Goal: Task Accomplishment & Management: Complete application form

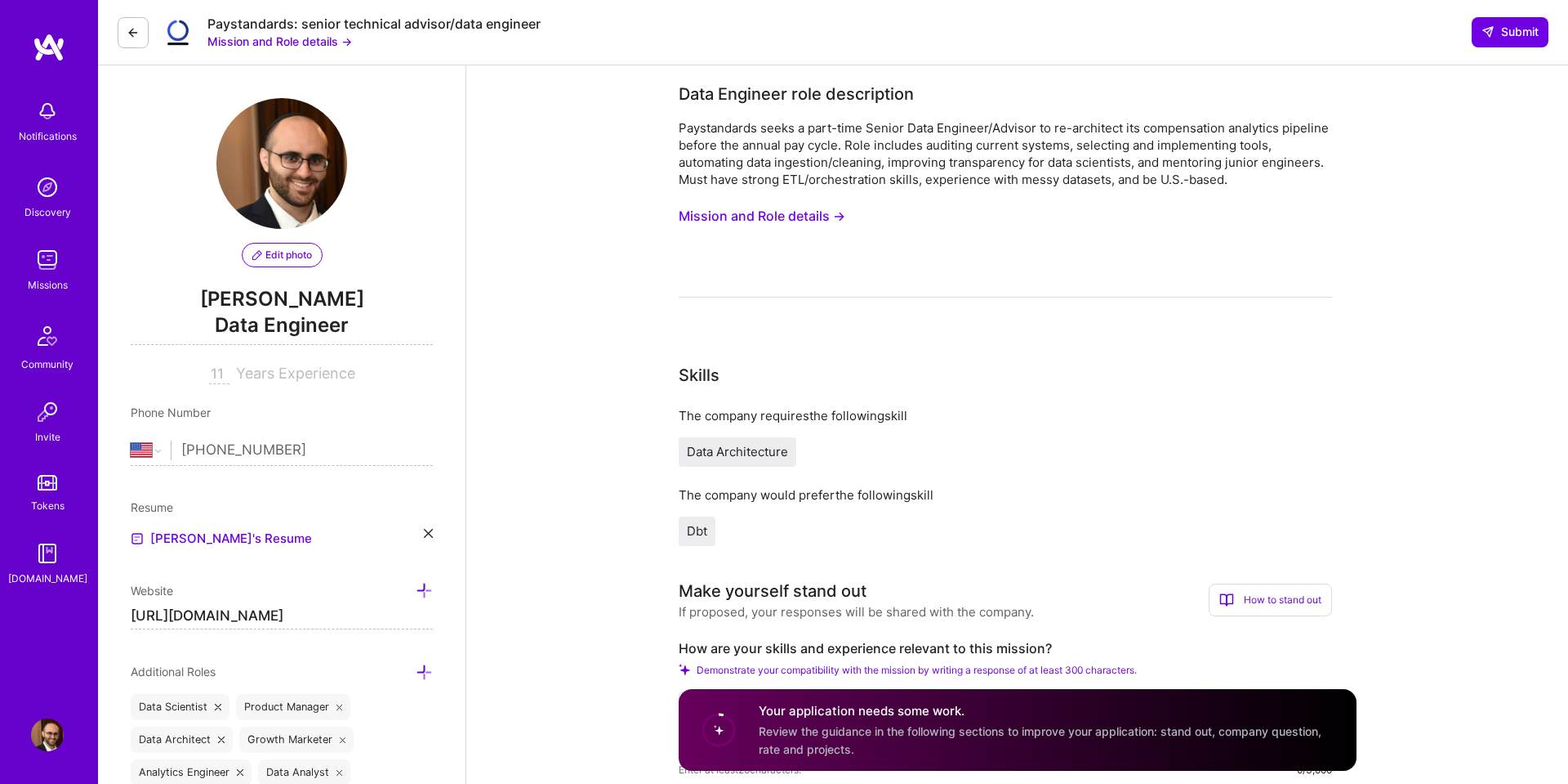
select select "US"
click at [1231, 155] on div "Paystandards seeks a part-time Senior Data Engineer/Advisor to re-architect its…" at bounding box center [1005, 153] width 653 height 69
click at [817, 216] on button "Mission and Role details →" at bounding box center [762, 216] width 167 height 30
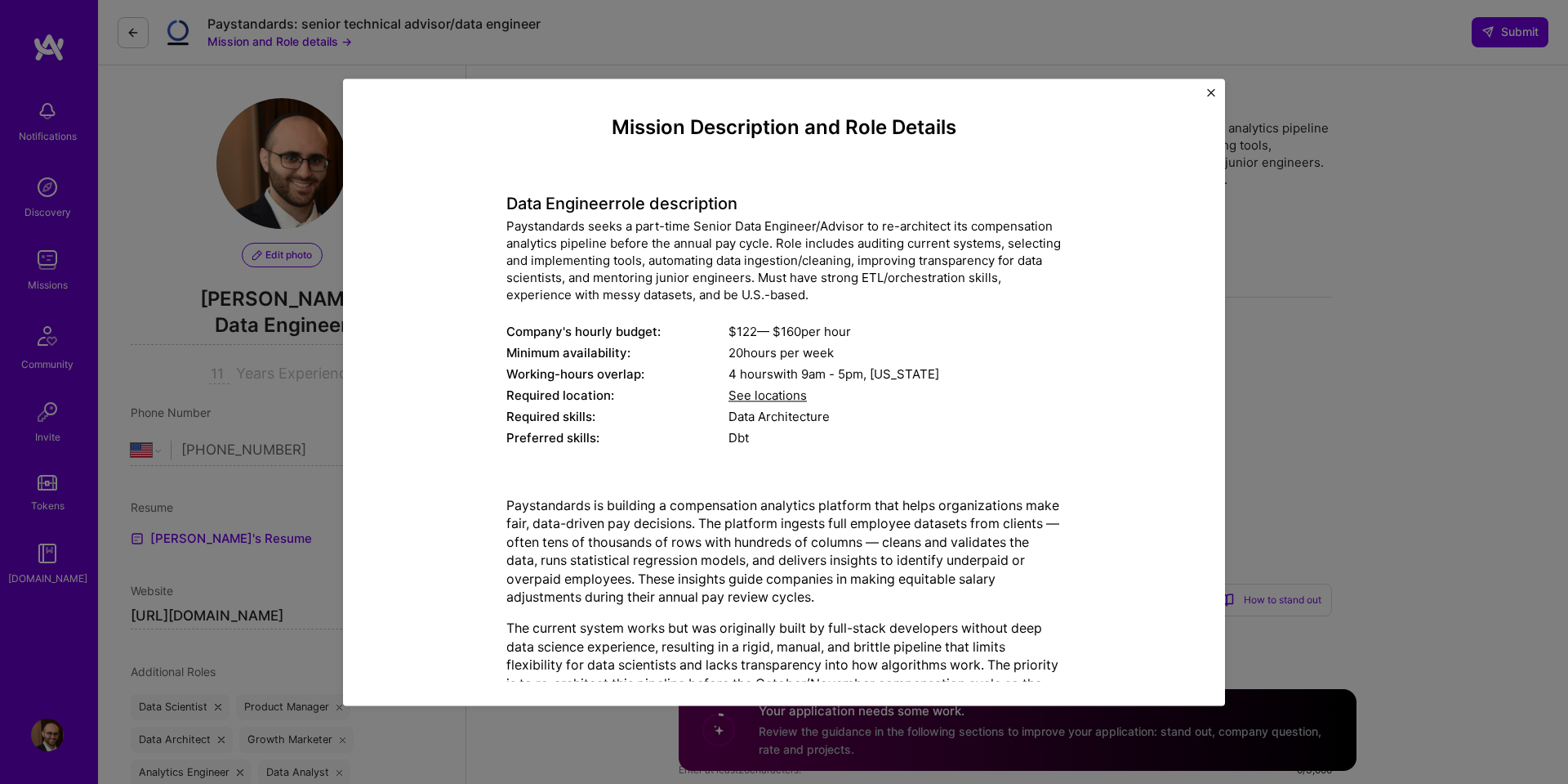
click at [842, 277] on div "Paystandards seeks a part-time Senior Data Engineer/Advisor to re-architect its…" at bounding box center [784, 260] width 556 height 86
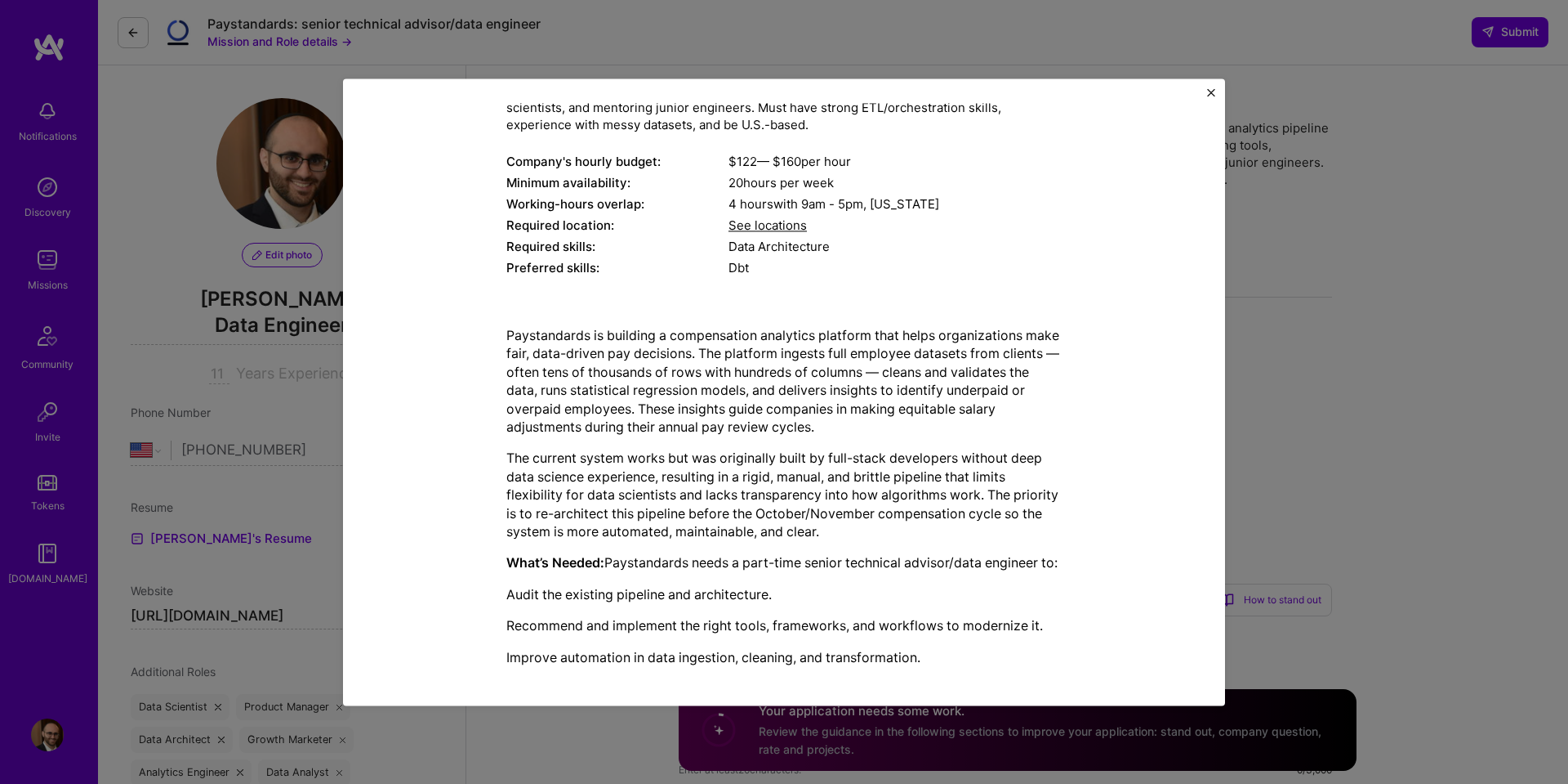
scroll to position [371, 0]
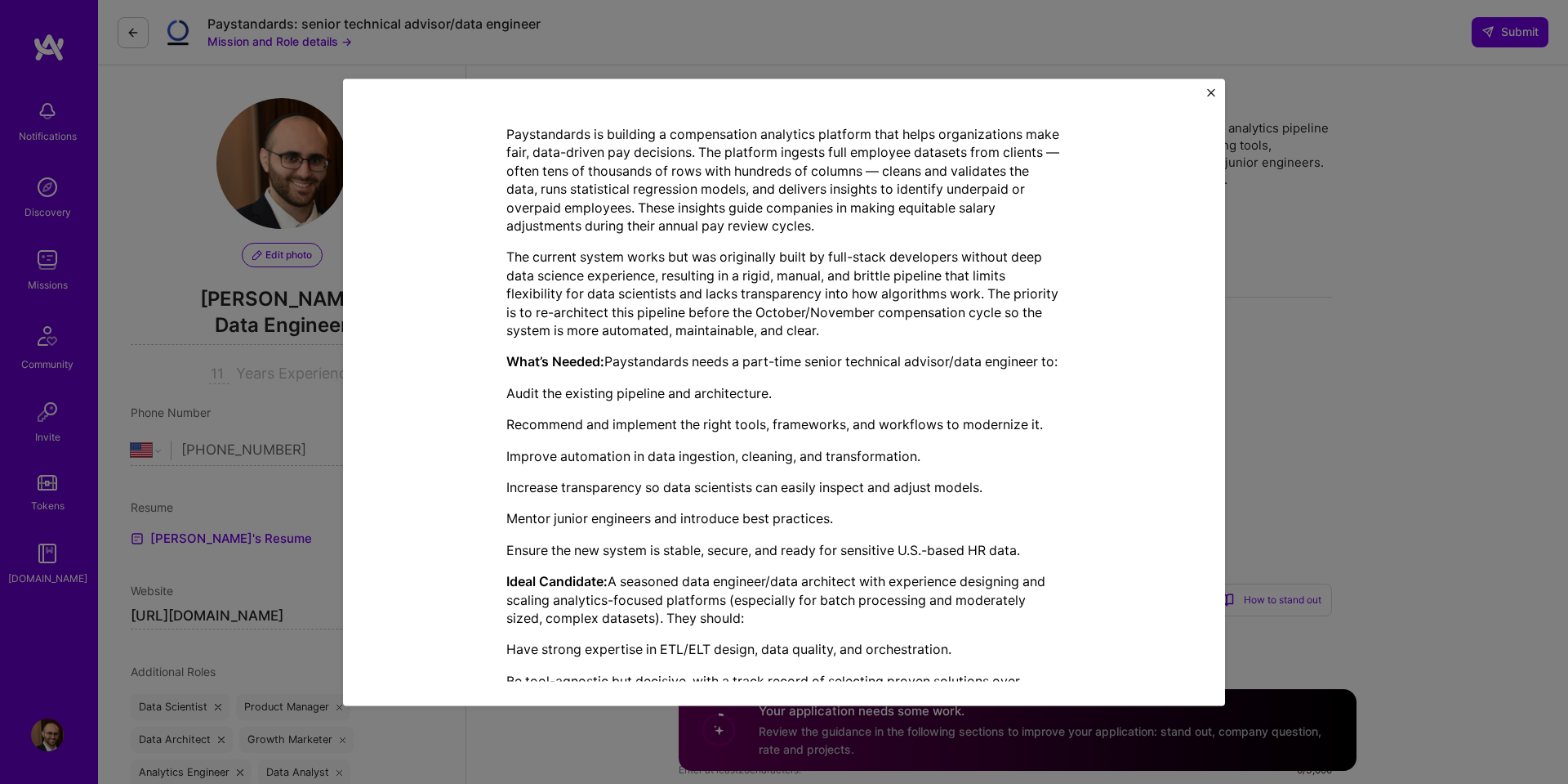
click at [471, 480] on div "Mission Description and Role Details Data Engineer role description Paystandard…" at bounding box center [784, 345] width 807 height 1201
drag, startPoint x: 512, startPoint y: 478, endPoint x: 1028, endPoint y: 475, distance: 516.0
click at [1028, 465] on p "Improve automation in data ingestion, cleaning, and transformation." at bounding box center [784, 456] width 556 height 18
copy p "mprove automation in data ingestion, cleaning, and transformation."
click at [1028, 465] on p "Improve automation in data ingestion, cleaning, and transformation." at bounding box center [784, 456] width 556 height 18
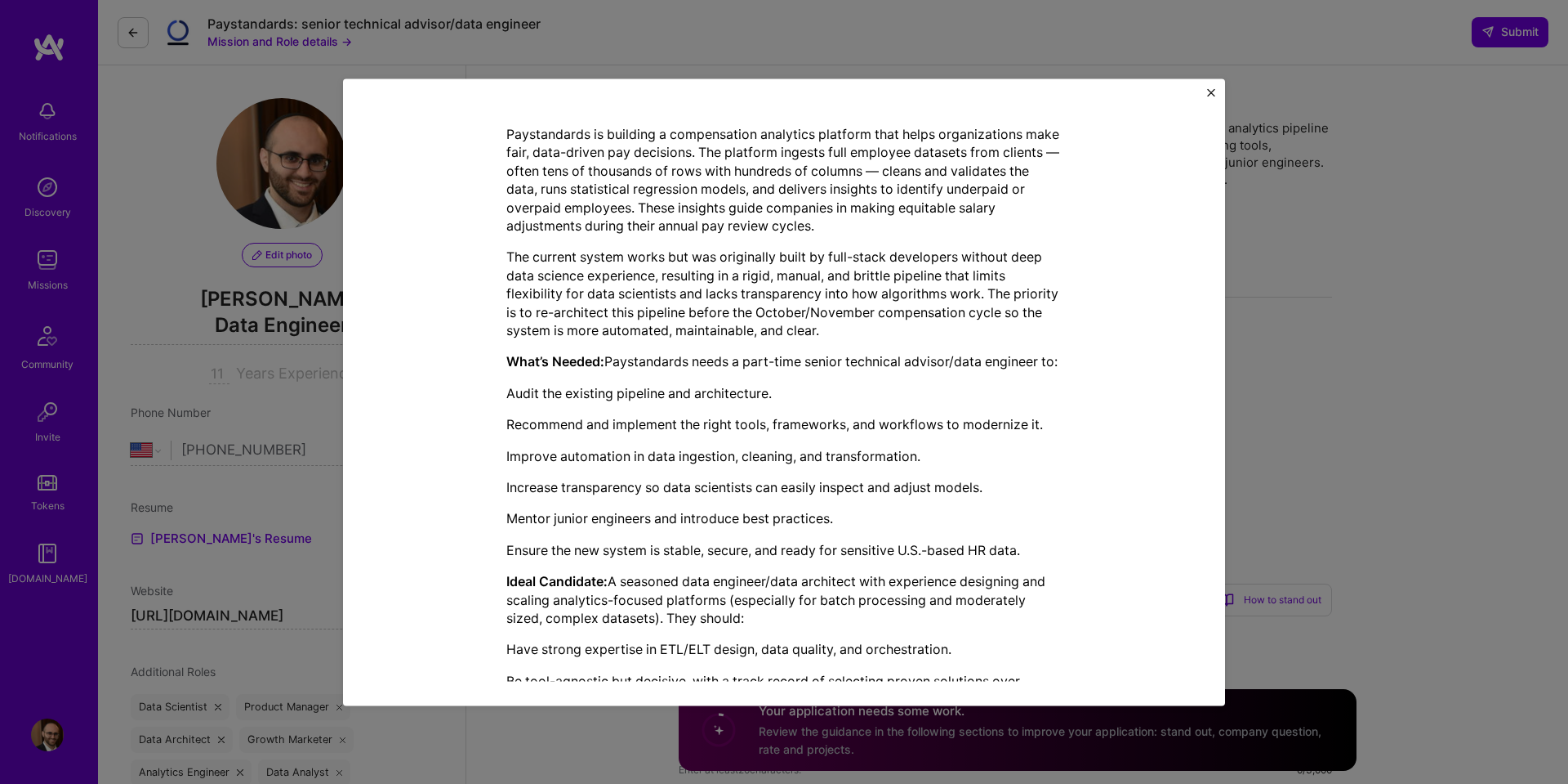
click at [1288, 370] on div "Mission Description and Role Details Data Engineer role description Paystandard…" at bounding box center [784, 392] width 1568 height 784
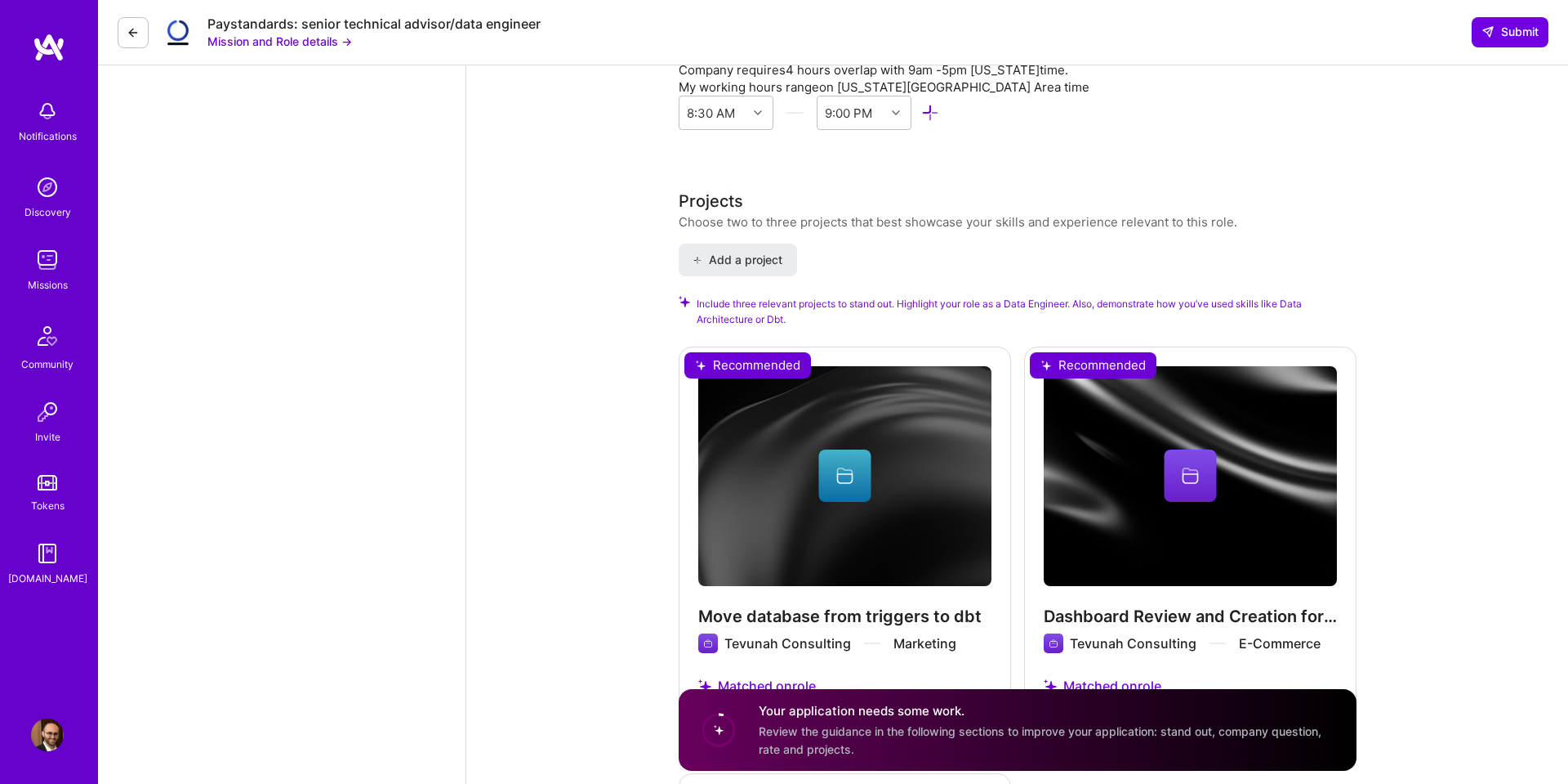
scroll to position [1876, 0]
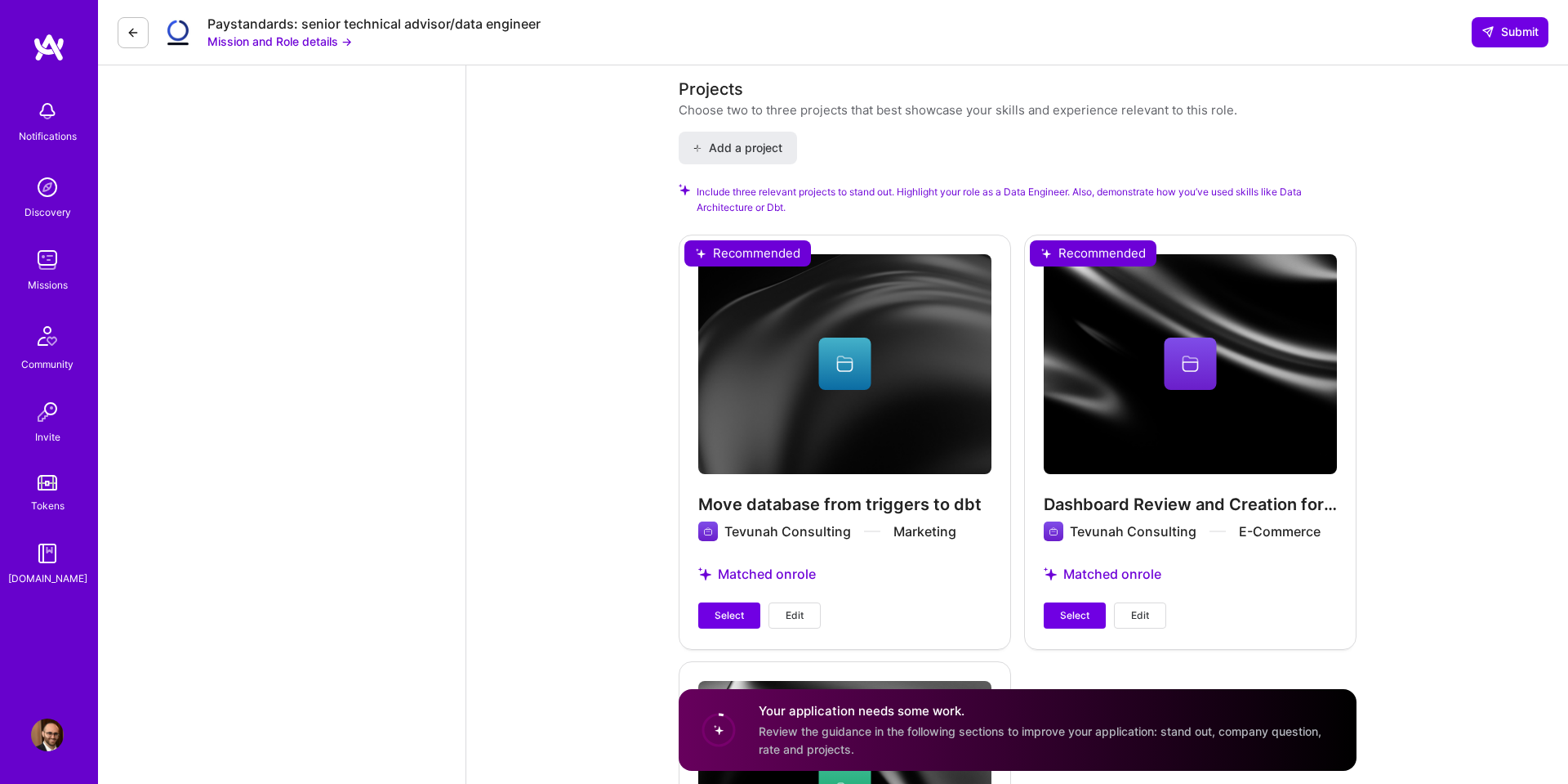
click at [822, 476] on div "Move database from triggers to dbt Tevunah Consulting Marketing Matched on role…" at bounding box center [845, 441] width 332 height 414
click at [790, 499] on div "Move database from triggers to dbt Tevunah Consulting Marketing Matched on role…" at bounding box center [845, 441] width 332 height 414
click at [805, 349] on div "Move database from triggers to dbt Tevunah Consulting Marketing Matched on role…" at bounding box center [845, 441] width 332 height 414
click at [811, 499] on div "Move database from triggers to dbt Tevunah Consulting Marketing Matched on role…" at bounding box center [845, 441] width 332 height 414
click at [805, 488] on div "Move database from triggers to dbt Tevunah Consulting Marketing Matched on role…" at bounding box center [845, 441] width 332 height 414
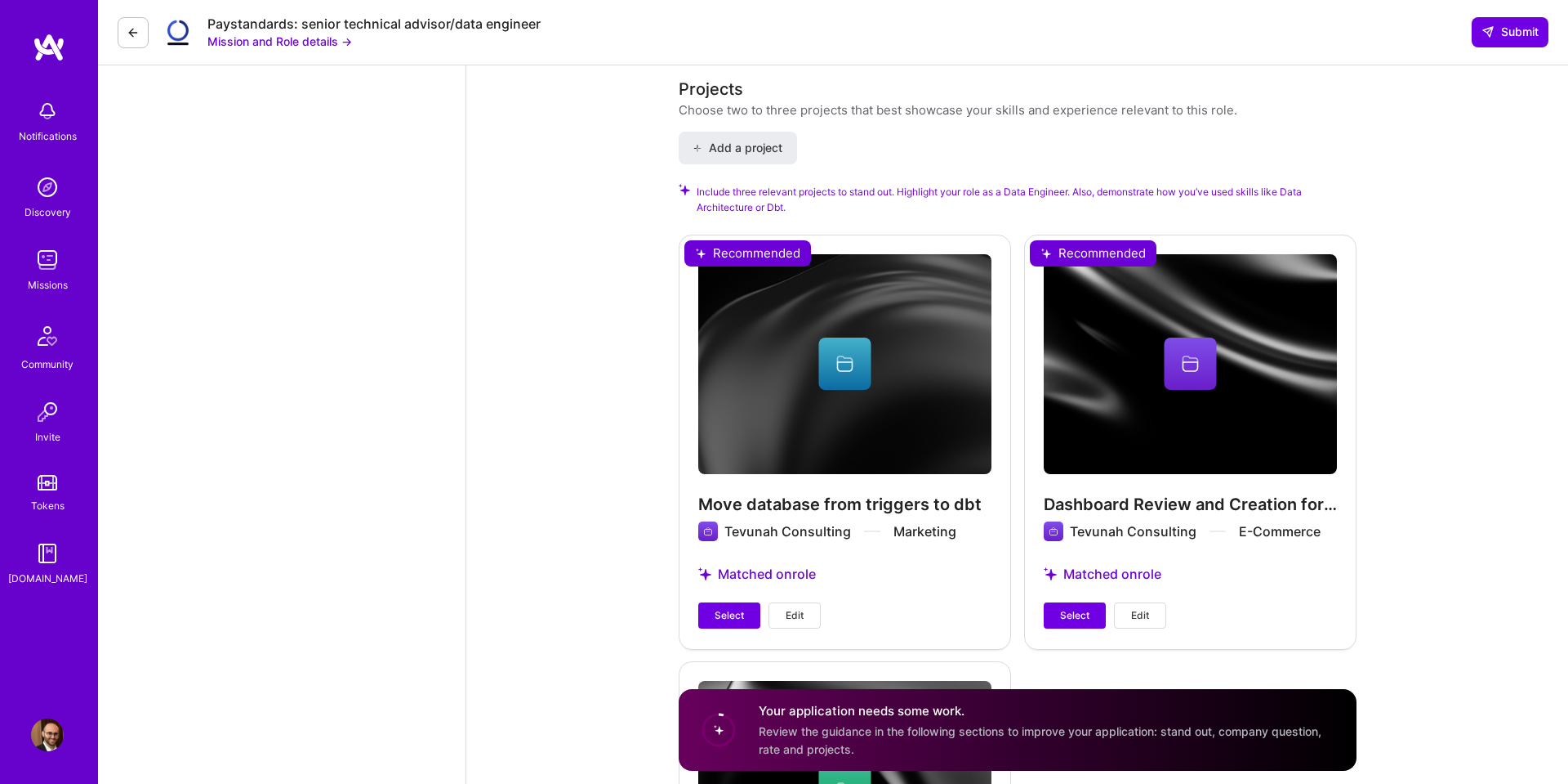
click at [952, 499] on div "Move database from triggers to dbt Tevunah Consulting Marketing Matched on role…" at bounding box center [845, 441] width 332 height 414
click at [895, 488] on div "Move database from triggers to dbt Tevunah Consulting Marketing Matched on role…" at bounding box center [845, 441] width 332 height 414
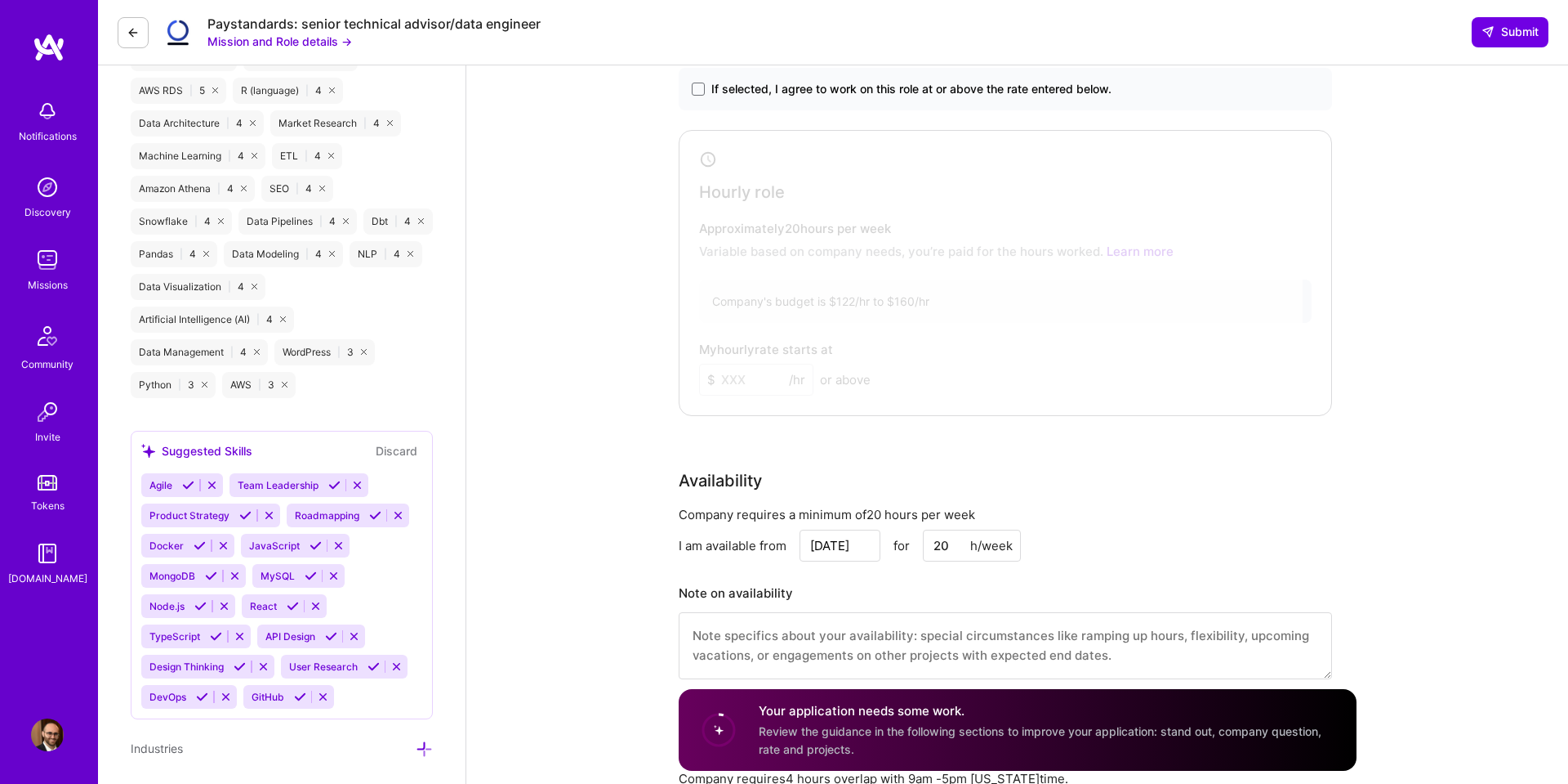
scroll to position [0, 0]
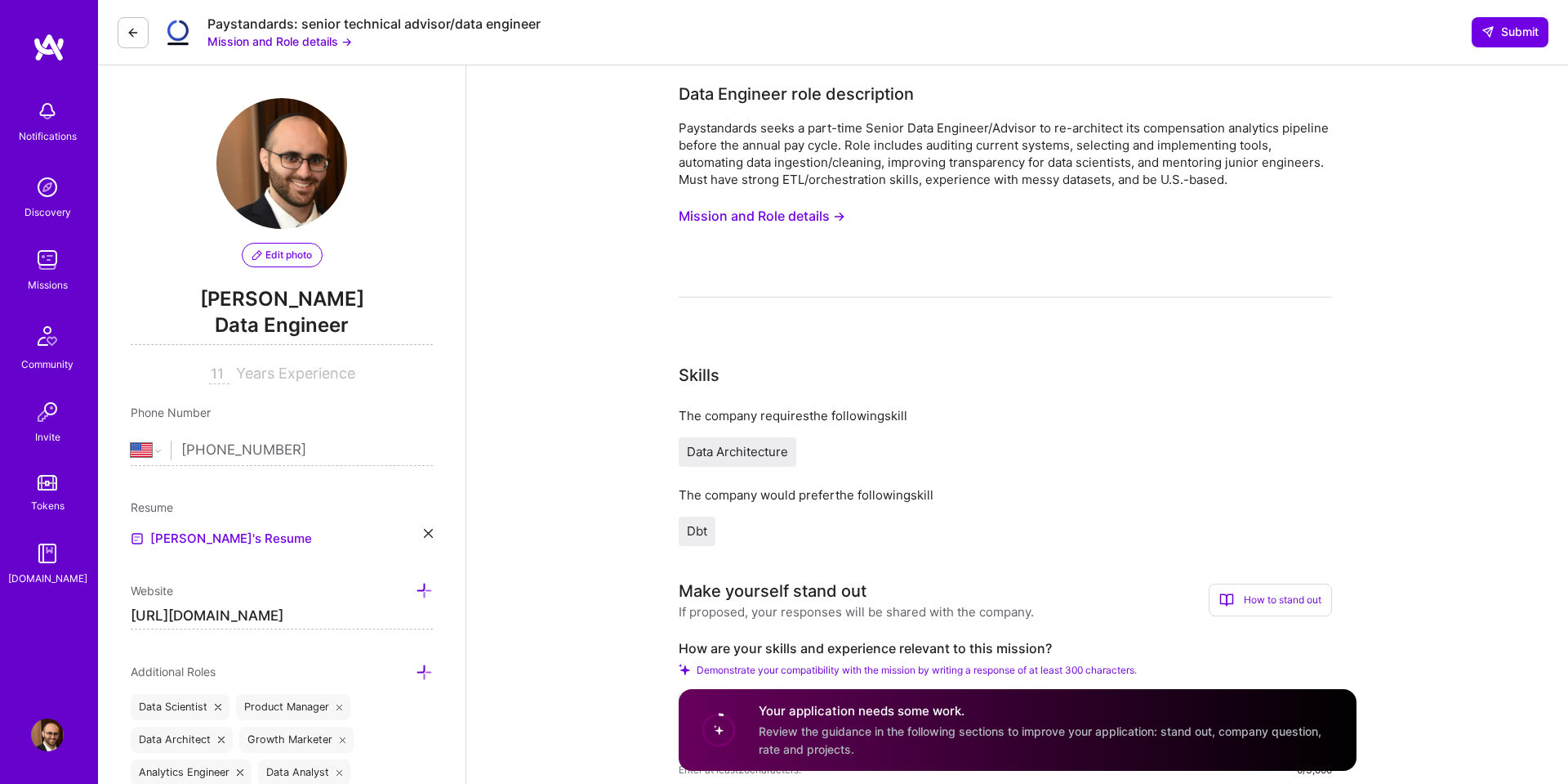
click at [750, 213] on button "Mission and Role details →" at bounding box center [762, 216] width 167 height 30
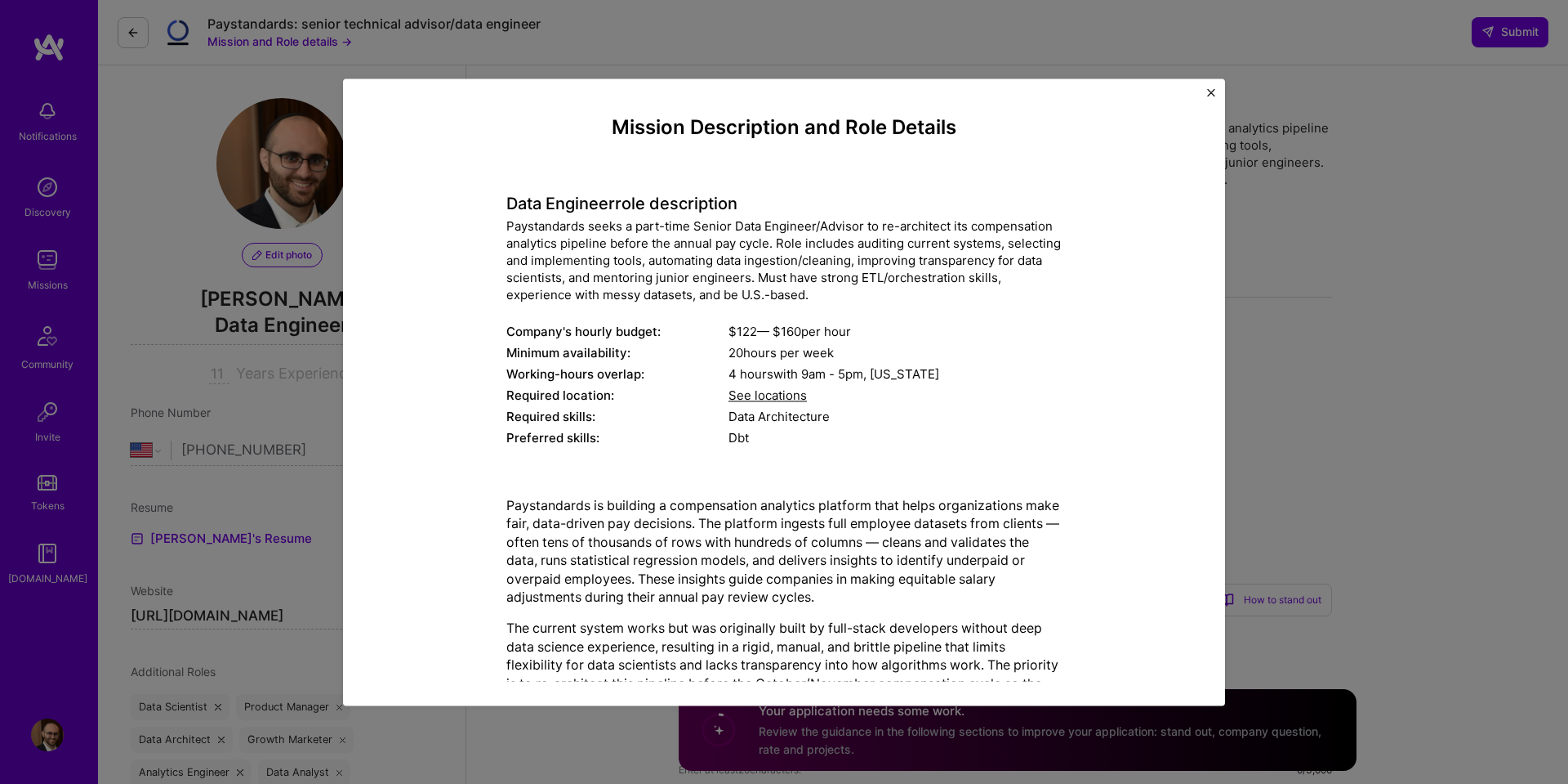
click at [619, 241] on div "Paystandards seeks a part-time Senior Data Engineer/Advisor to re-architect its…" at bounding box center [784, 260] width 556 height 86
drag, startPoint x: 647, startPoint y: 259, endPoint x: 852, endPoint y: 260, distance: 205.0
click at [852, 260] on div "Paystandards seeks a part-time Senior Data Engineer/Advisor to re-architect its…" at bounding box center [784, 260] width 556 height 86
copy div "automating data ingestion/cleaning"
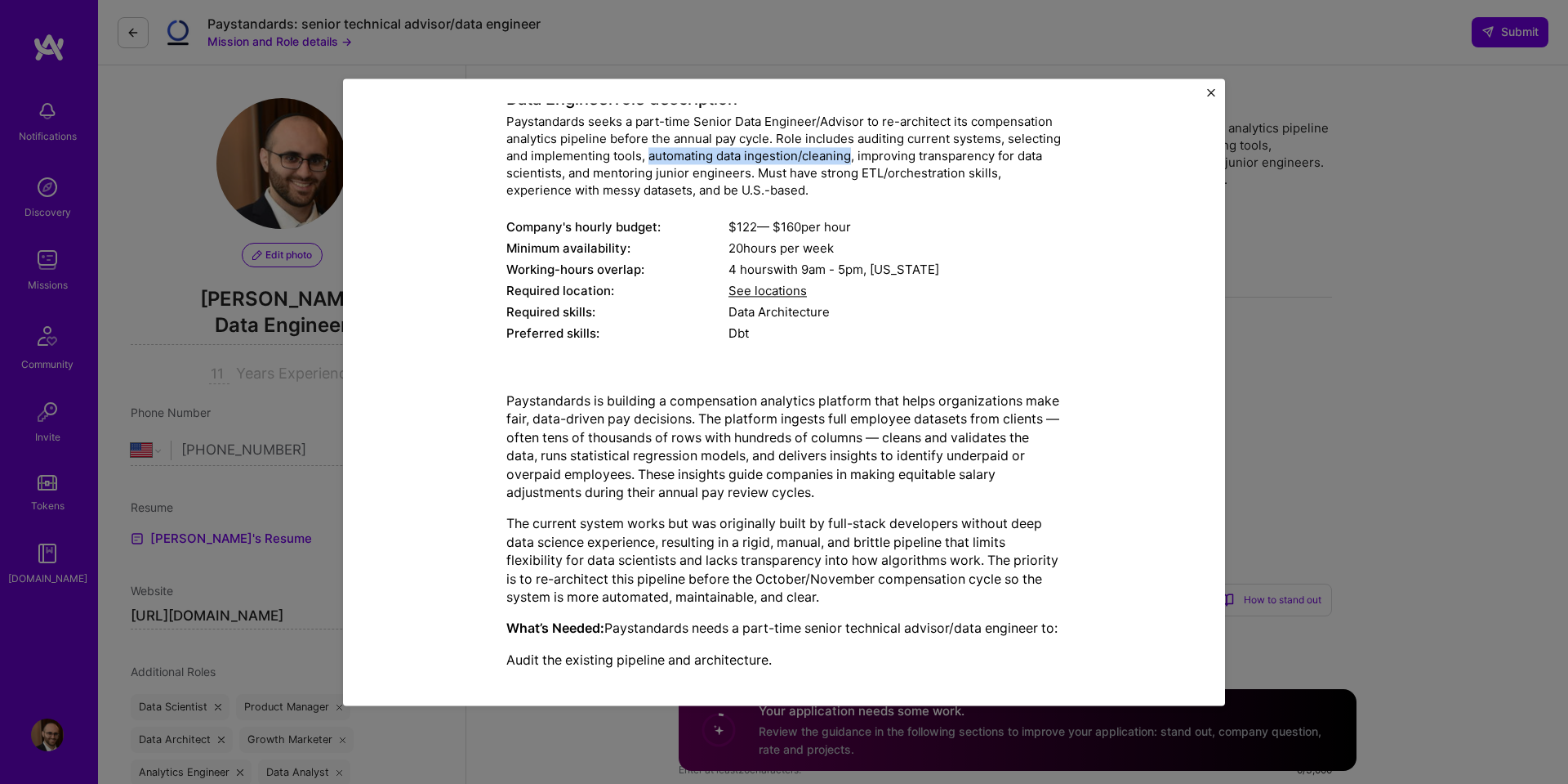
scroll to position [130, 0]
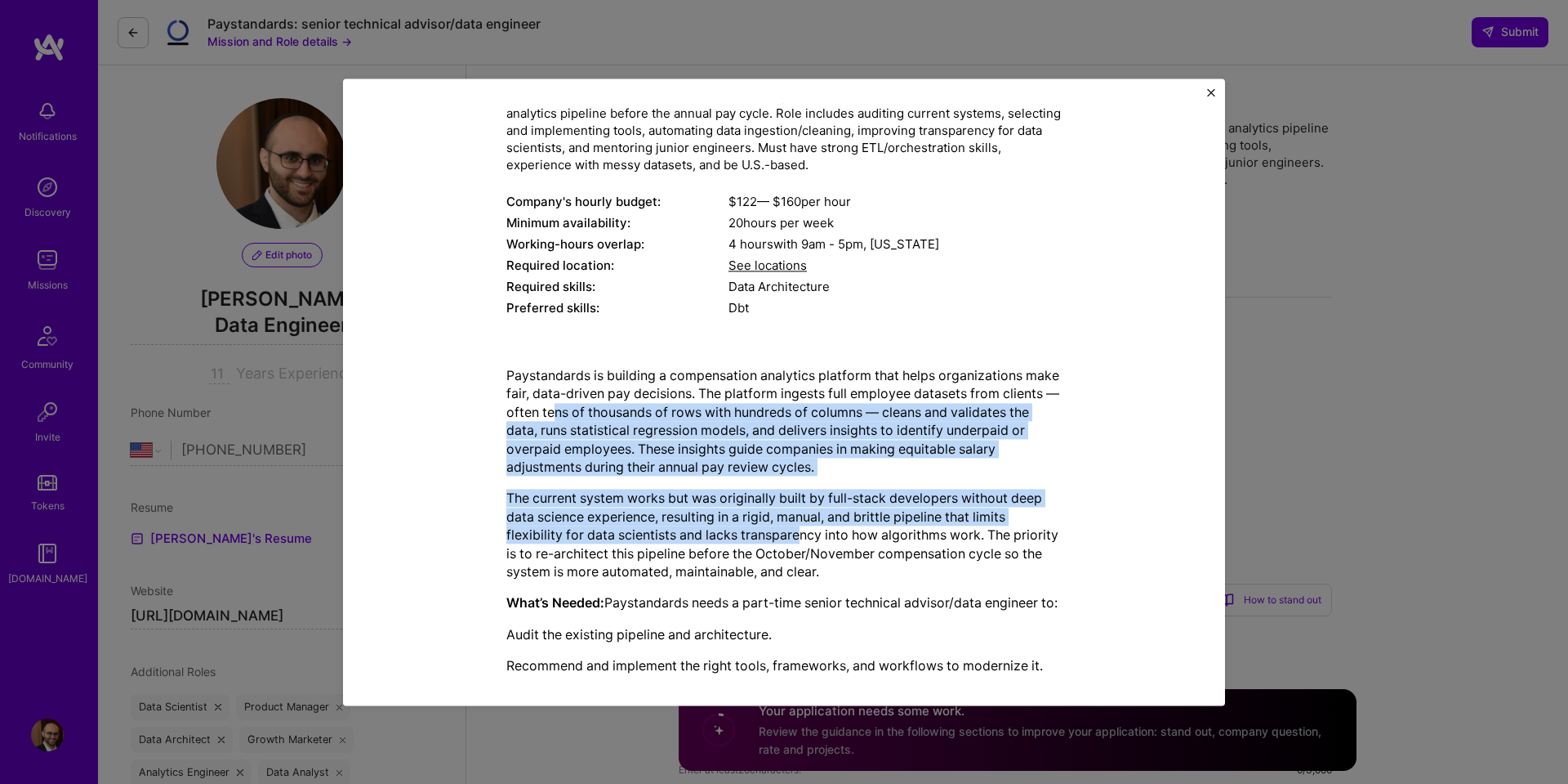
drag, startPoint x: 569, startPoint y: 417, endPoint x: 799, endPoint y: 541, distance: 261.3
click at [799, 541] on div "Paystandards is building a compensation analytics platform that helps organizat…" at bounding box center [784, 769] width 556 height 808
click at [799, 541] on p "The current system works but was originally built by full-stack developers with…" at bounding box center [784, 535] width 556 height 92
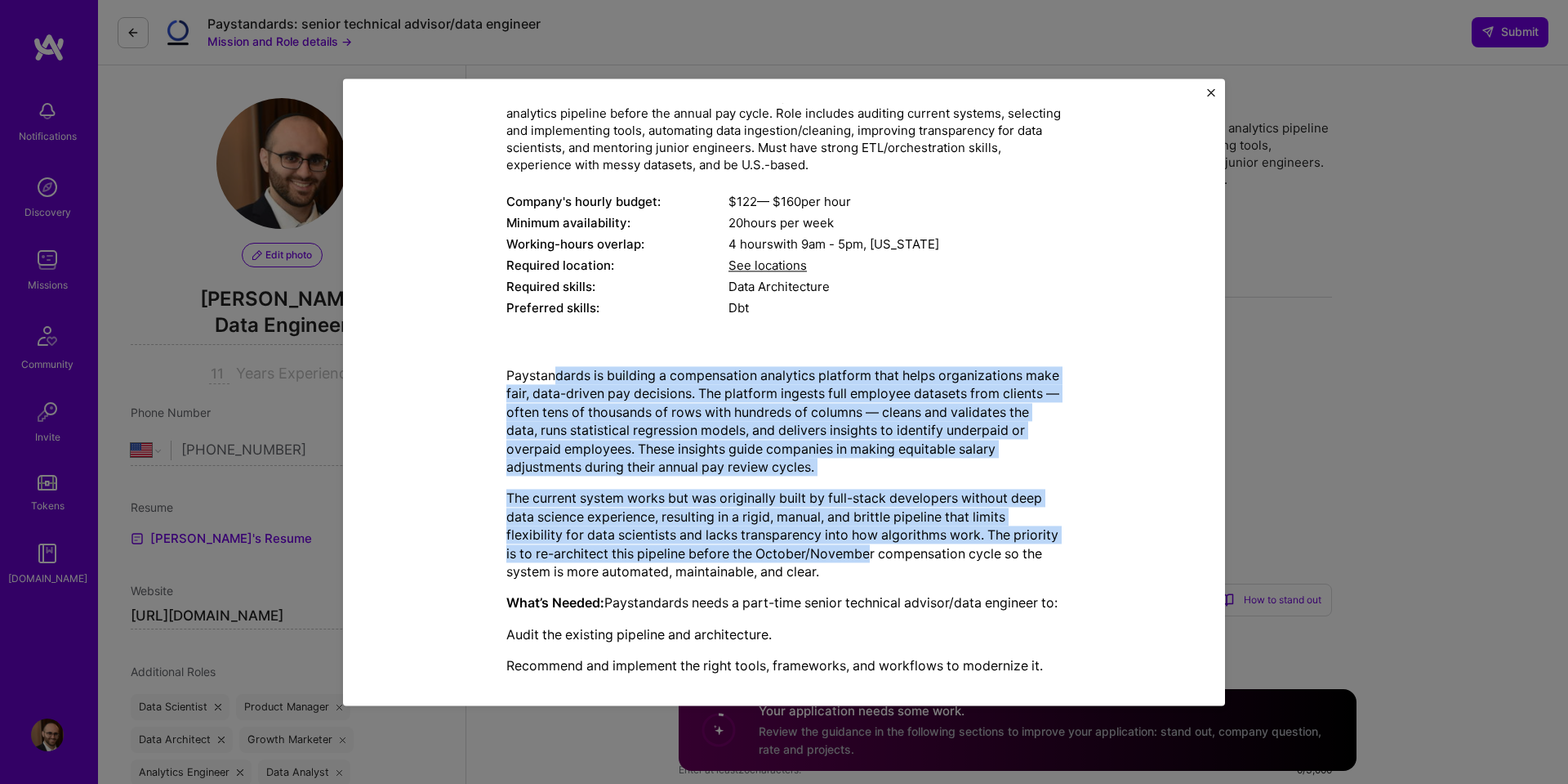
drag, startPoint x: 871, startPoint y: 552, endPoint x: 556, endPoint y: 380, distance: 358.9
click at [557, 380] on div "Paystandards is building a compensation analytics platform that helps organizat…" at bounding box center [784, 769] width 556 height 808
click at [556, 380] on p "Paystandards is building a compensation analytics platform that helps organizat…" at bounding box center [784, 421] width 556 height 110
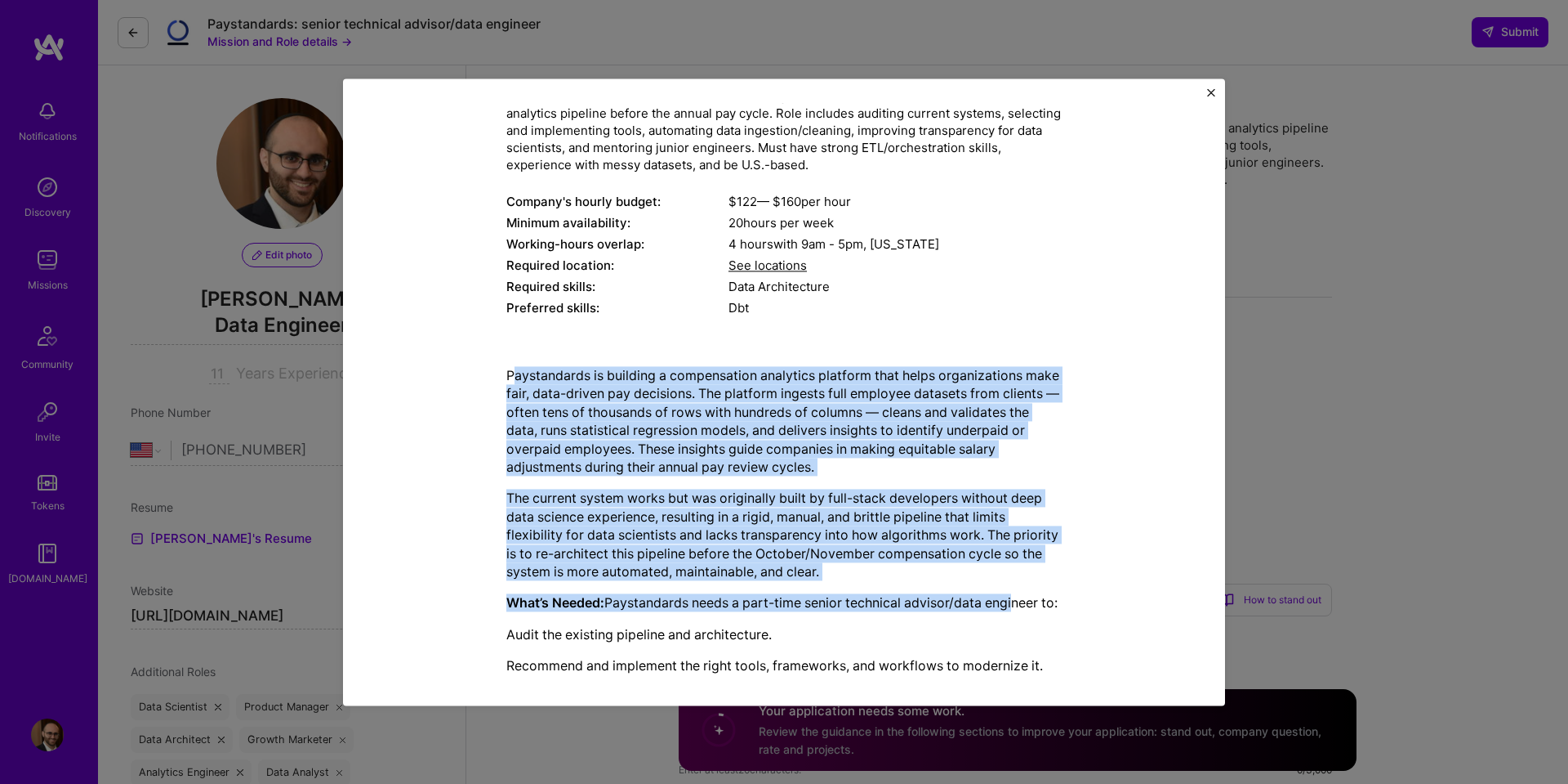
drag, startPoint x: 517, startPoint y: 370, endPoint x: 1022, endPoint y: 602, distance: 555.7
click at [1022, 602] on div "Paystandards is building a compensation analytics platform that helps organizat…" at bounding box center [784, 769] width 556 height 808
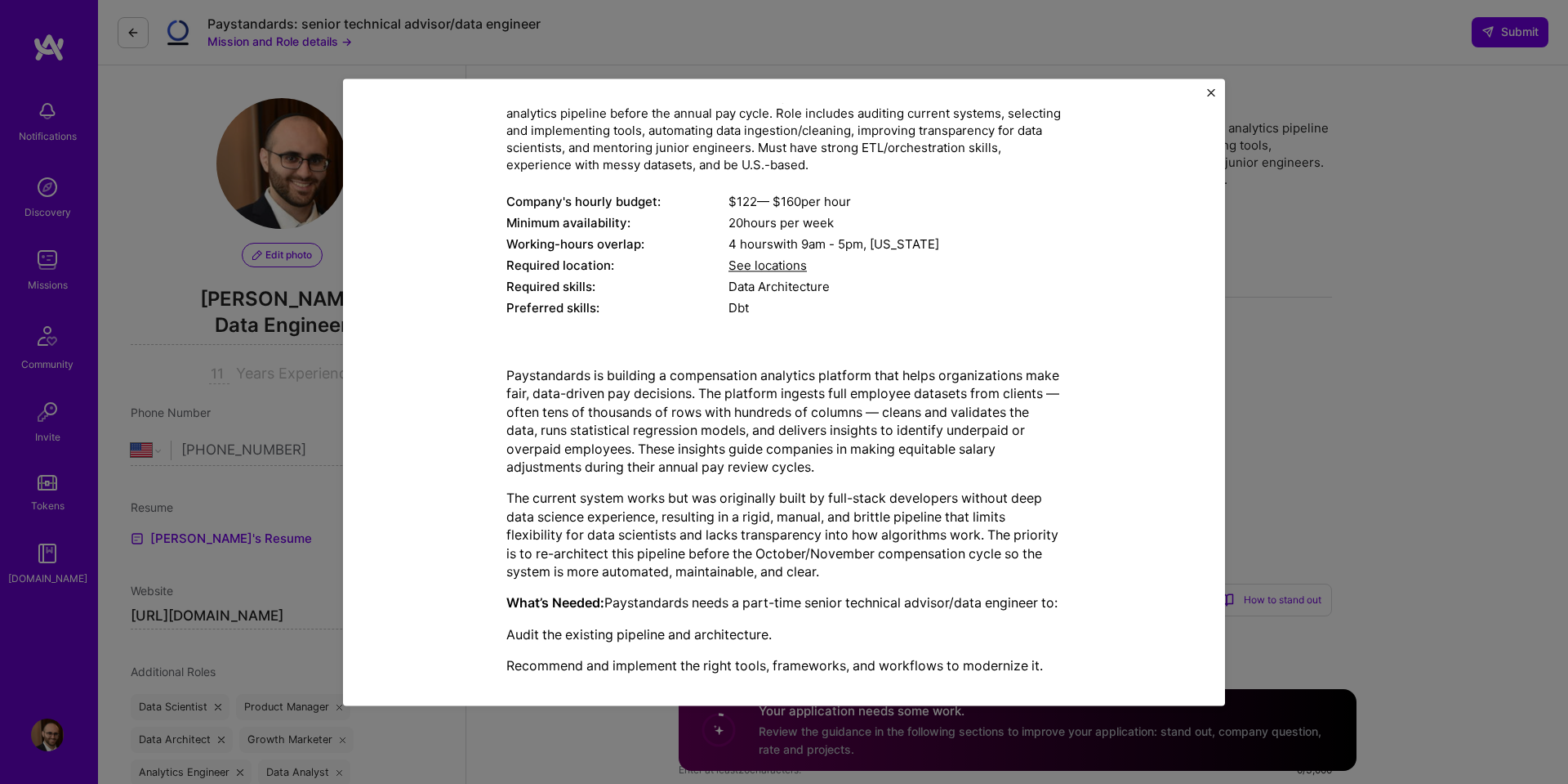
click at [731, 421] on p "Paystandards is building a compensation analytics platform that helps organizat…" at bounding box center [784, 421] width 556 height 110
drag, startPoint x: 802, startPoint y: 458, endPoint x: 907, endPoint y: 601, distance: 177.4
click at [907, 601] on div "Paystandards is building a compensation analytics platform that helps organizat…" at bounding box center [784, 769] width 556 height 808
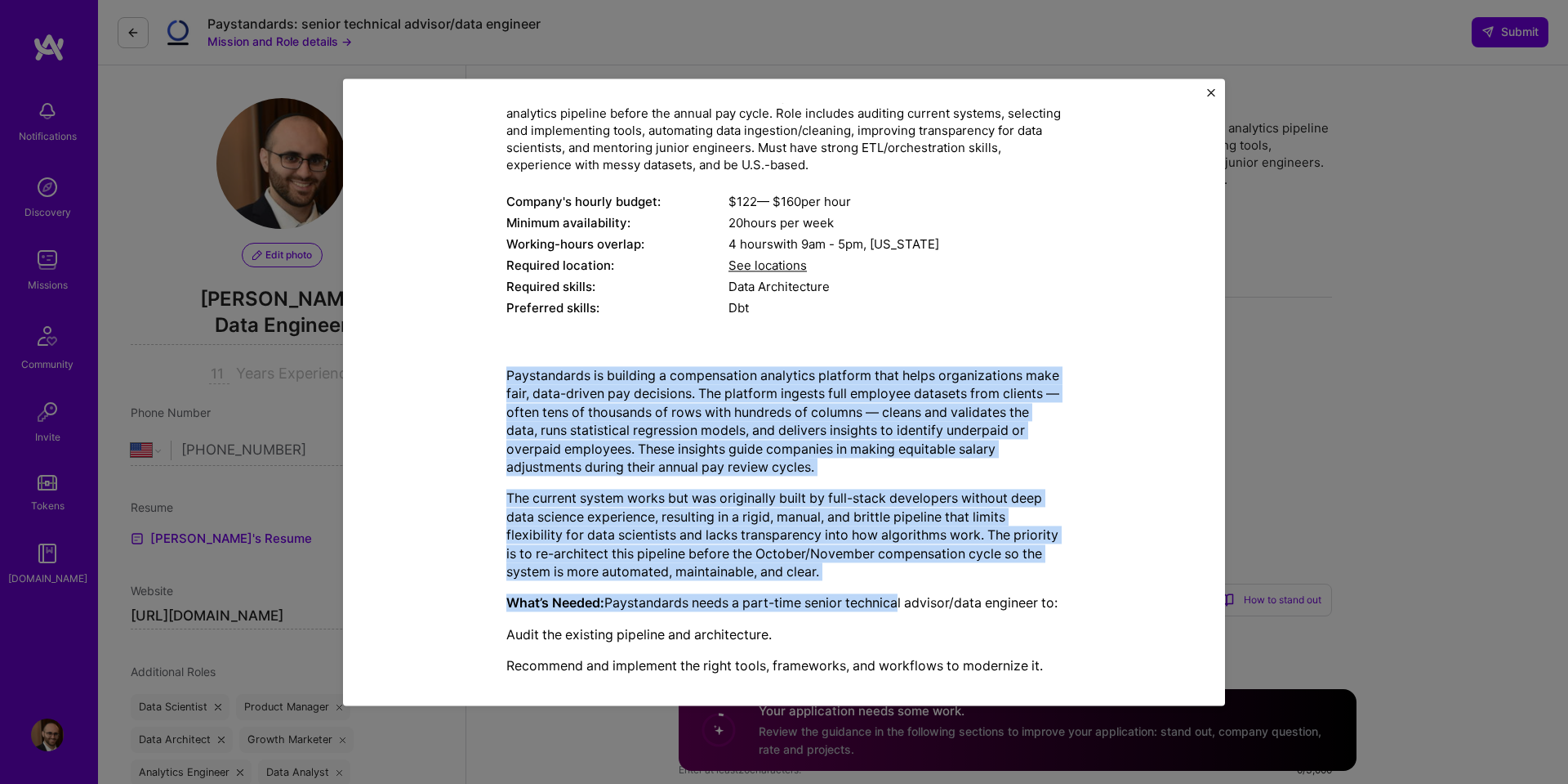
drag, startPoint x: 905, startPoint y: 601, endPoint x: 518, endPoint y: 352, distance: 460.2
click at [518, 353] on div "Paystandards is building a compensation analytics platform that helps organizat…" at bounding box center [784, 770] width 556 height 835
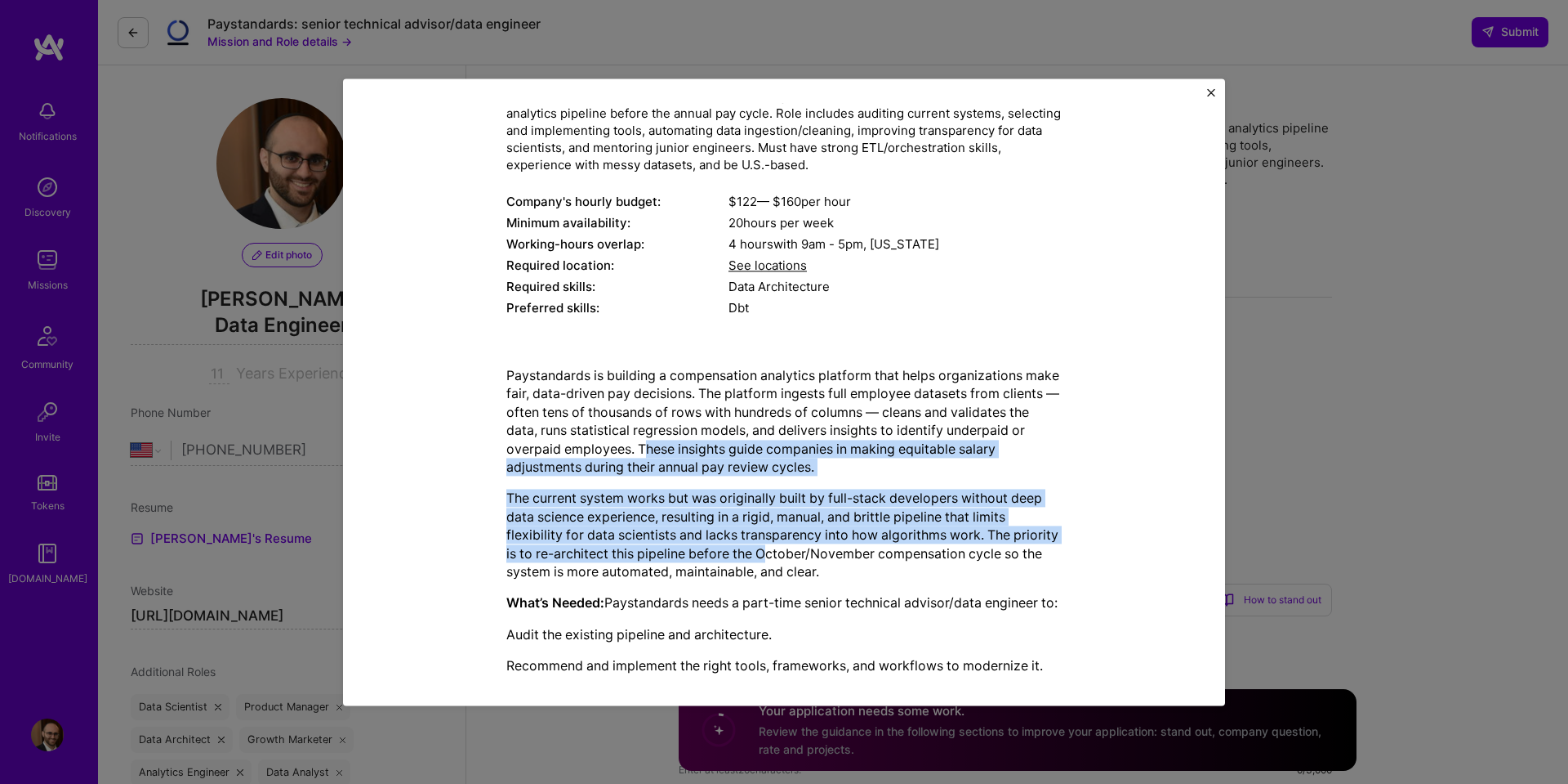
drag, startPoint x: 644, startPoint y: 452, endPoint x: 769, endPoint y: 549, distance: 158.2
click at [769, 549] on div "Paystandards is building a compensation analytics platform that helps organizat…" at bounding box center [784, 769] width 556 height 808
click at [769, 549] on p "The current system works but was originally built by full-stack developers with…" at bounding box center [784, 535] width 556 height 92
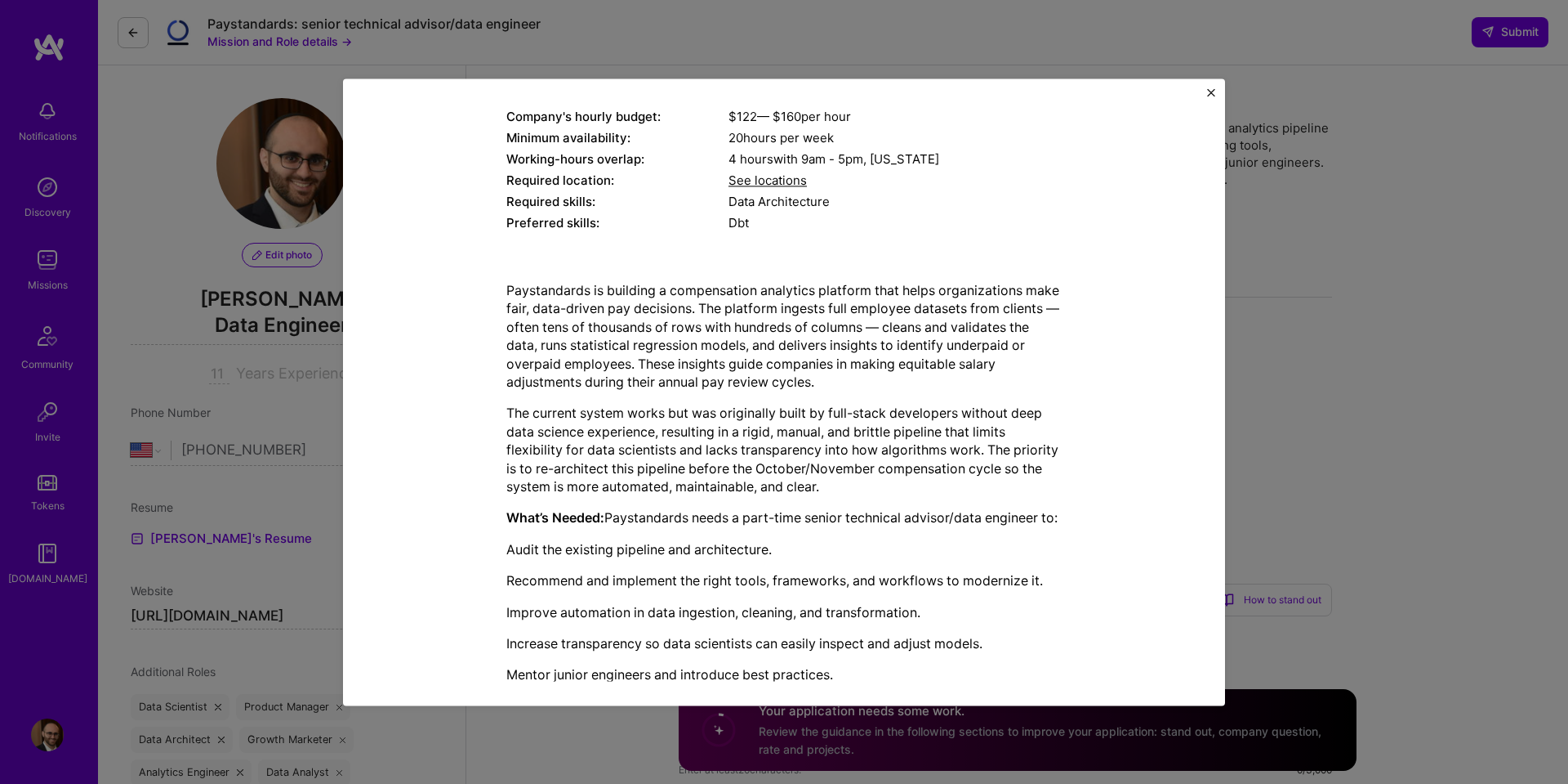
scroll to position [218, 0]
drag, startPoint x: 540, startPoint y: 339, endPoint x: 747, endPoint y: 335, distance: 207.0
click at [748, 336] on p "Paystandards is building a compensation analytics platform that helps organizat…" at bounding box center [784, 332] width 556 height 110
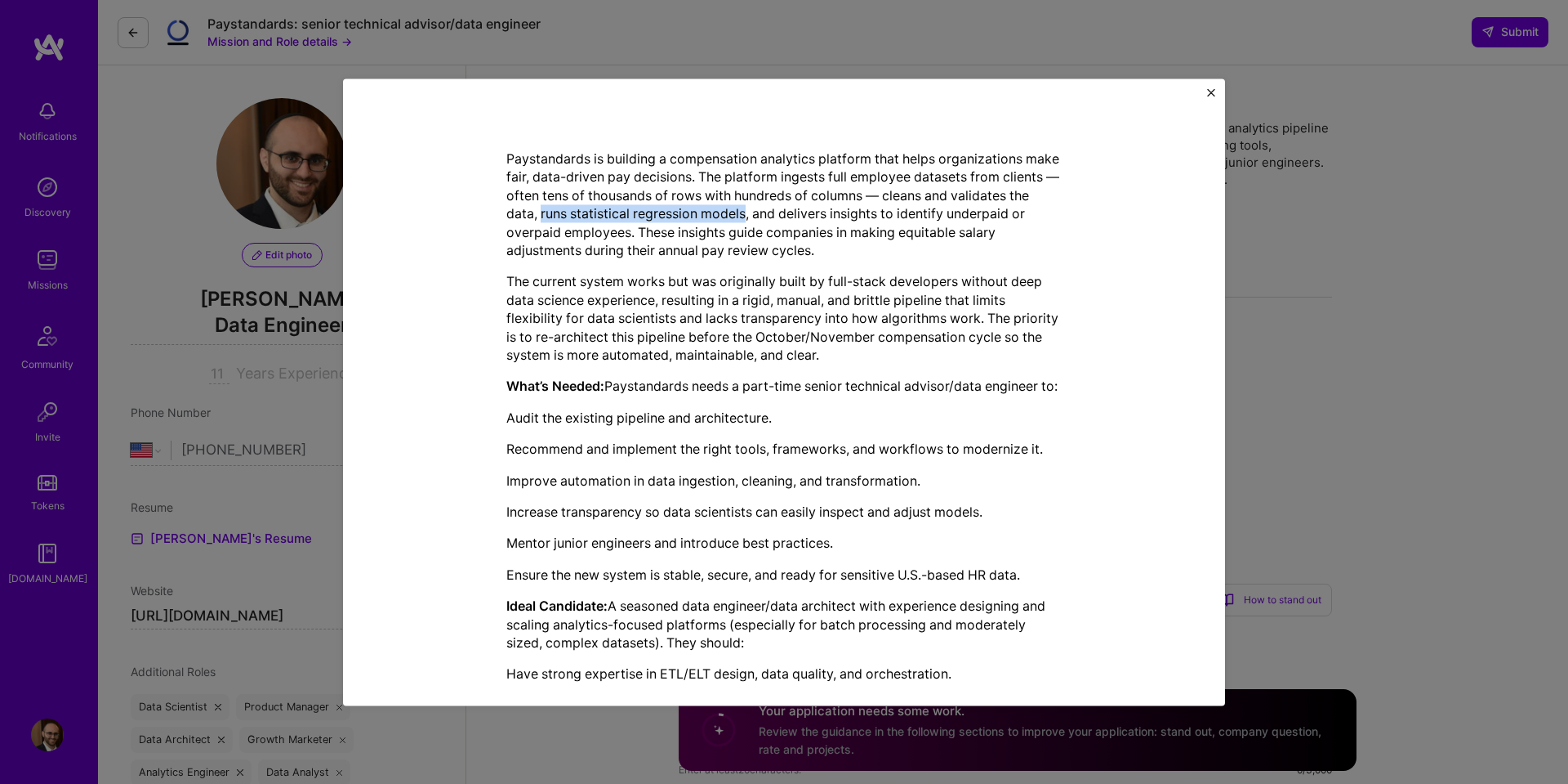
scroll to position [354, 0]
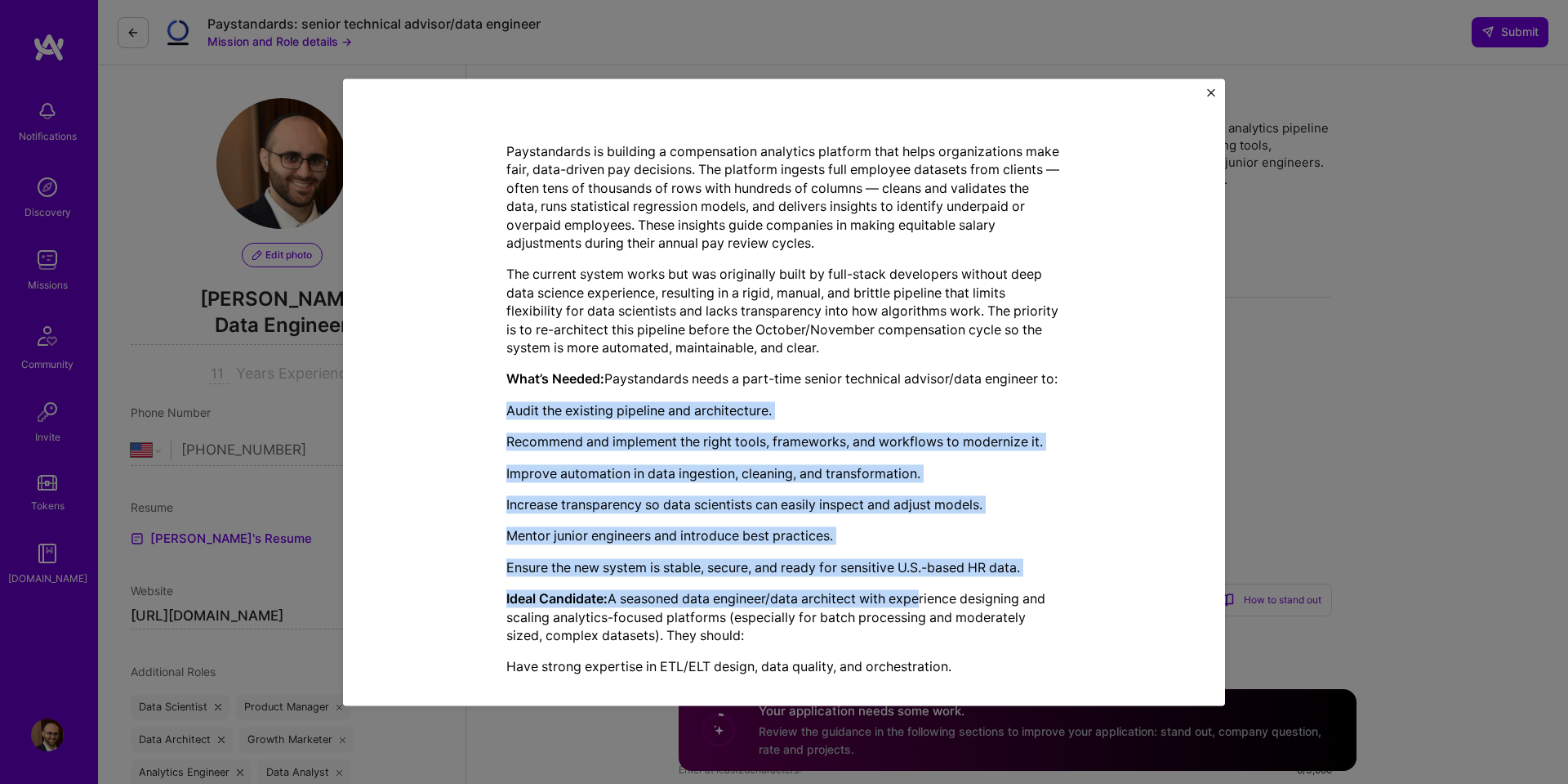
drag, startPoint x: 842, startPoint y: 405, endPoint x: 925, endPoint y: 619, distance: 229.5
click at [925, 619] on div "Paystandards is building a compensation analytics platform that helps organizat…" at bounding box center [784, 546] width 556 height 808
click at [925, 619] on p "Ideal Candidate: A seasoned data engineer/data architect with experience design…" at bounding box center [784, 618] width 556 height 55
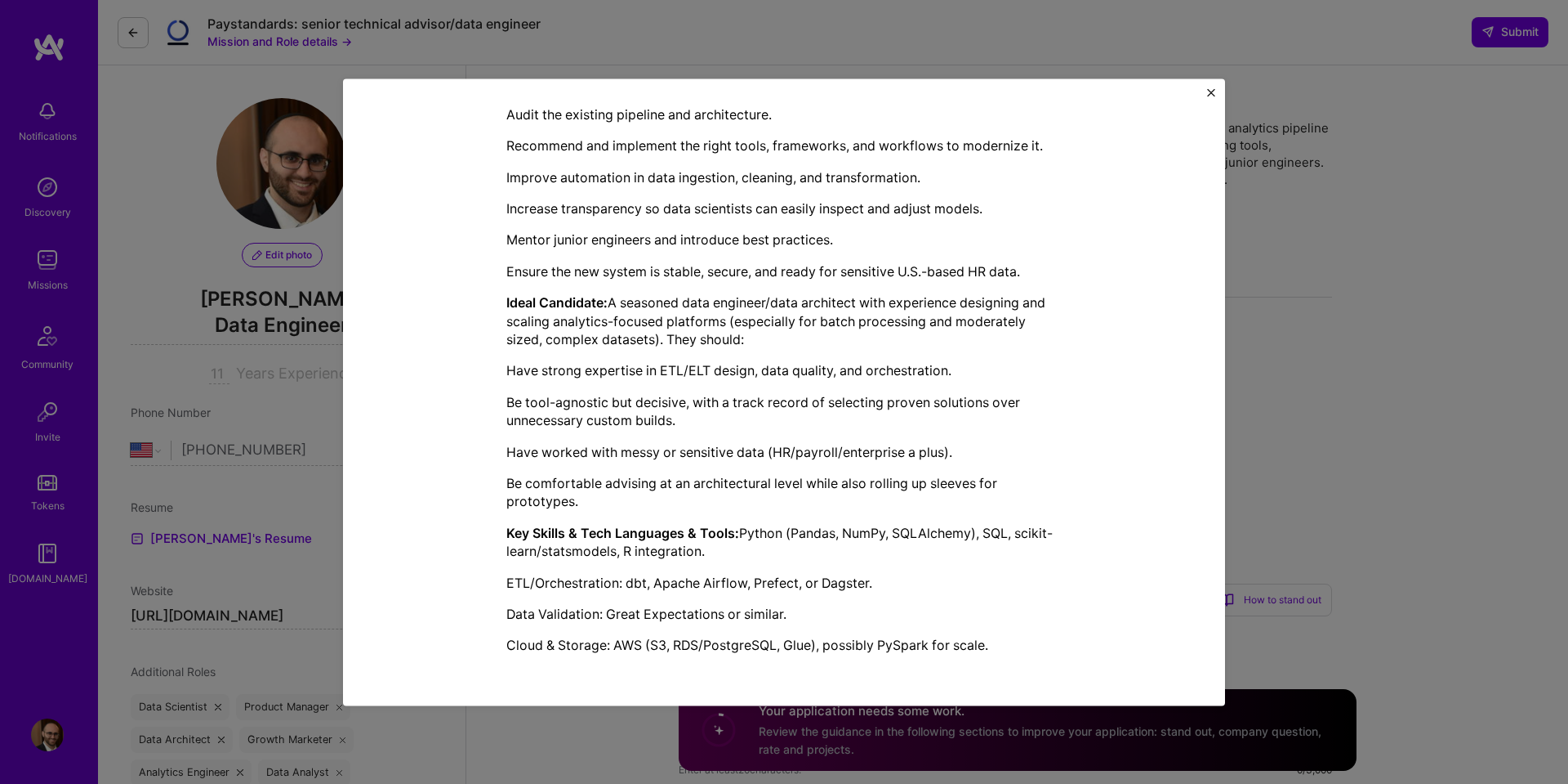
scroll to position [667, 0]
click at [819, 416] on p "Be tool-agnostic but decisive, with a track record of selecting proven solution…" at bounding box center [784, 411] width 556 height 37
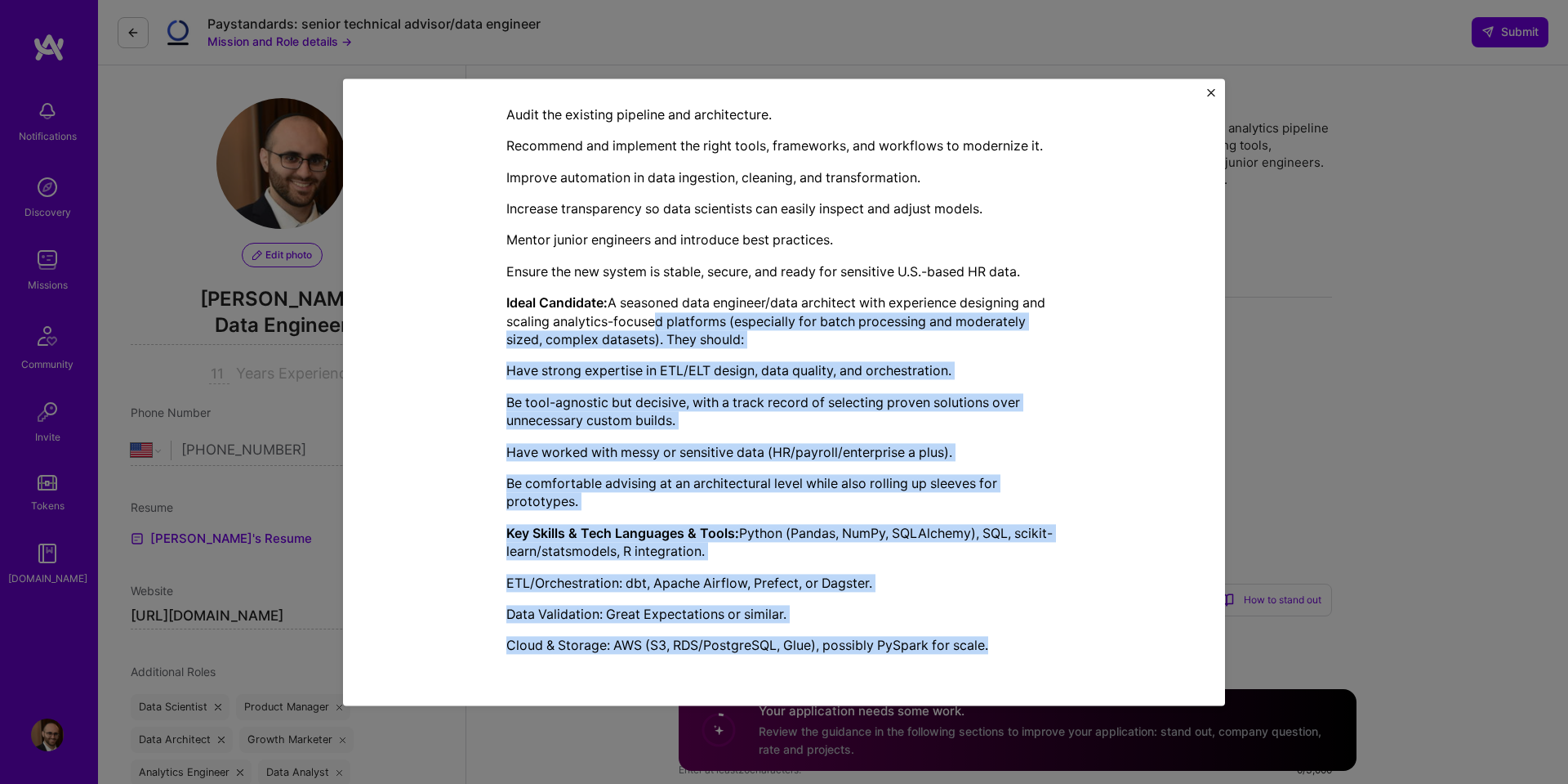
scroll to position [668, 0]
drag, startPoint x: 655, startPoint y: 330, endPoint x: 957, endPoint y: 674, distance: 457.8
click at [957, 674] on div "Mission Description and Role Details Data Engineer role description Paystandard…" at bounding box center [784, 392] width 833 height 578
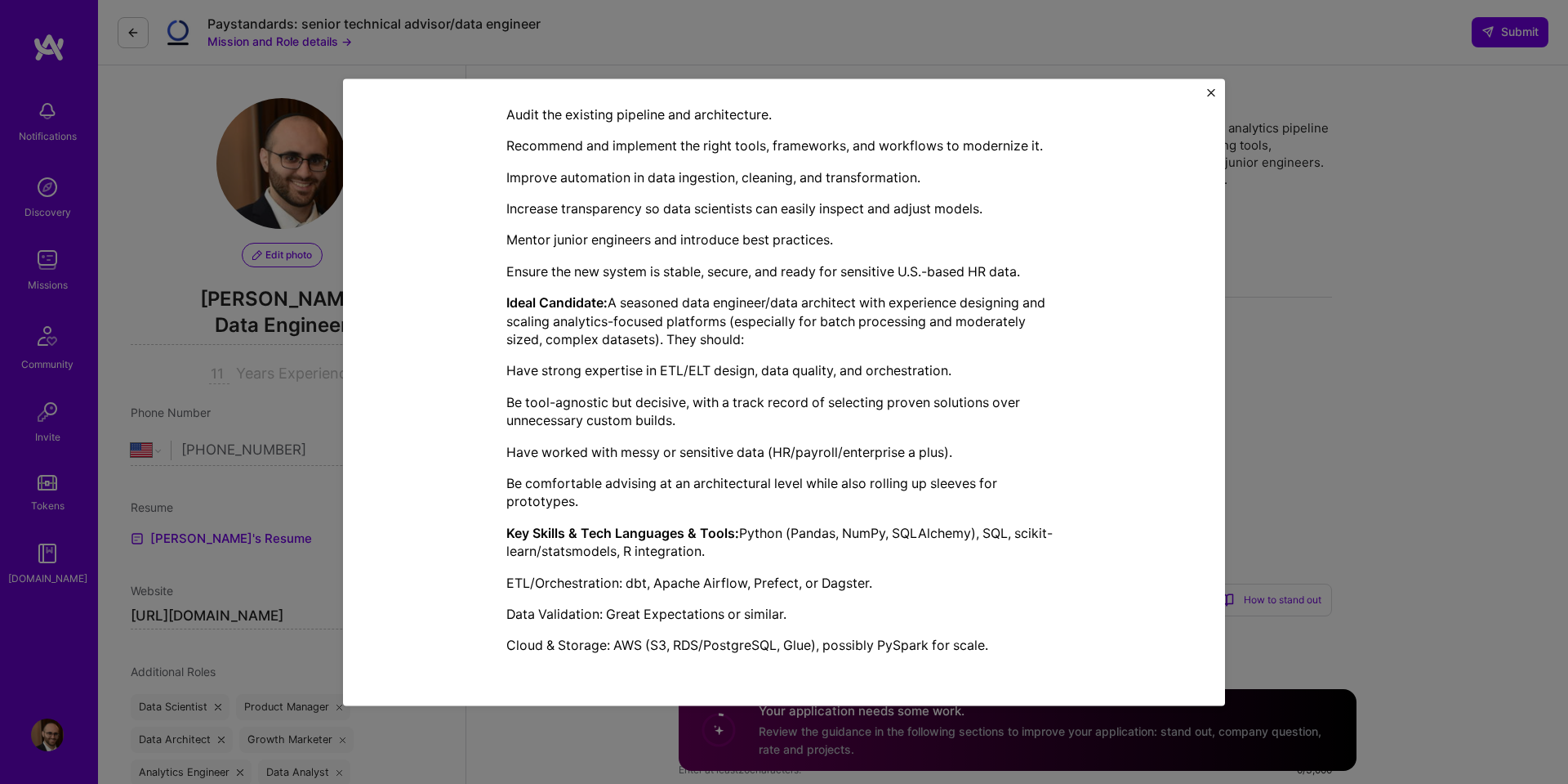
click at [1012, 598] on div "Paystandards is building a compensation analytics platform that helps organizat…" at bounding box center [784, 250] width 556 height 808
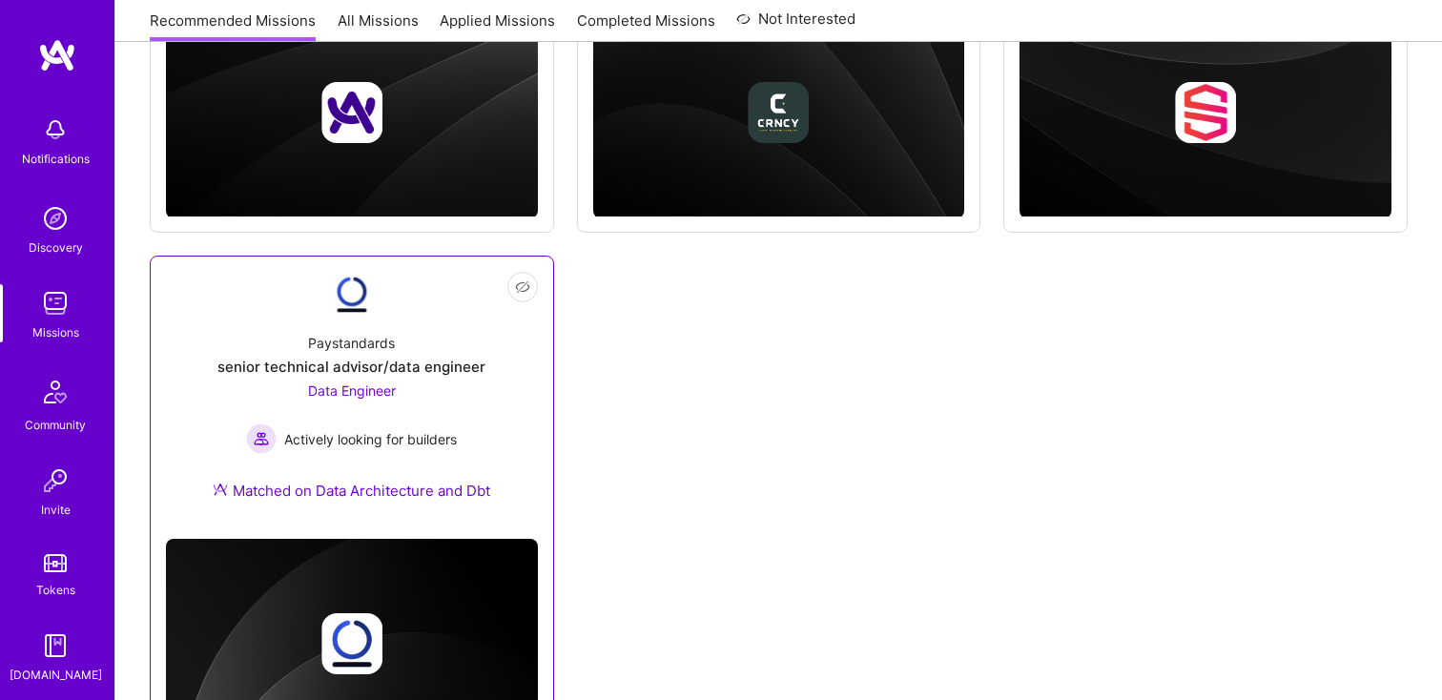
scroll to position [637, 0]
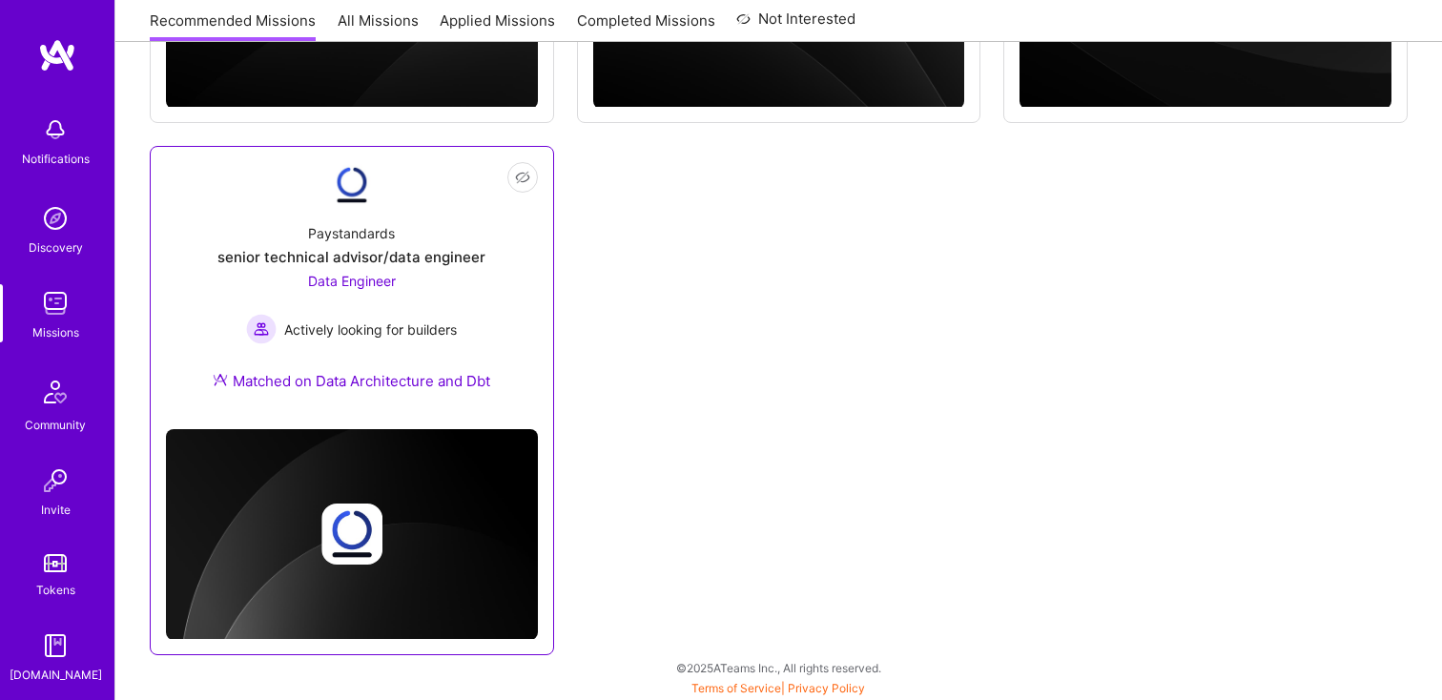
click at [411, 454] on img at bounding box center [352, 534] width 372 height 211
click at [355, 184] on img at bounding box center [352, 185] width 46 height 46
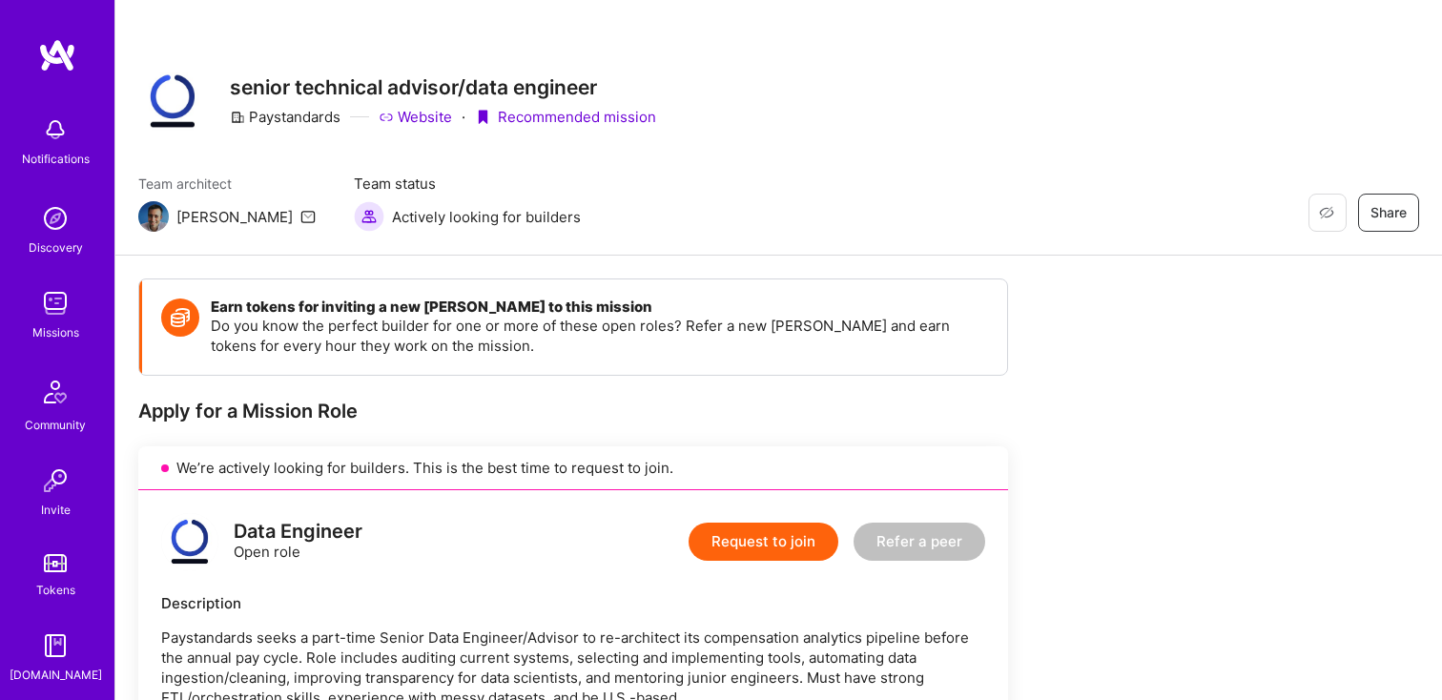
click at [756, 547] on button "Request to join" at bounding box center [764, 542] width 150 height 38
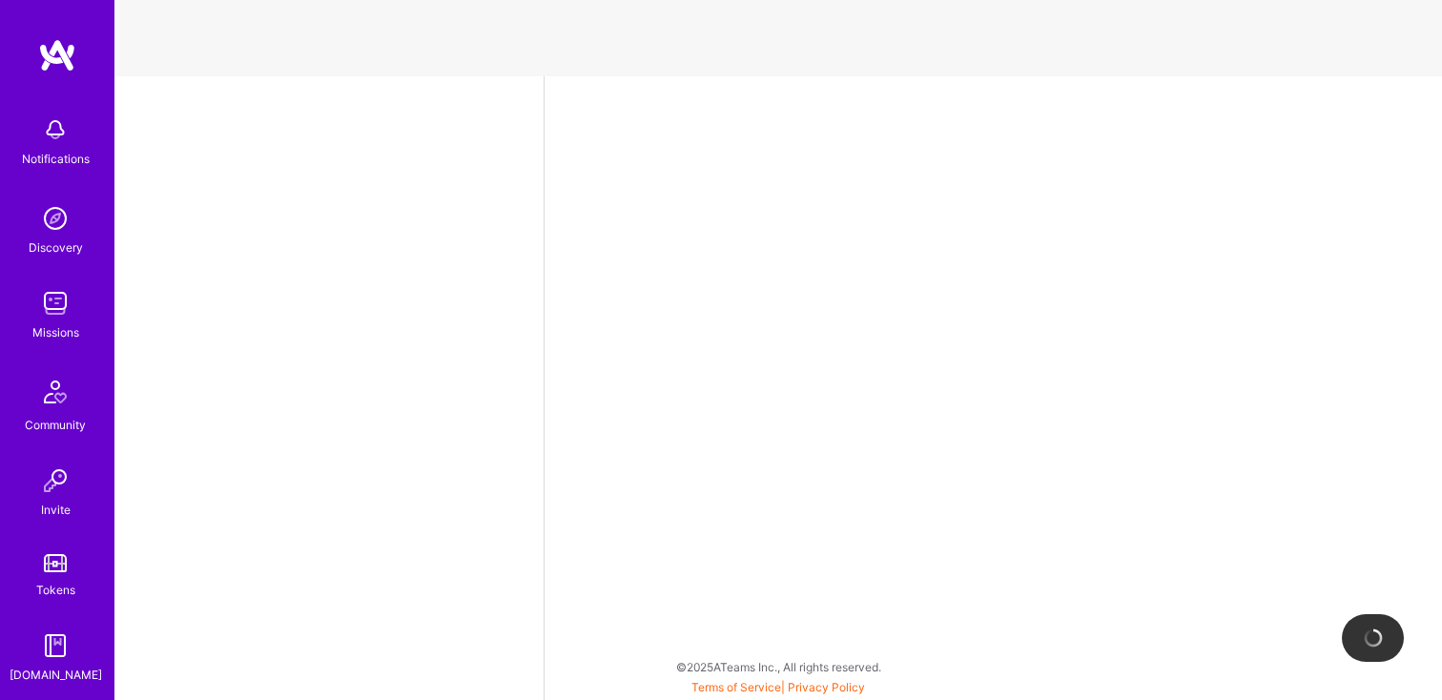
select select "US"
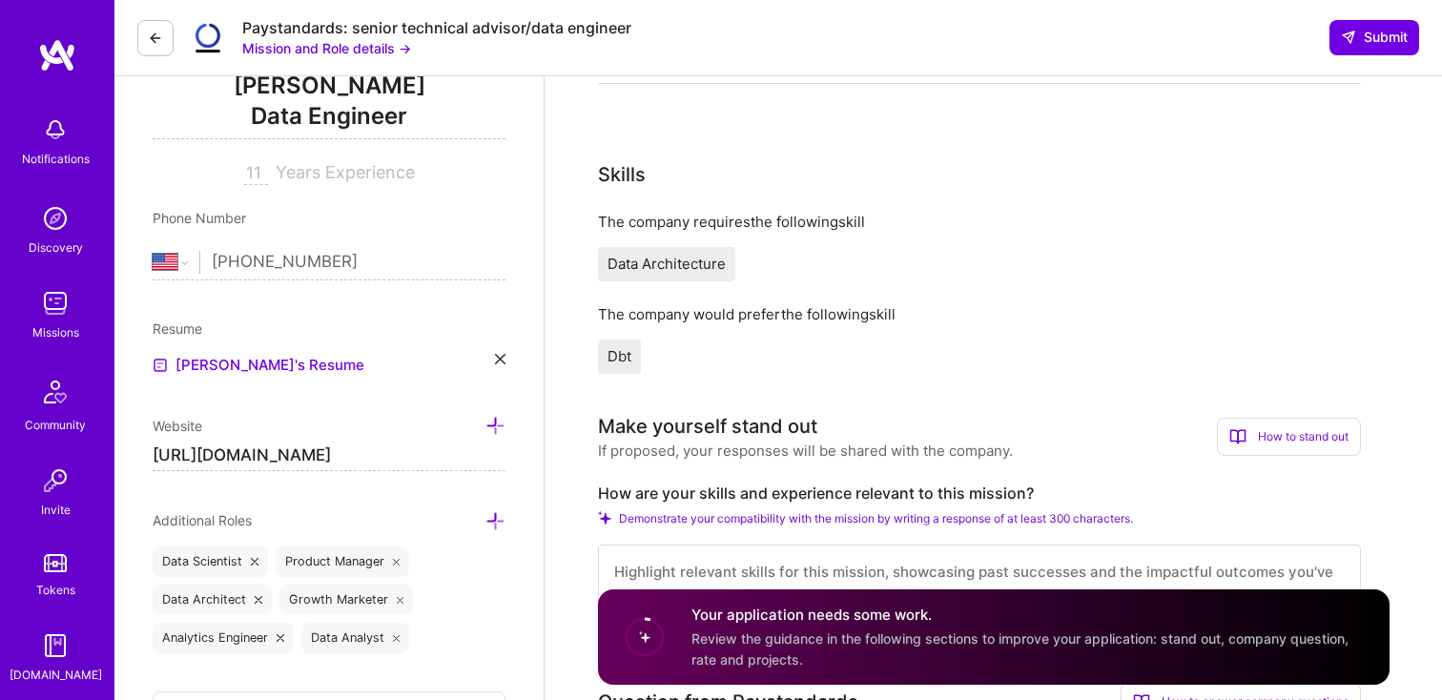
scroll to position [328, 0]
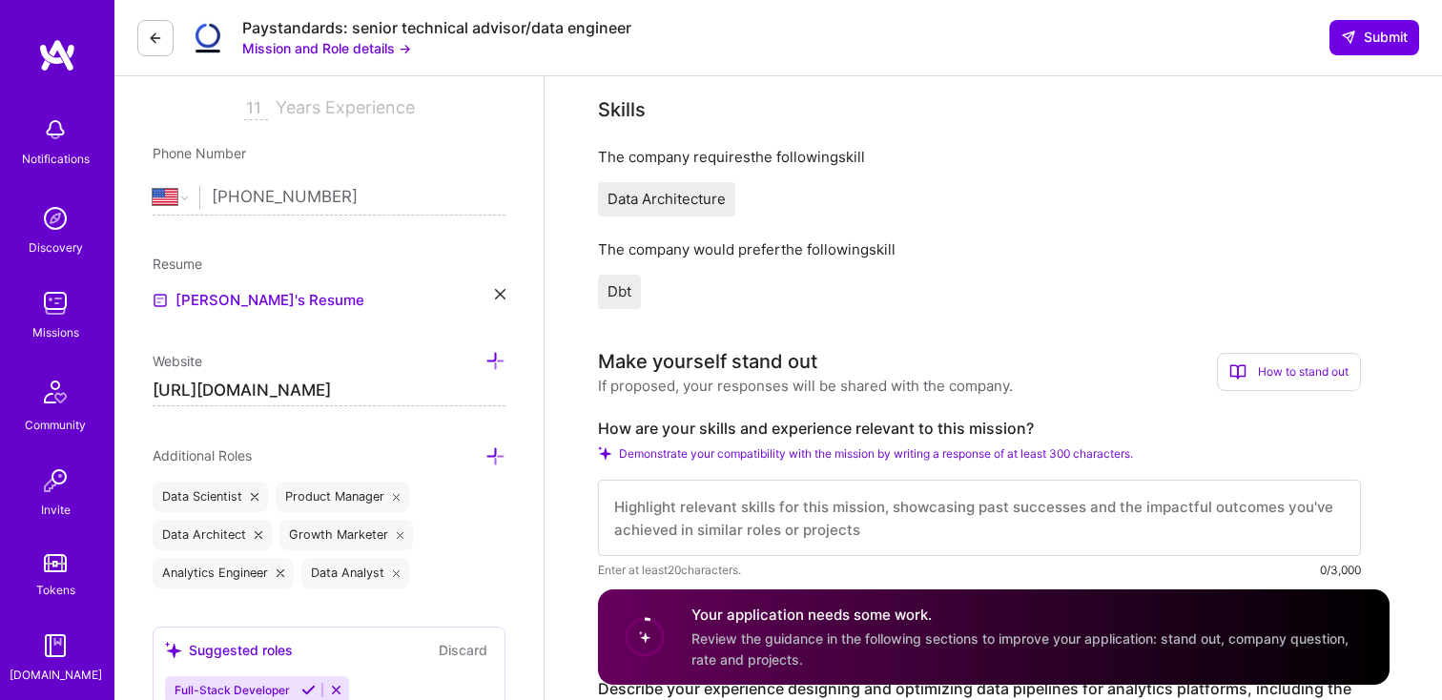
click at [618, 296] on span "Dbt" at bounding box center [620, 291] width 24 height 18
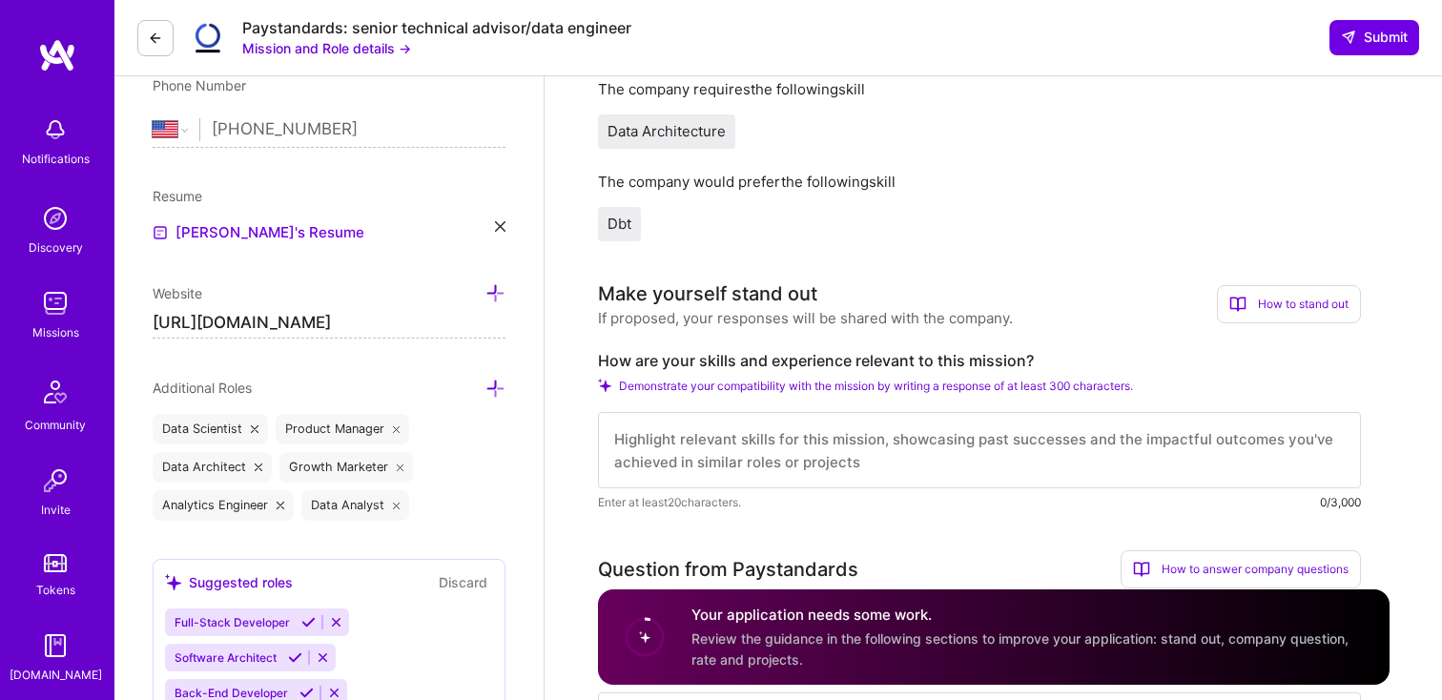
scroll to position [402, 0]
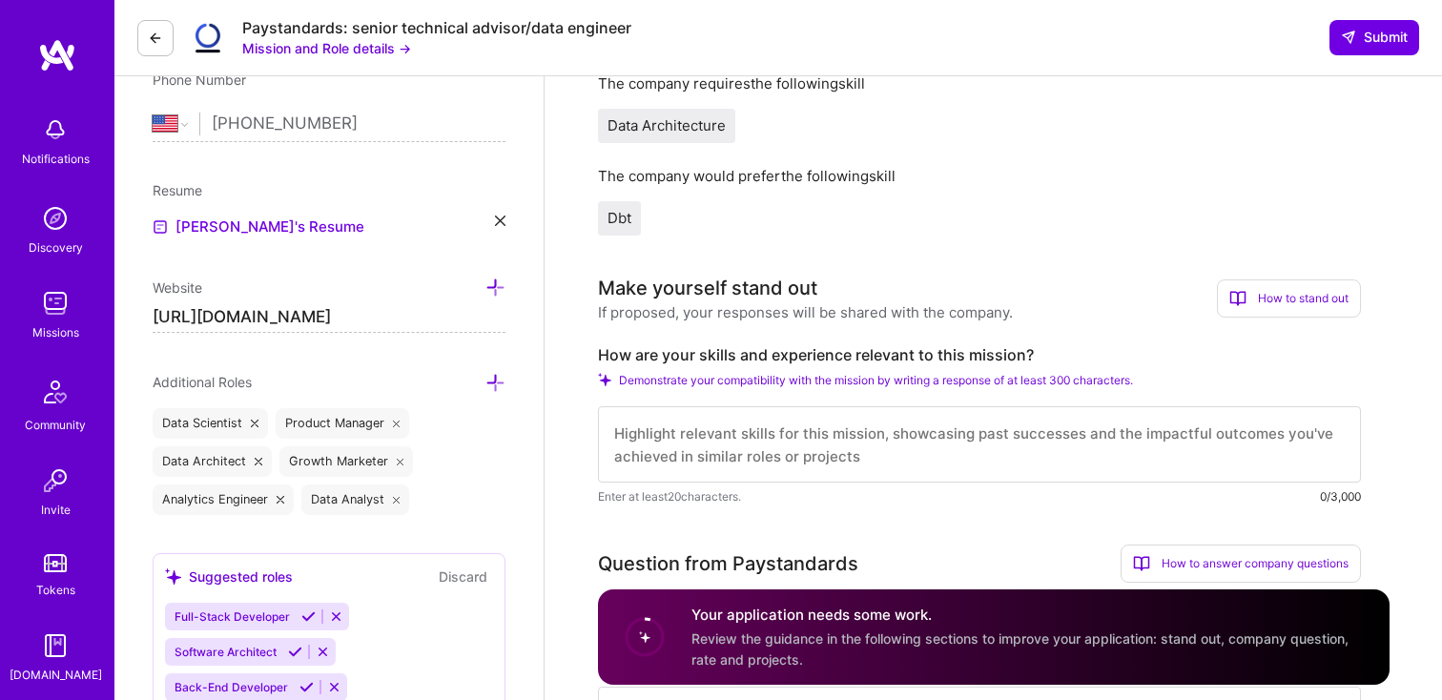
click at [709, 381] on span "Demonstrate your compatibility with the mission by writing a response of at lea…" at bounding box center [876, 380] width 514 height 14
click at [709, 417] on textarea at bounding box center [979, 444] width 763 height 76
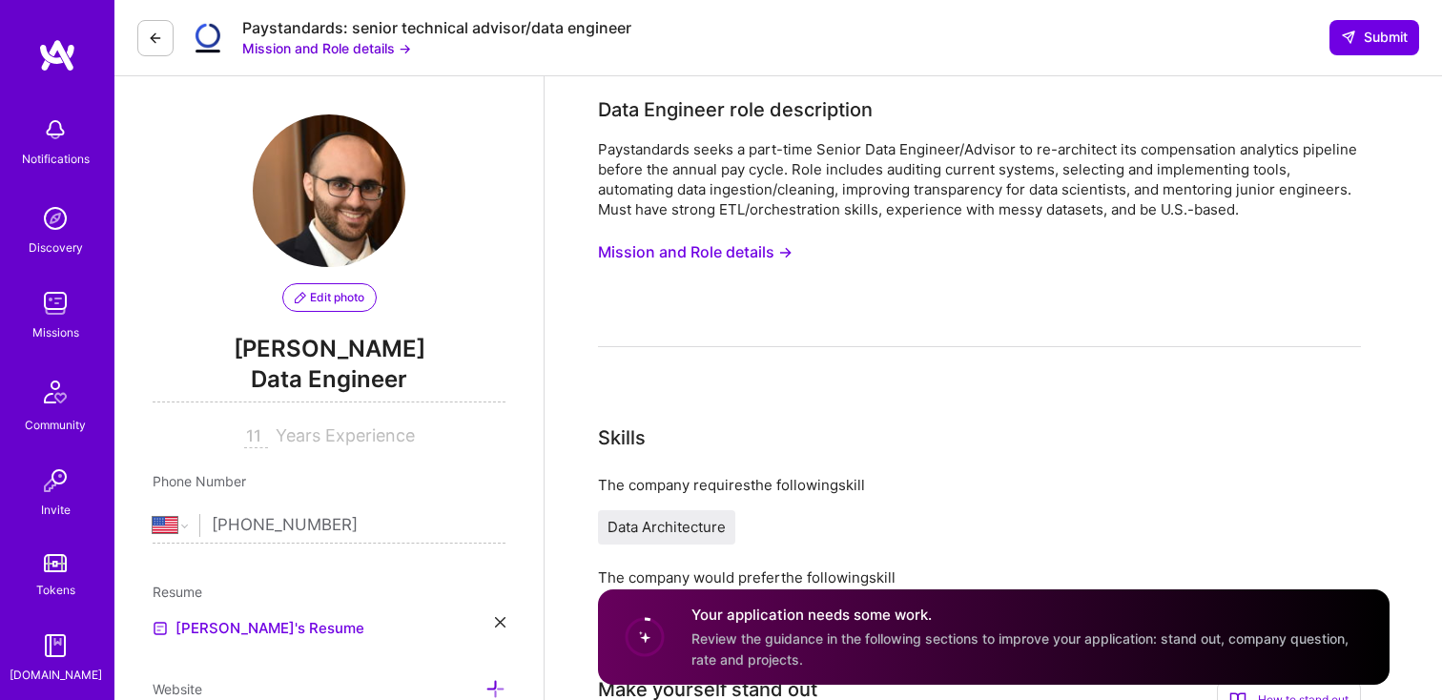
click at [724, 251] on button "Mission and Role details →" at bounding box center [695, 252] width 195 height 35
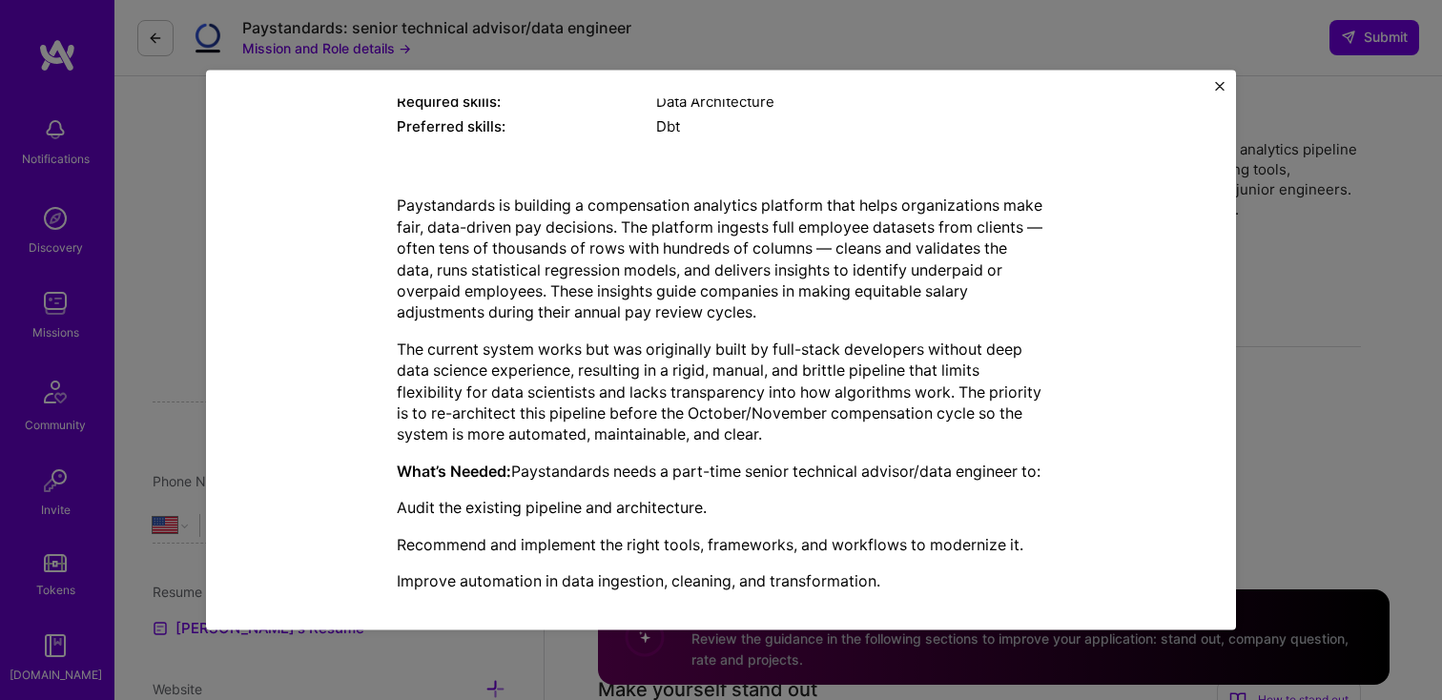
scroll to position [363, 0]
click at [759, 457] on div "Paystandards is building a compensation analytics platform that helps organizat…" at bounding box center [721, 666] width 649 height 943
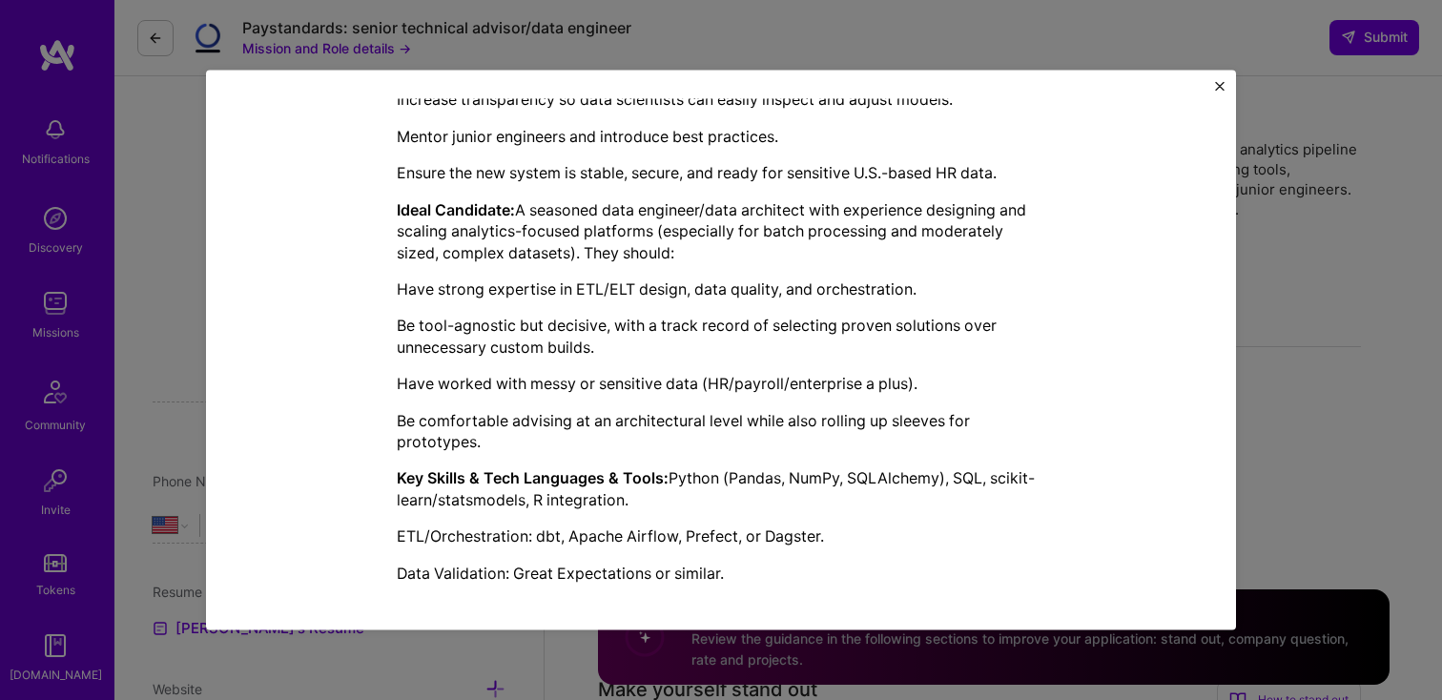
scroll to position [873, 0]
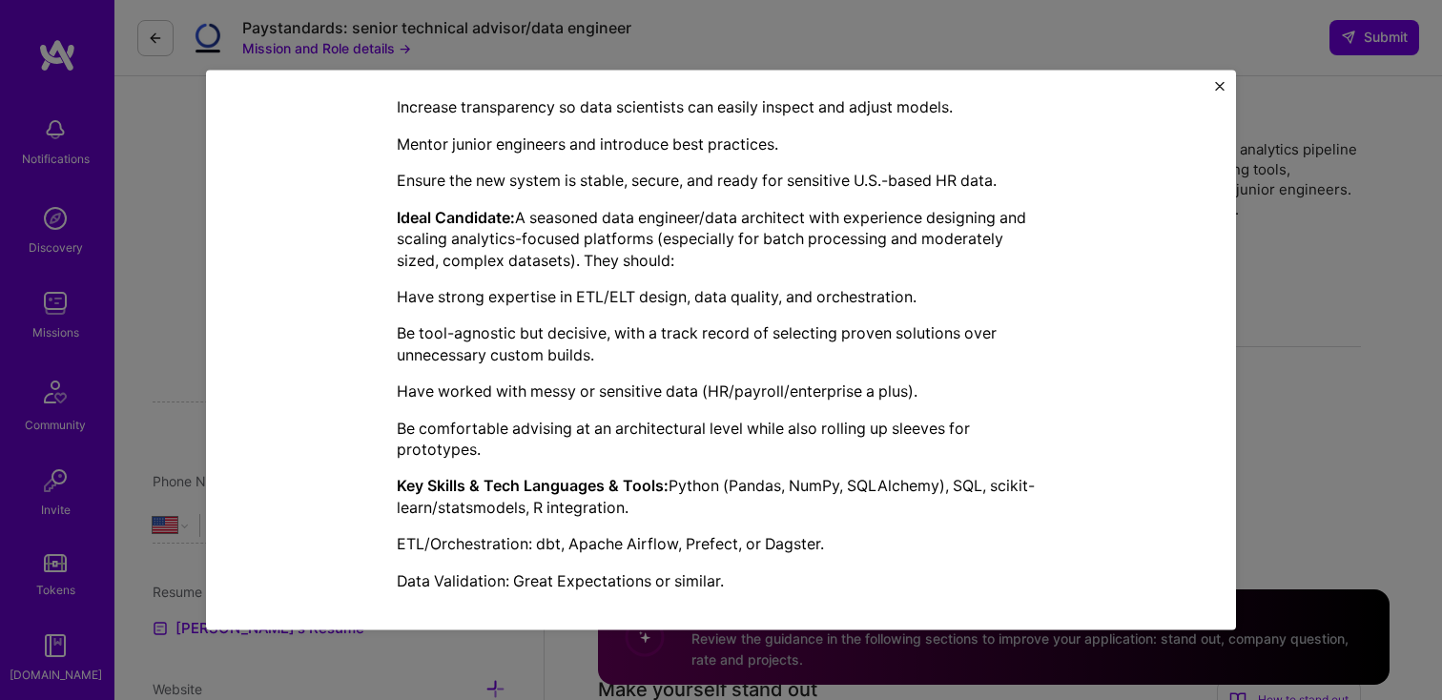
click at [701, 271] on p "Ideal Candidate: A seasoned data engineer/data architect with experience design…" at bounding box center [721, 239] width 649 height 64
click at [1216, 93] on button "Close" at bounding box center [1220, 91] width 10 height 20
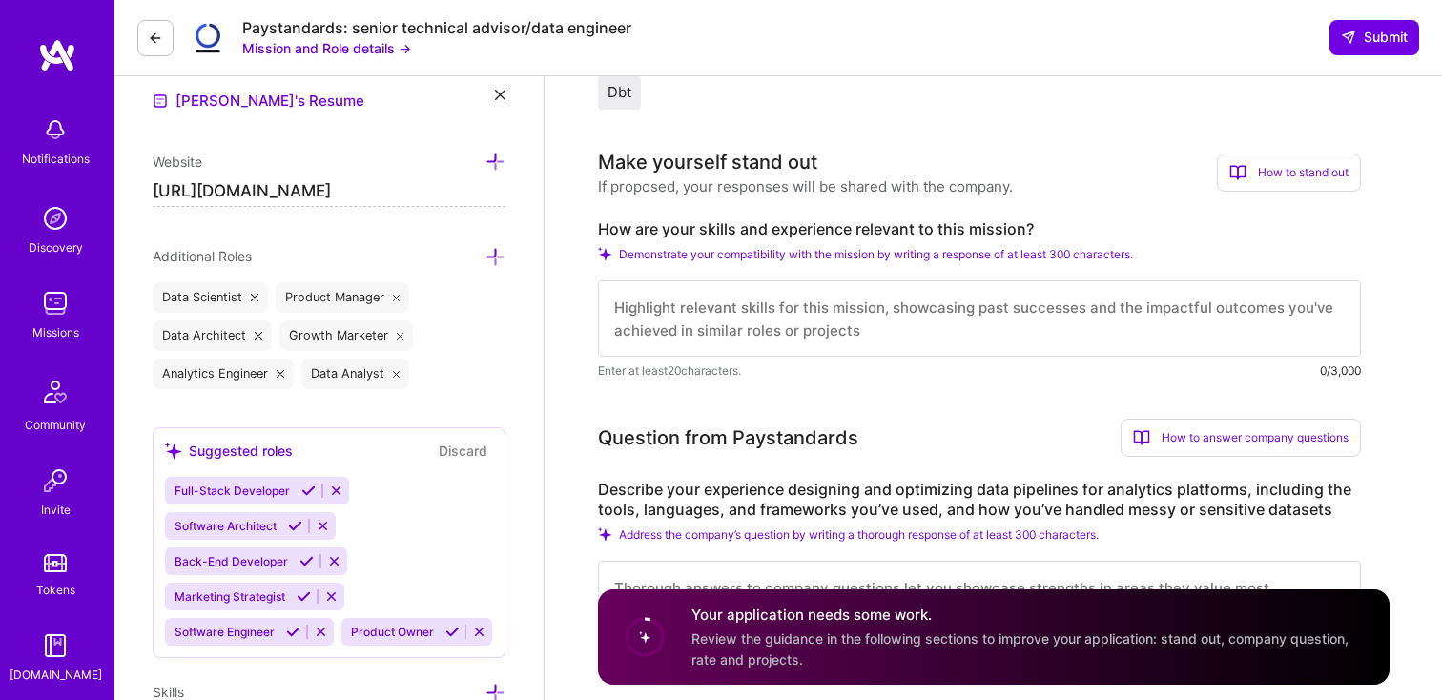
scroll to position [528, 0]
click at [758, 313] on textarea at bounding box center [979, 317] width 763 height 76
click at [721, 314] on textarea at bounding box center [979, 317] width 763 height 76
paste textarea "to a snowflake+dbt+fivetran data stack. Was able to run client profiles weekly …"
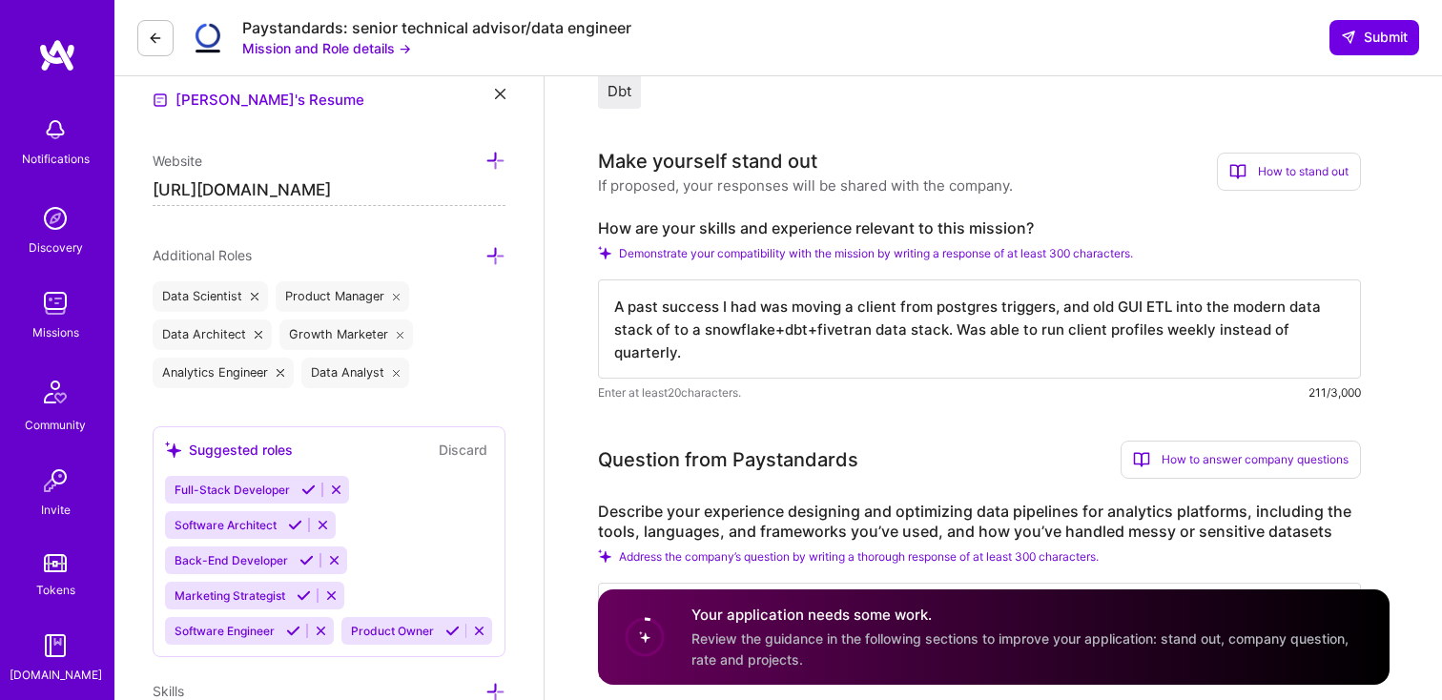
click at [692, 325] on textarea "A past success I had was moving a client from postgres triggers, and old GUI ET…" at bounding box center [979, 328] width 763 height 99
drag, startPoint x: 1199, startPoint y: 305, endPoint x: 1432, endPoint y: 305, distance: 232.8
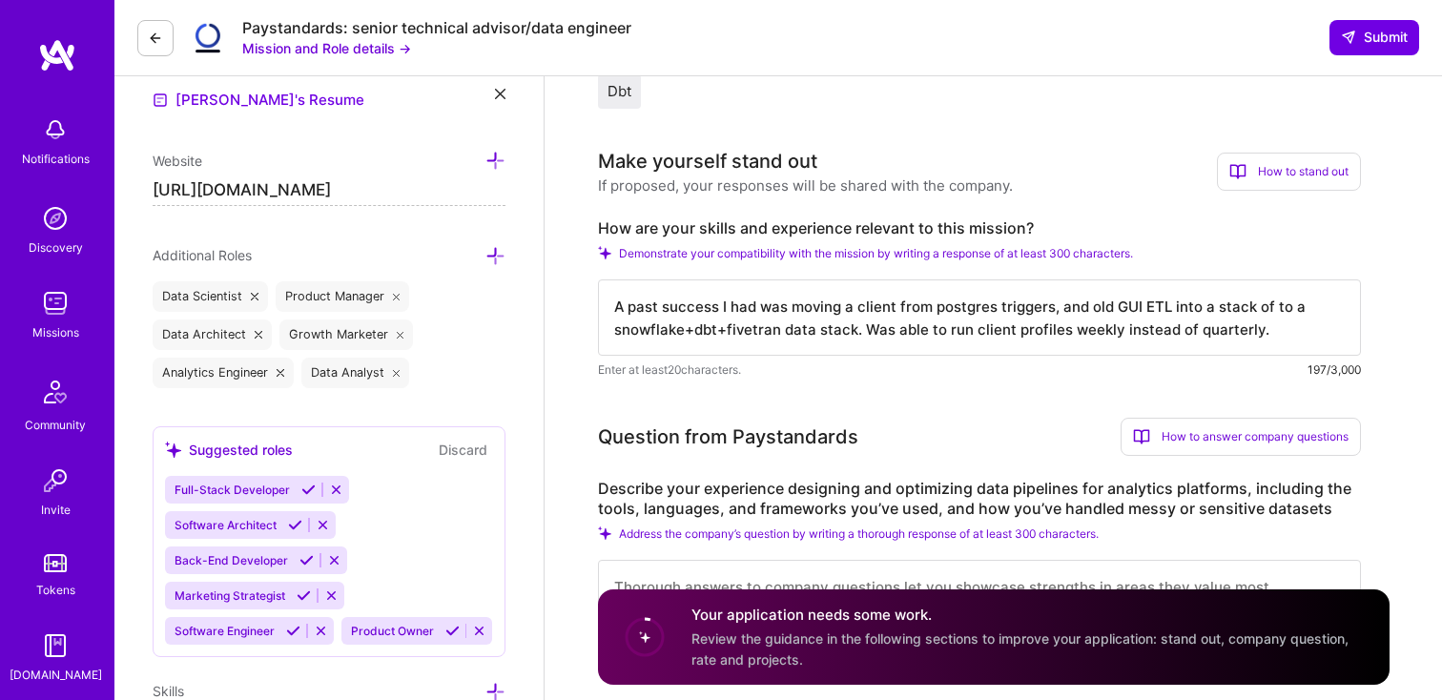
drag, startPoint x: 1205, startPoint y: 309, endPoint x: 1336, endPoint y: 309, distance: 131.6
click at [1336, 309] on textarea "A past success I had was moving a client from postgres triggers, and old GUI ET…" at bounding box center [979, 317] width 763 height 76
click at [1293, 341] on textarea "A past success I had was moving a client from postgres triggers, and old GUI ET…" at bounding box center [979, 317] width 763 height 76
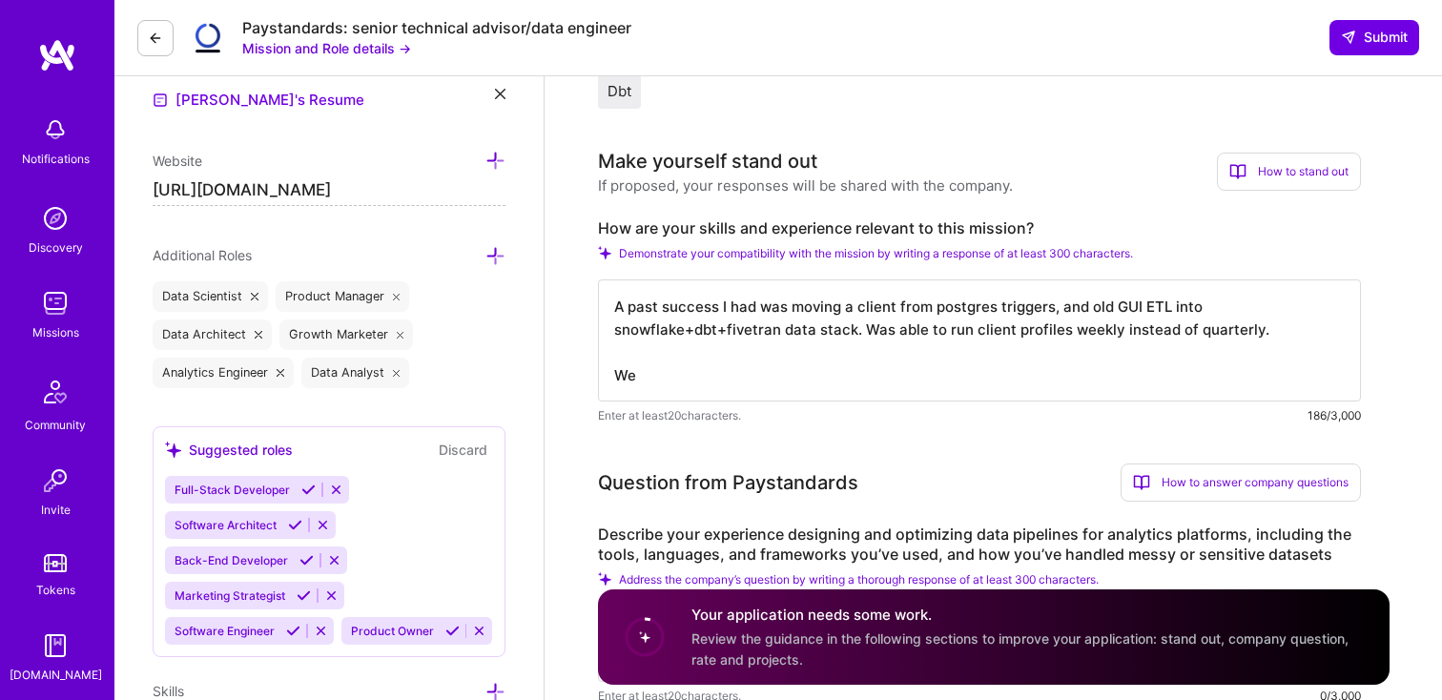
paste textarea "automating data ingestion/cleaning"
click at [718, 374] on textarea "A past success I had was moving a client from postgres triggers, and old GUI ET…" at bounding box center [979, 340] width 763 height 122
drag, startPoint x: 696, startPoint y: 378, endPoint x: 575, endPoint y: 365, distance: 121.8
click at [661, 377] on textarea "A past success I had was moving a client from postgres triggers, and old GUI ET…" at bounding box center [979, 340] width 763 height 122
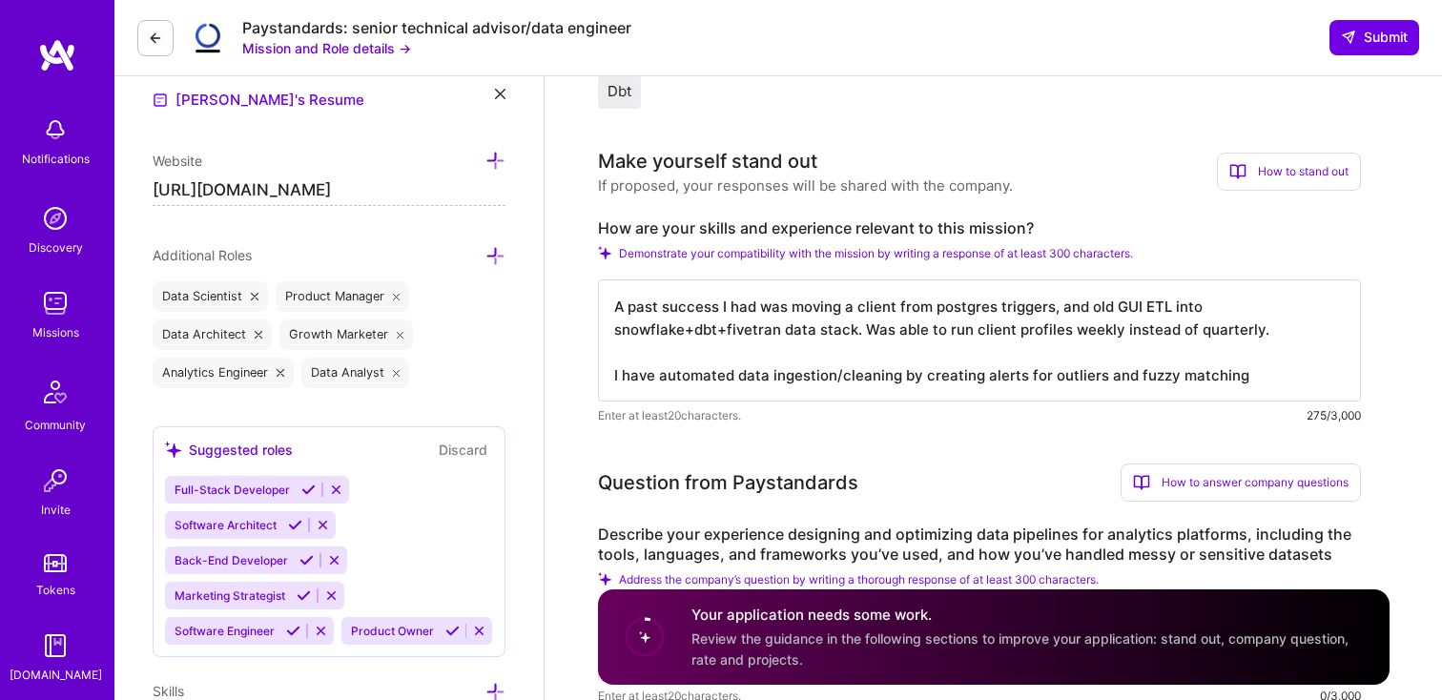
click at [1128, 369] on textarea "A past success I had was moving a client from postgres triggers, and old GUI ET…" at bounding box center [979, 340] width 763 height 122
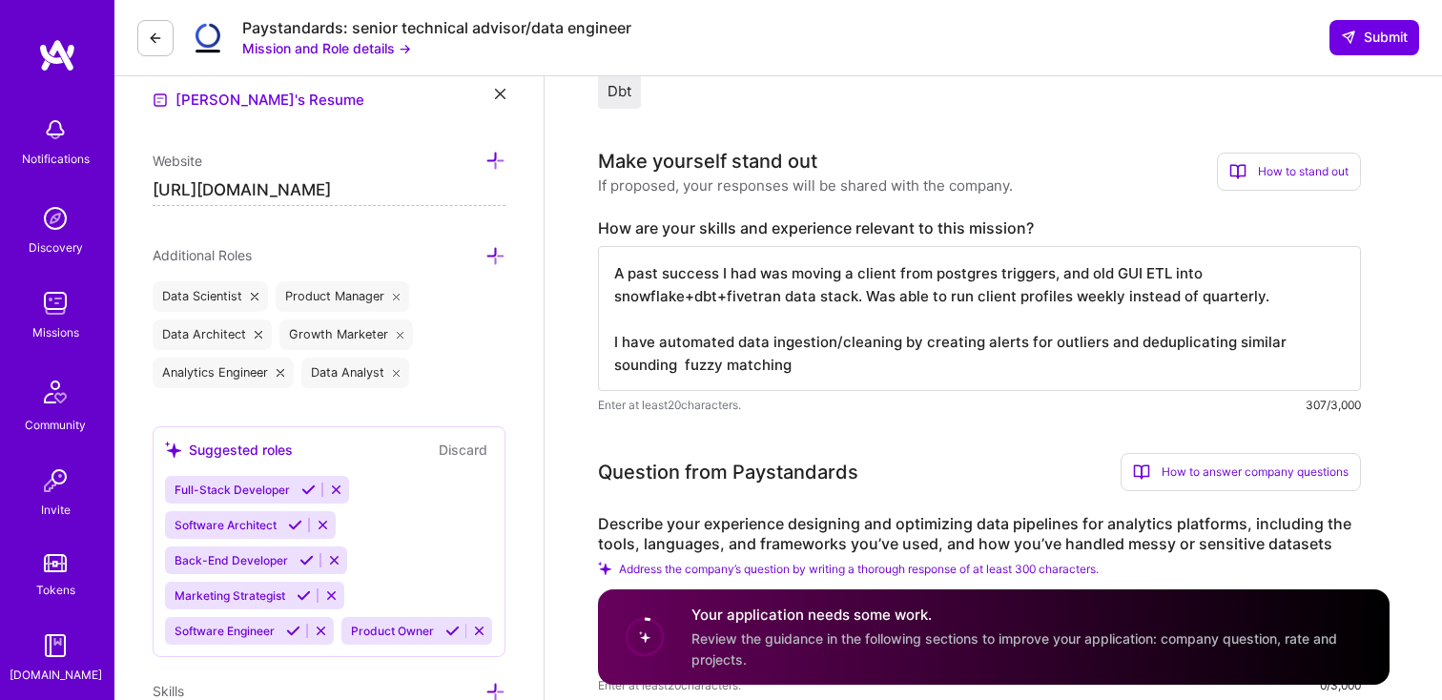
drag, startPoint x: 745, startPoint y: 364, endPoint x: 481, endPoint y: 360, distance: 264.3
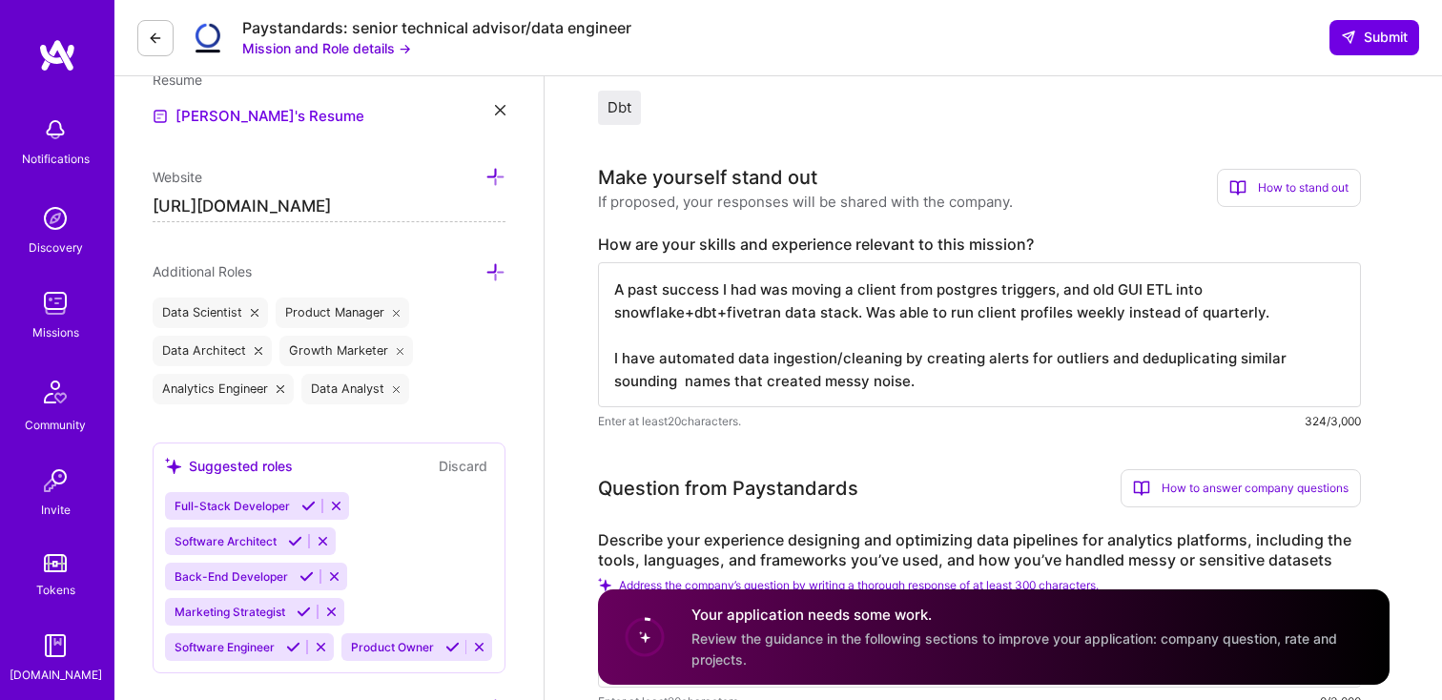
scroll to position [511, 0]
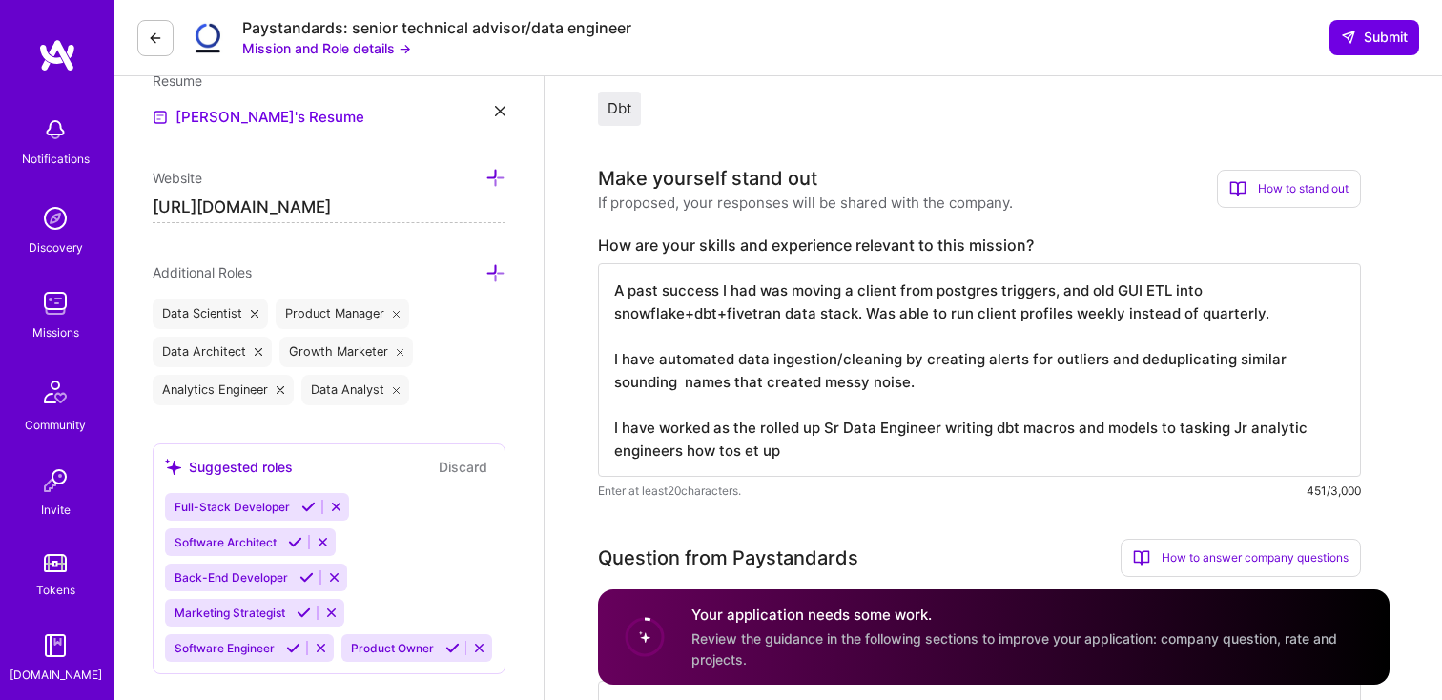
drag, startPoint x: 731, startPoint y: 448, endPoint x: 901, endPoint y: 448, distance: 170.7
click at [899, 448] on textarea "A past success I had was moving a client from postgres triggers, and old GUI ET…" at bounding box center [979, 370] width 763 height 214
paste textarea "medallion architecture"
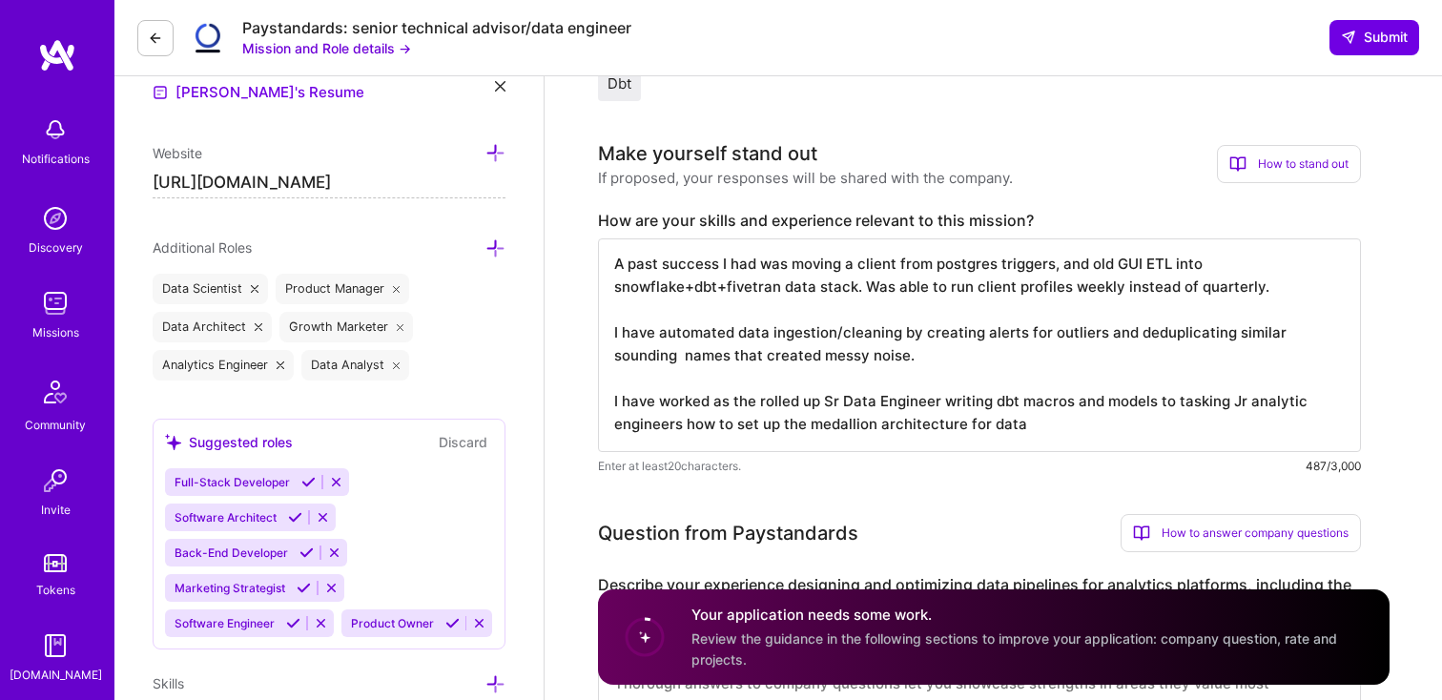
scroll to position [538, 0]
click at [861, 385] on textarea "A past success I had was moving a client from postgres triggers, and old GUI ET…" at bounding box center [979, 344] width 763 height 214
click at [1059, 411] on textarea "A past success I had was moving a client from postgres triggers, and old GUI ET…" at bounding box center [979, 344] width 763 height 214
drag, startPoint x: 1026, startPoint y: 430, endPoint x: 1082, endPoint y: 430, distance: 55.3
click at [1082, 430] on textarea "A past success I had was moving a client from postgres triggers, and old GUI ET…" at bounding box center [979, 344] width 763 height 214
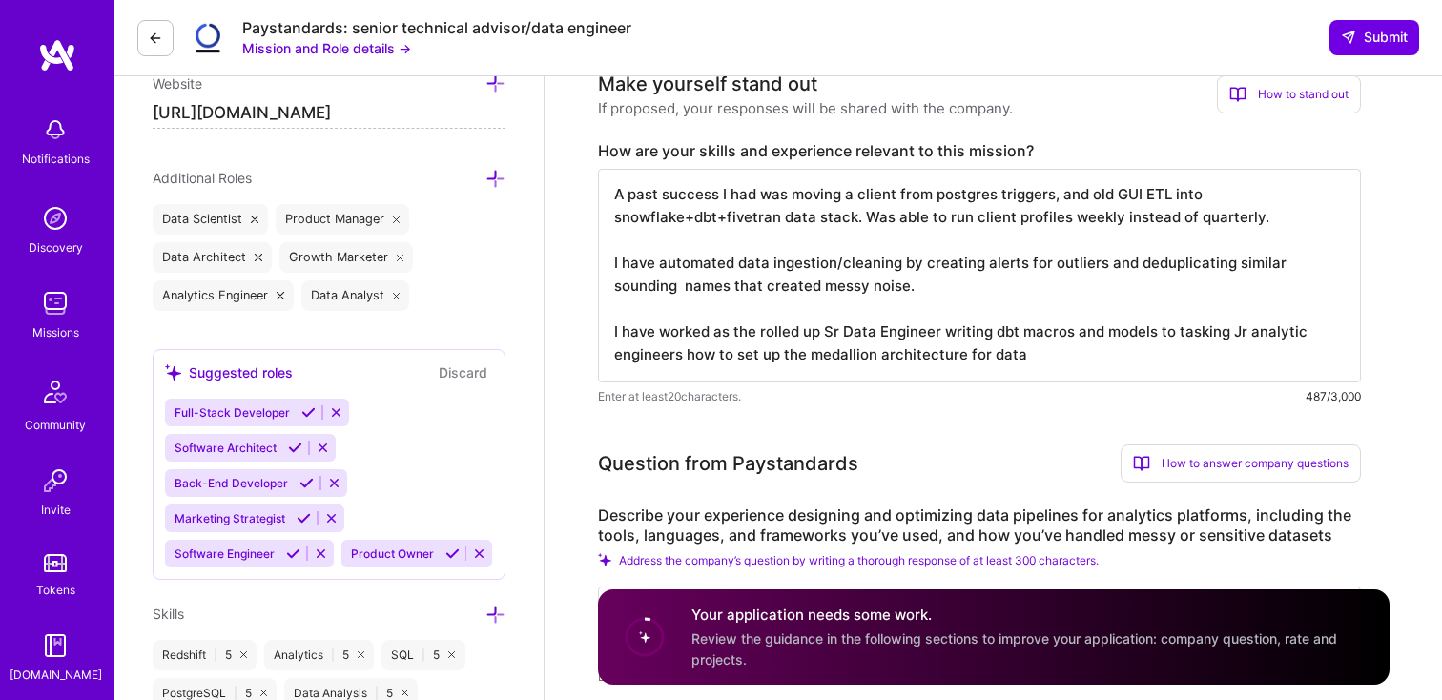
scroll to position [620, 0]
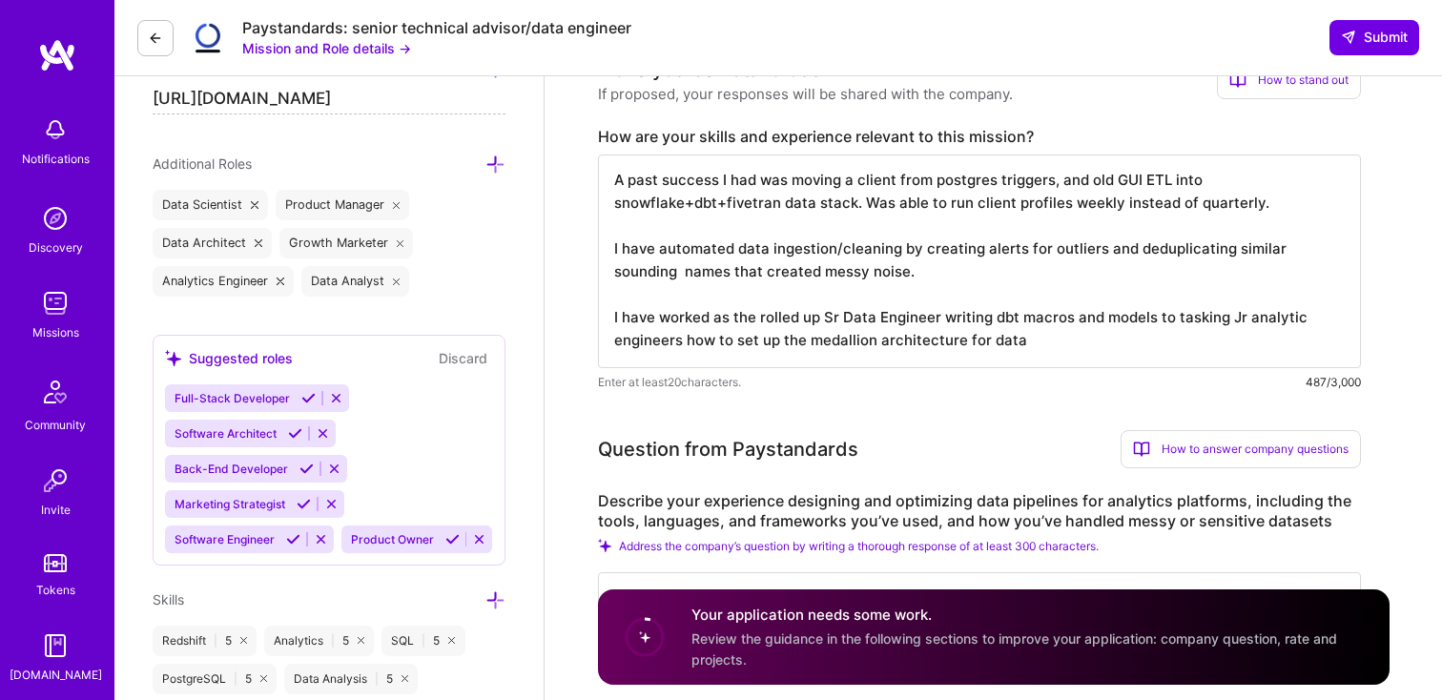
type textarea "A past success I had was moving a client from postgres triggers, and old GUI ET…"
click at [1340, 381] on div "487/3,000" at bounding box center [1333, 382] width 55 height 20
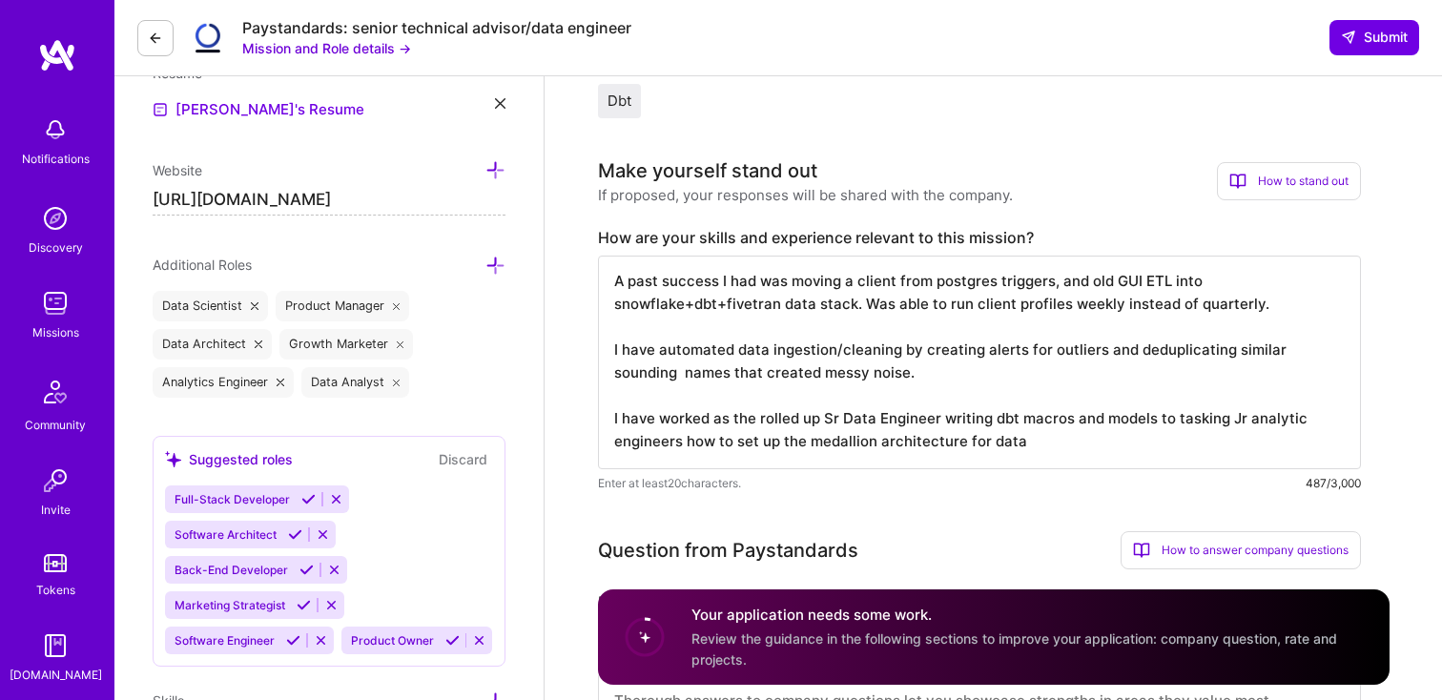
scroll to position [518, 0]
click at [1230, 181] on icon at bounding box center [1238, 182] width 17 height 17
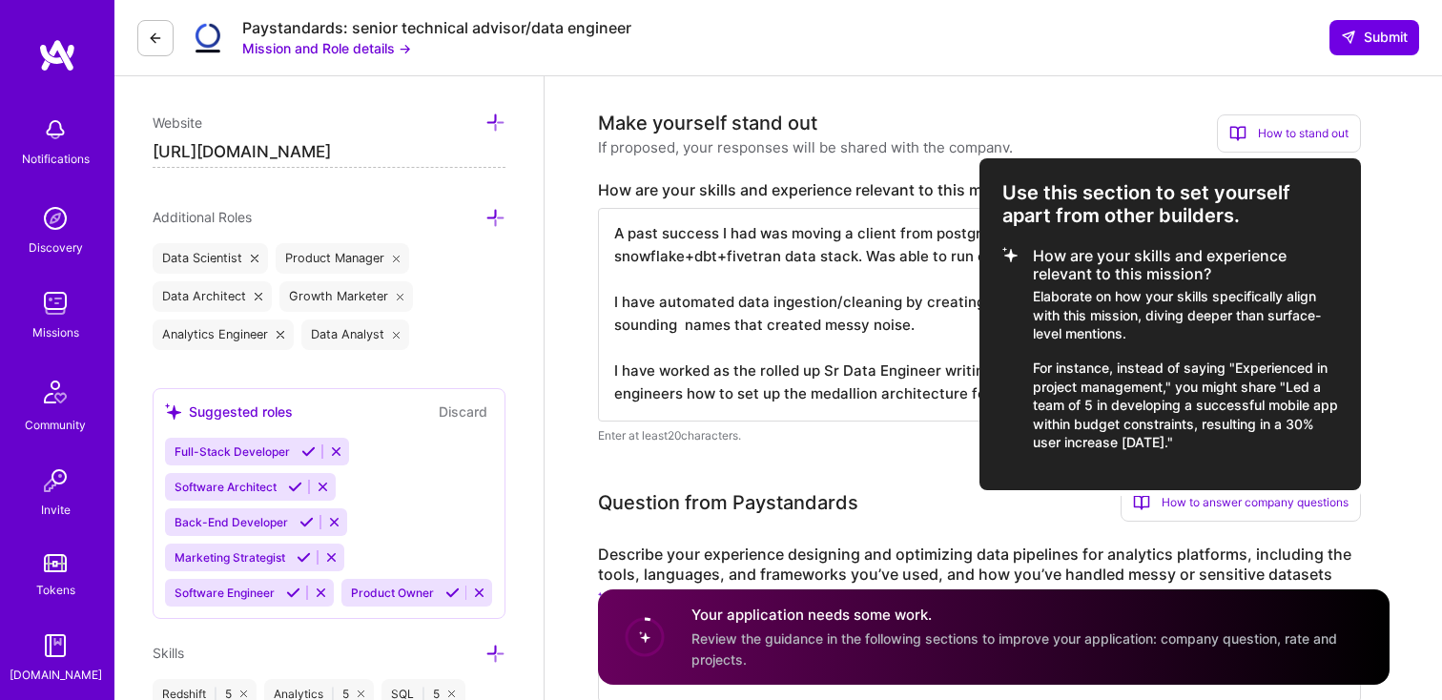
scroll to position [568, 0]
click at [924, 273] on div at bounding box center [721, 350] width 1442 height 700
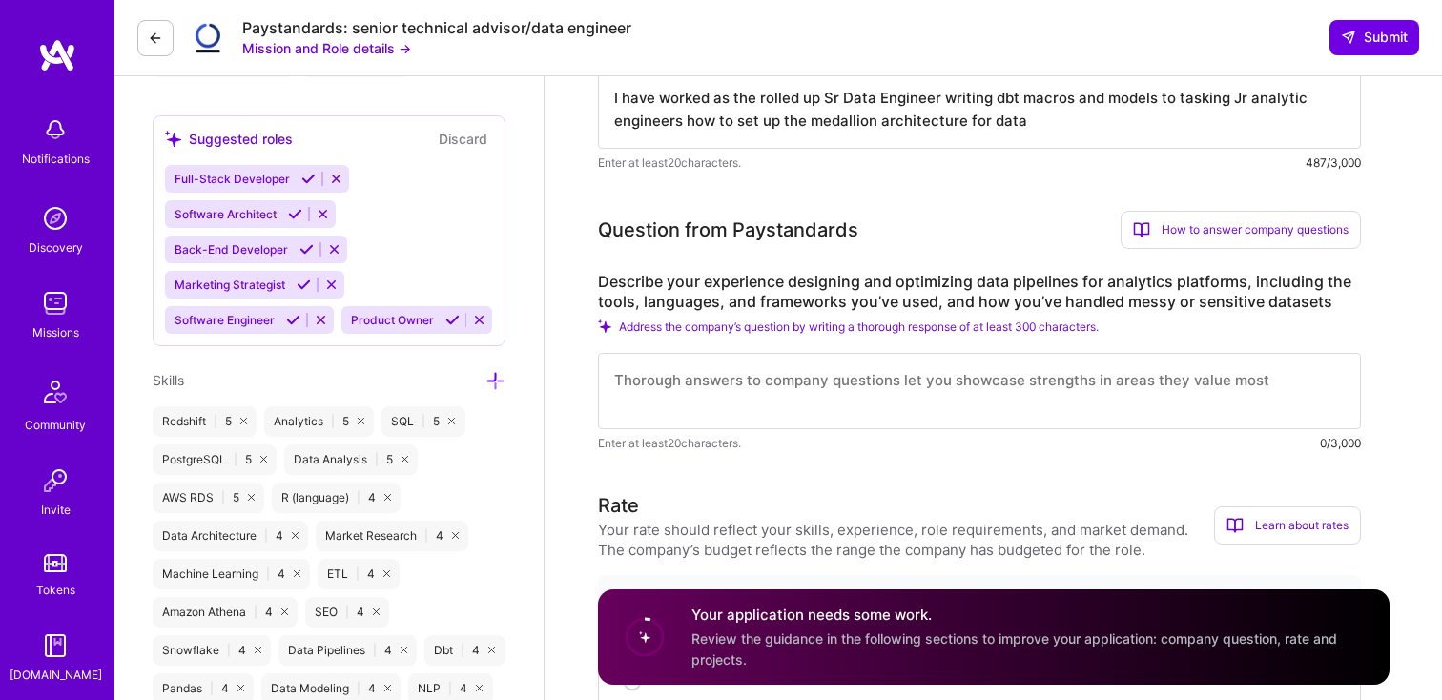
scroll to position [840, 0]
click at [883, 383] on textarea at bounding box center [979, 390] width 763 height 76
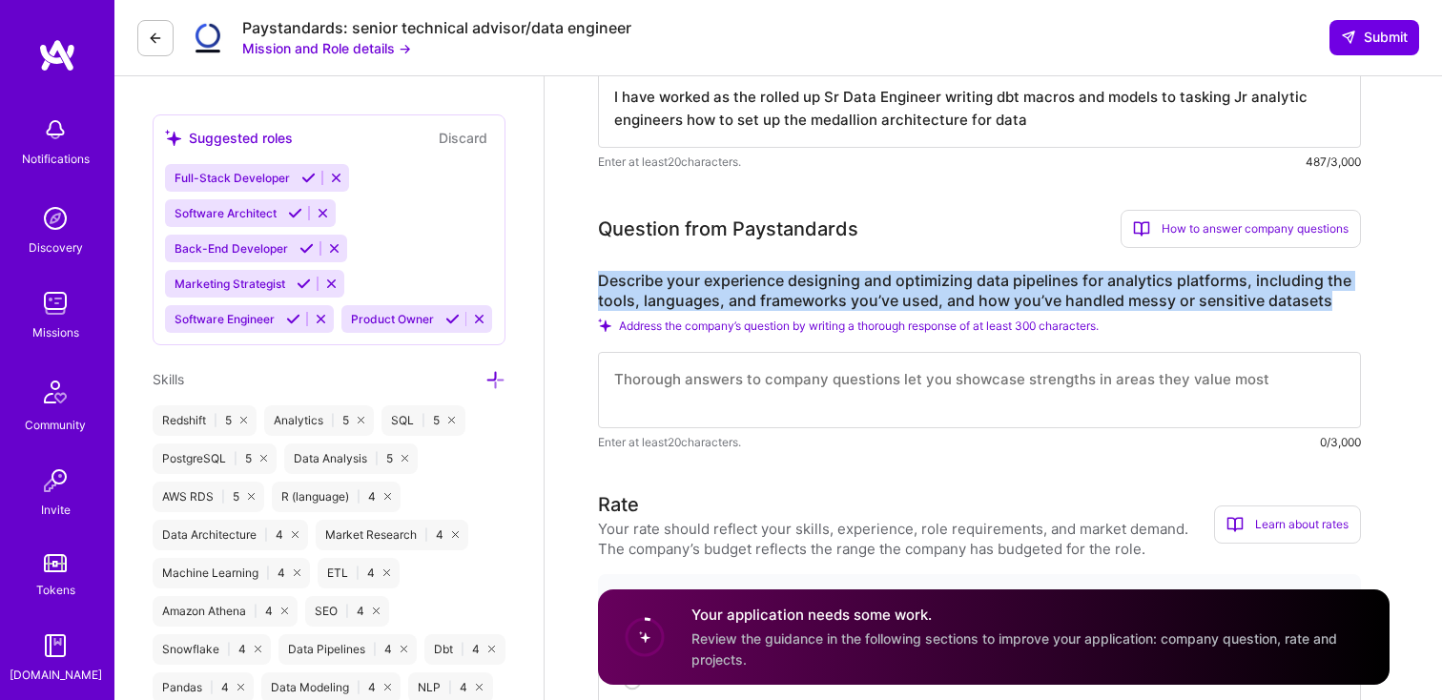
drag, startPoint x: 1338, startPoint y: 299, endPoint x: 591, endPoint y: 279, distance: 747.2
copy label "Describe your experience designing and optimizing data pipelines for analytics …"
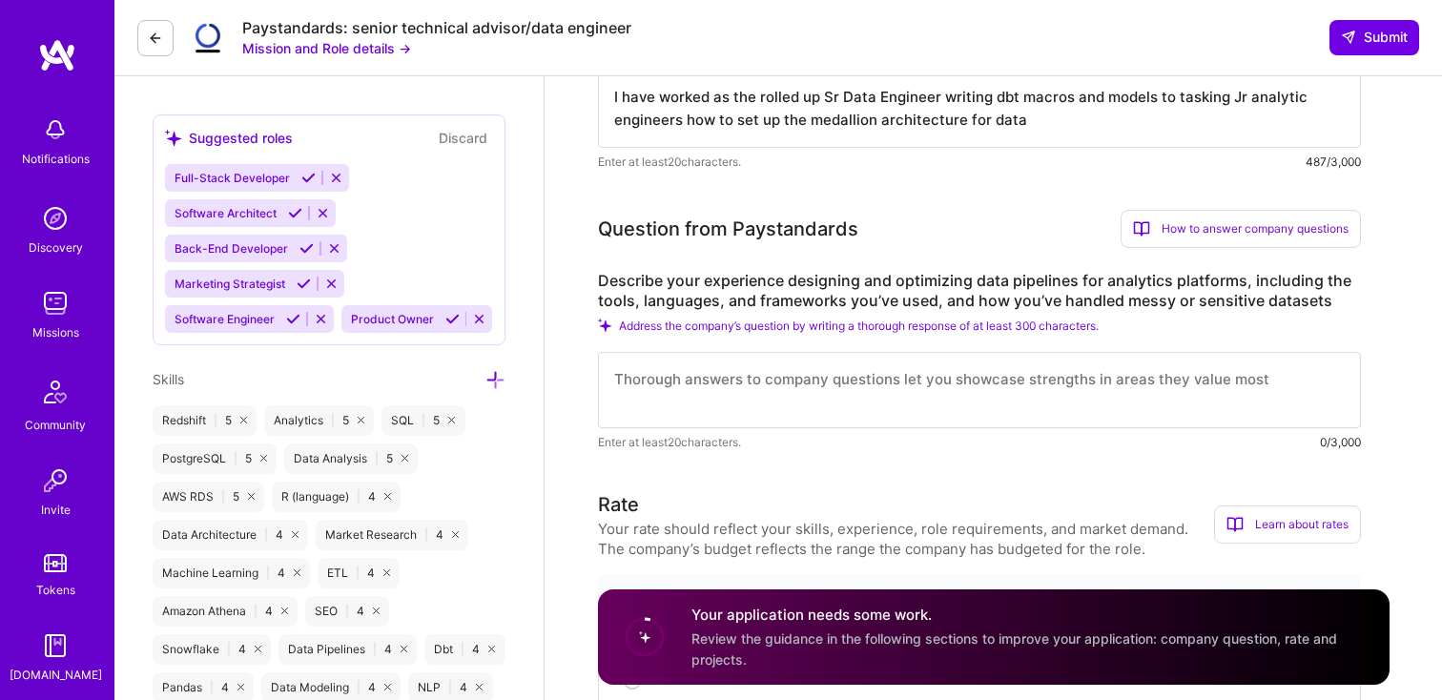
click at [719, 372] on textarea at bounding box center [979, 390] width 763 height 76
paste textarea "L’ip dolor s ame co adip elitsedd eiu temporinc utla etdolorem aliq eni admini …"
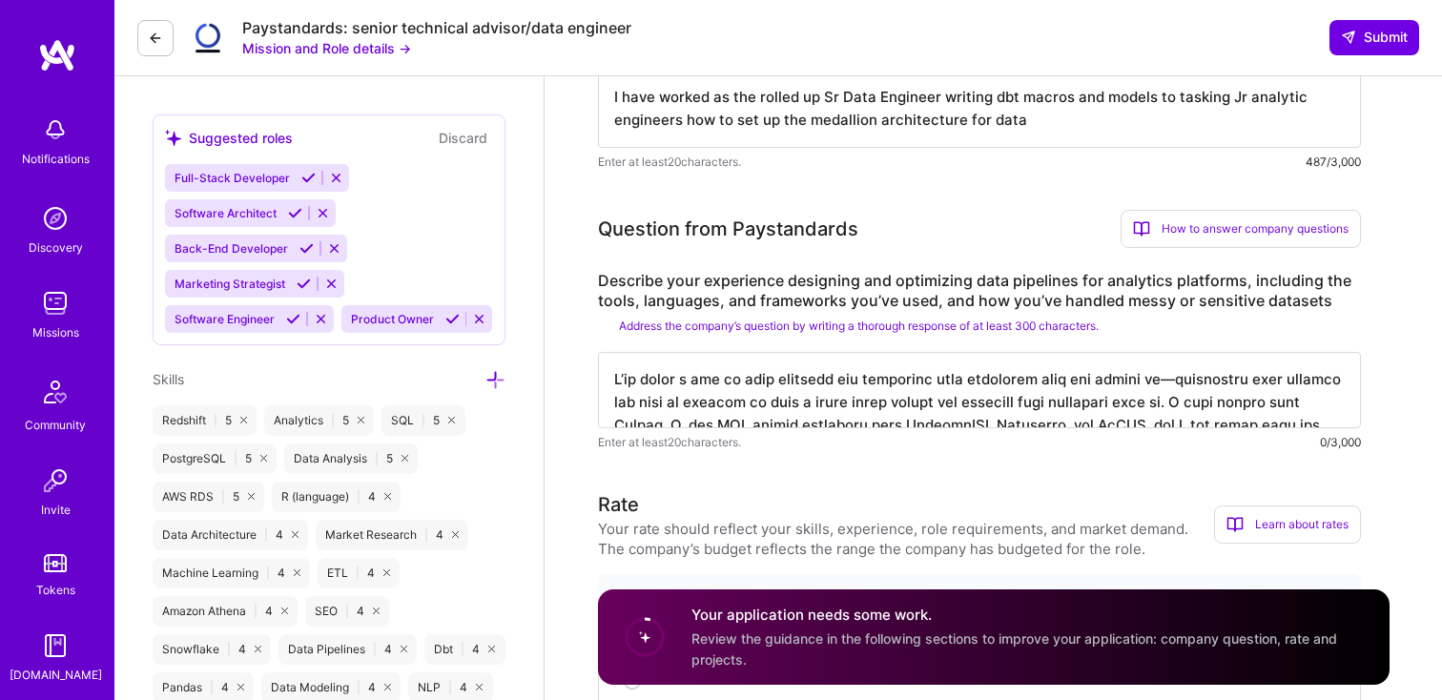
scroll to position [861, 0]
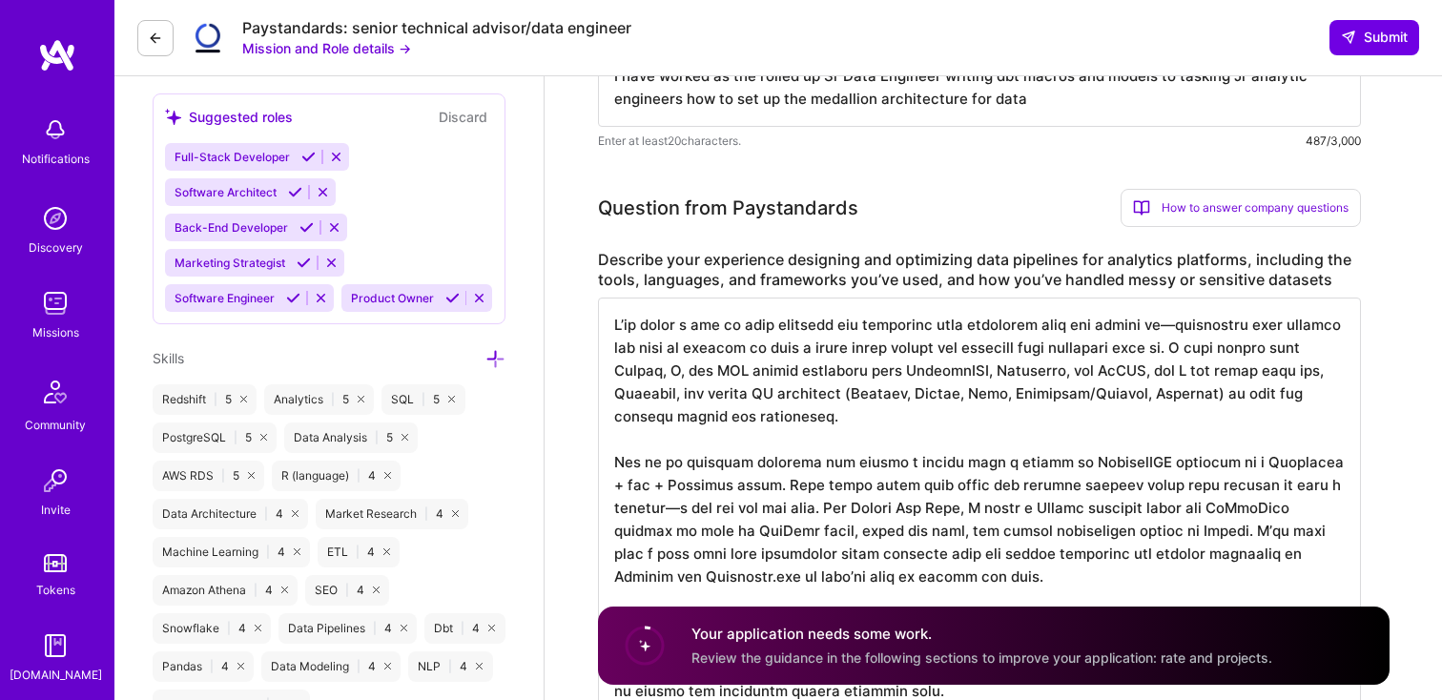
click at [1171, 327] on textarea at bounding box center [979, 508] width 763 height 420
click at [686, 373] on textarea at bounding box center [979, 508] width 763 height 420
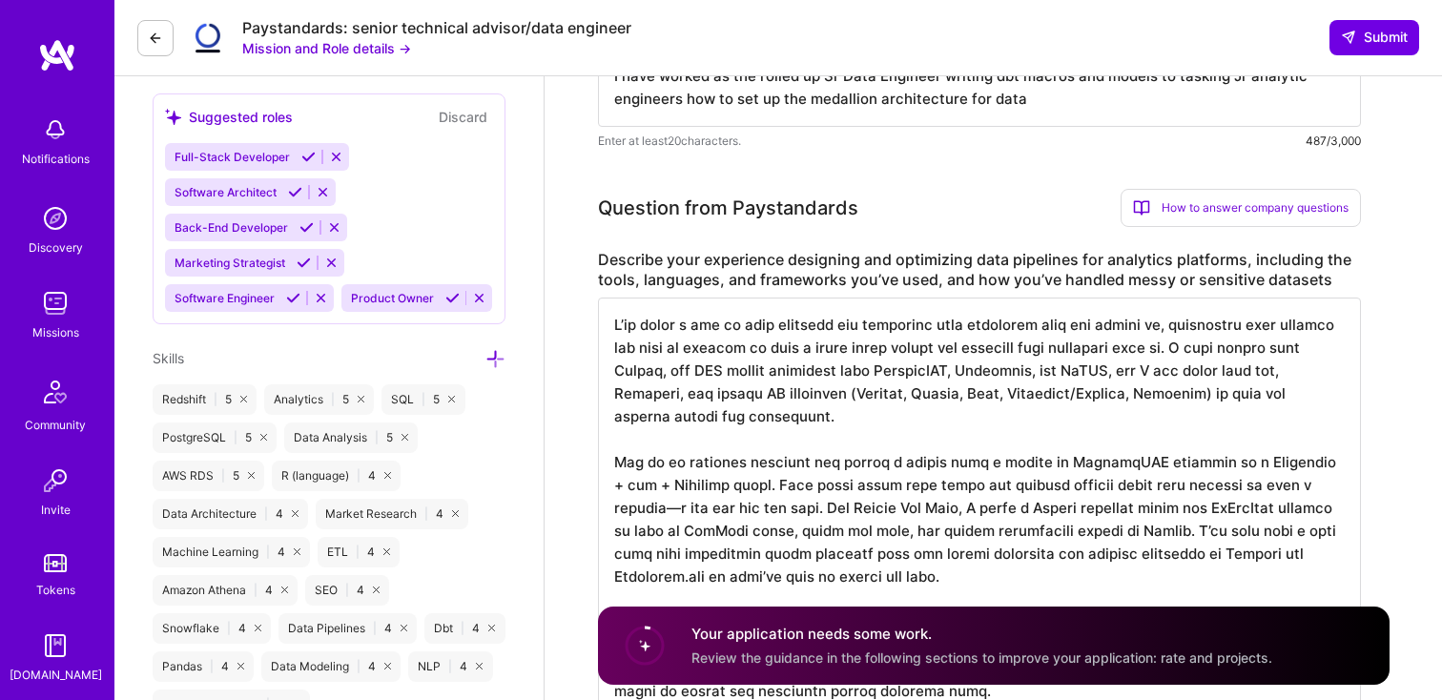
click at [1136, 367] on textarea at bounding box center [979, 508] width 763 height 420
click at [692, 375] on textarea at bounding box center [979, 508] width 763 height 420
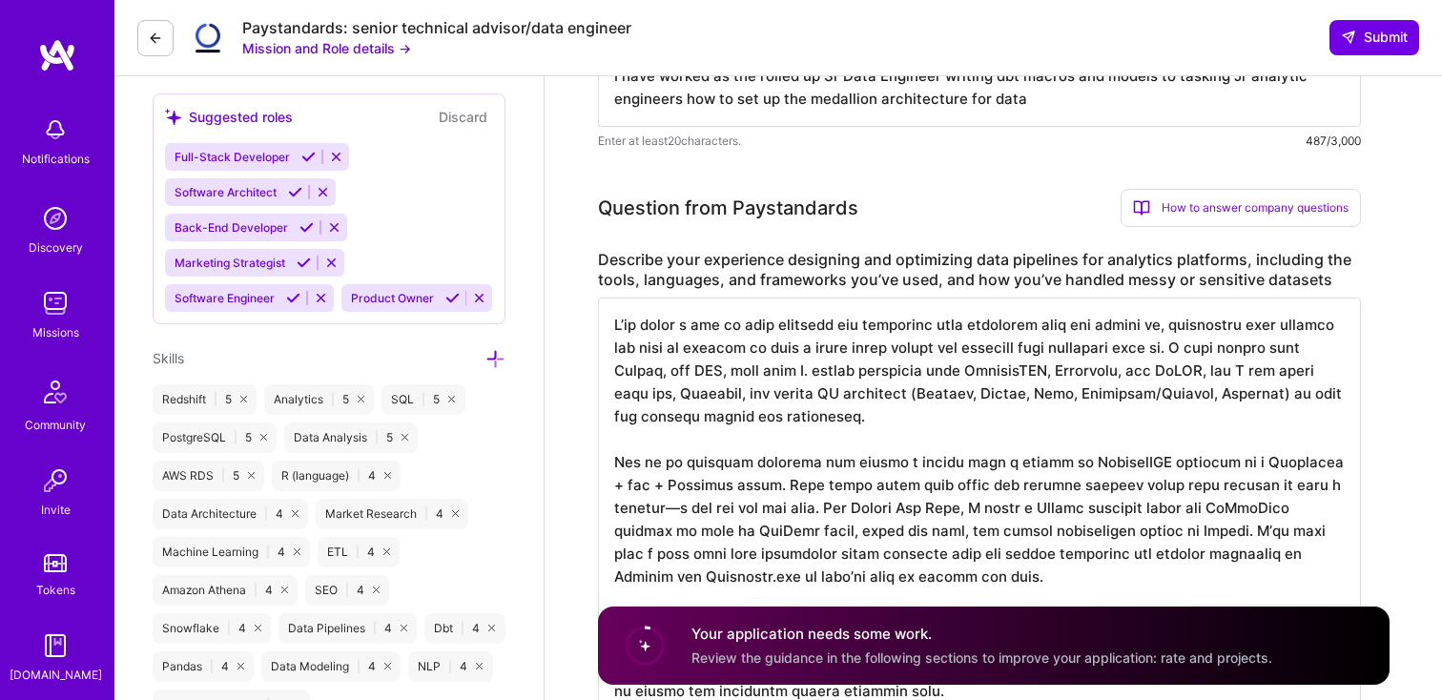
drag, startPoint x: 885, startPoint y: 369, endPoint x: 832, endPoint y: 368, distance: 53.4
click at [829, 369] on textarea at bounding box center [979, 508] width 763 height 420
click at [832, 373] on textarea at bounding box center [979, 508] width 763 height 420
click at [900, 373] on textarea at bounding box center [979, 508] width 763 height 420
click at [826, 363] on textarea at bounding box center [979, 508] width 763 height 420
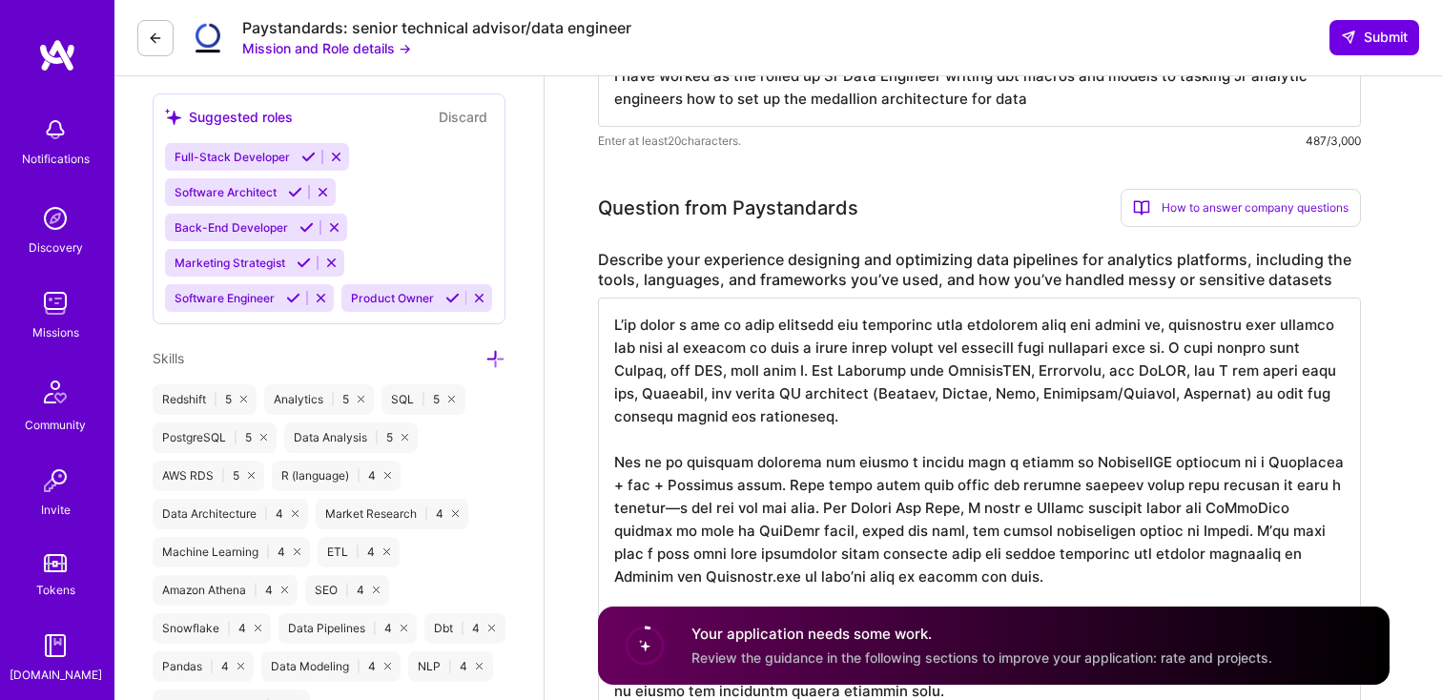
click at [920, 375] on textarea at bounding box center [979, 508] width 763 height 420
drag, startPoint x: 984, startPoint y: 373, endPoint x: 831, endPoint y: 374, distance: 153.6
click at [831, 374] on textarea at bounding box center [979, 508] width 763 height 420
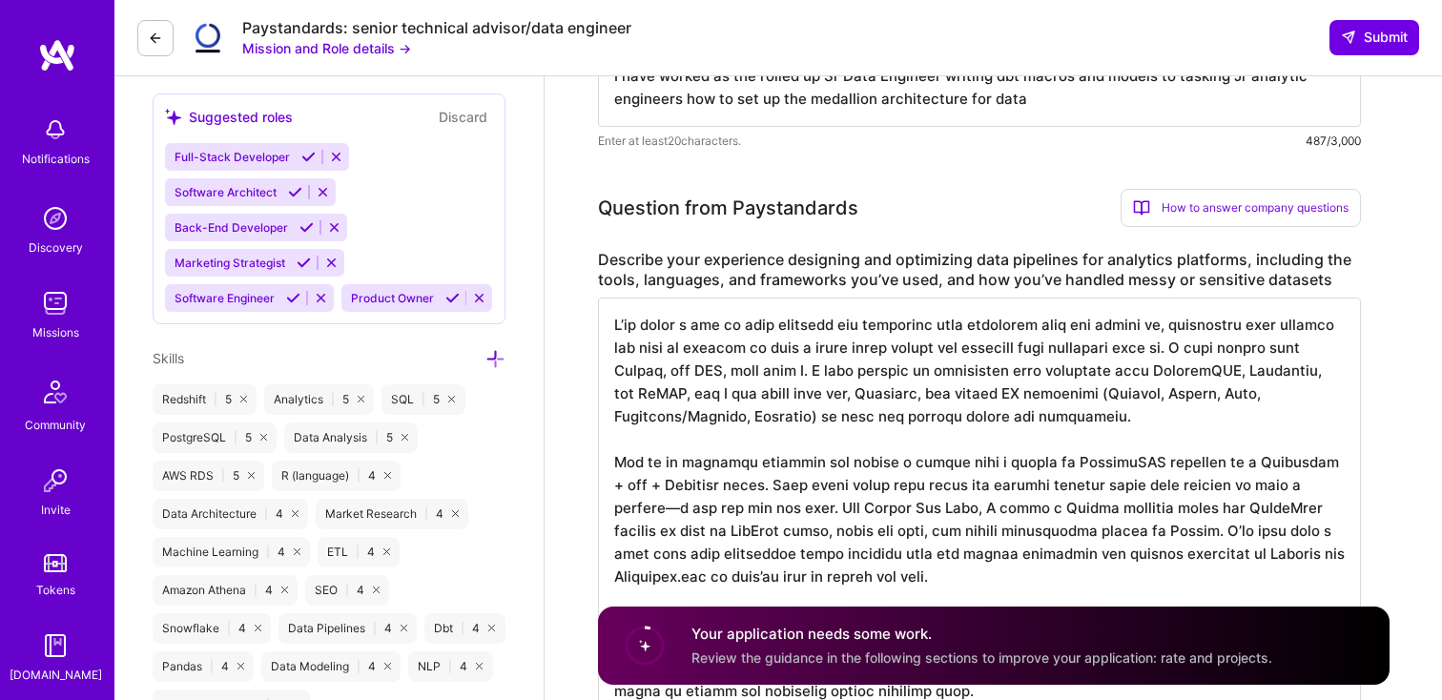
click at [692, 395] on textarea at bounding box center [979, 508] width 763 height 420
click at [1253, 373] on textarea at bounding box center [979, 508] width 763 height 420
click at [1199, 411] on textarea at bounding box center [979, 508] width 763 height 420
click at [1316, 485] on textarea at bounding box center [979, 508] width 763 height 420
drag, startPoint x: 758, startPoint y: 506, endPoint x: 975, endPoint y: 525, distance: 217.4
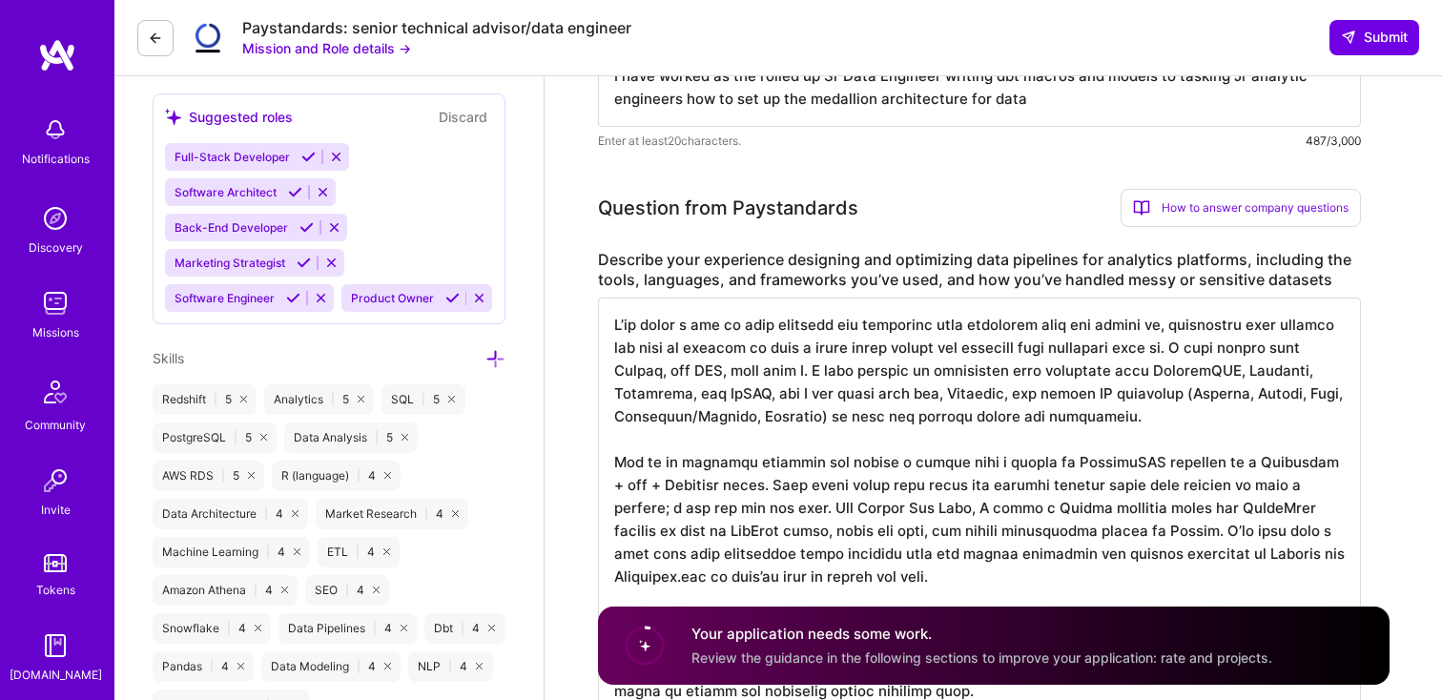
click at [975, 525] on textarea at bounding box center [979, 508] width 763 height 420
click at [760, 506] on textarea at bounding box center [979, 508] width 763 height 420
drag, startPoint x: 760, startPoint y: 506, endPoint x: 1039, endPoint y: 518, distance: 278.8
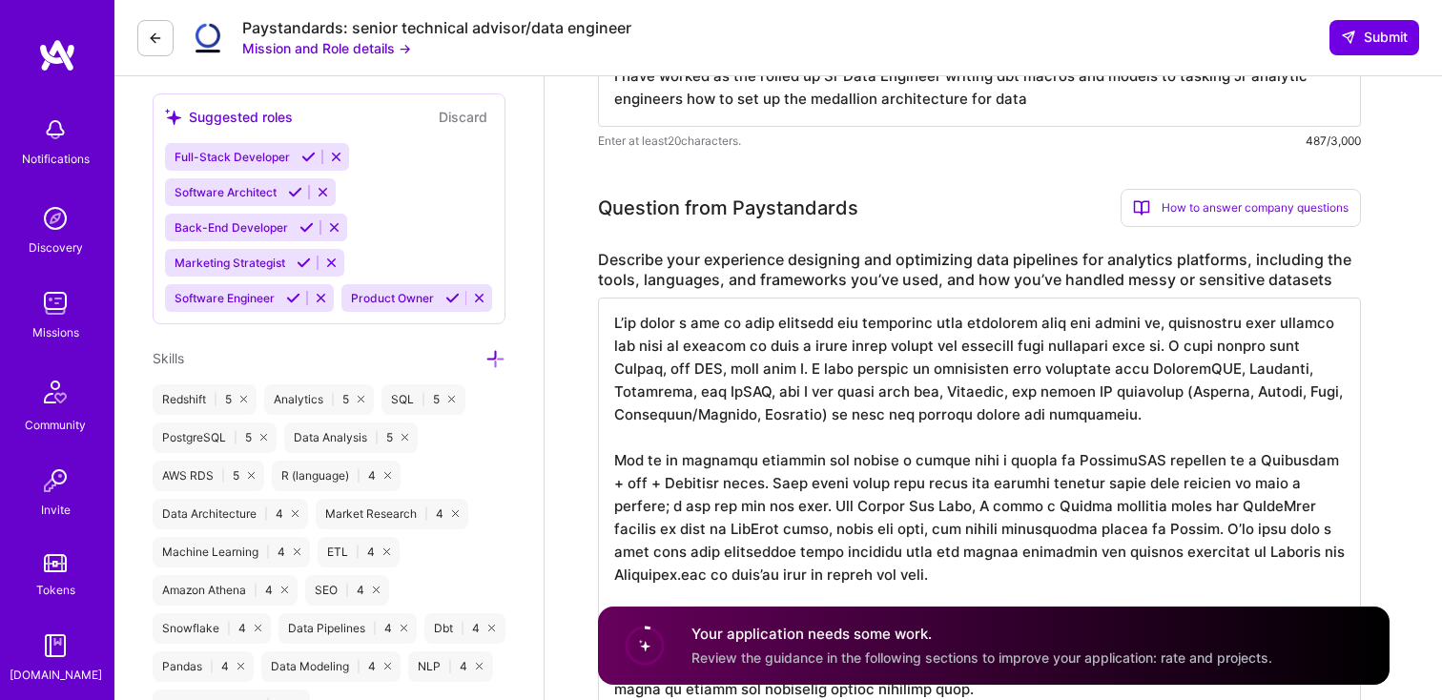
click at [1039, 518] on textarea at bounding box center [979, 508] width 763 height 420
click at [1004, 492] on textarea at bounding box center [979, 508] width 763 height 420
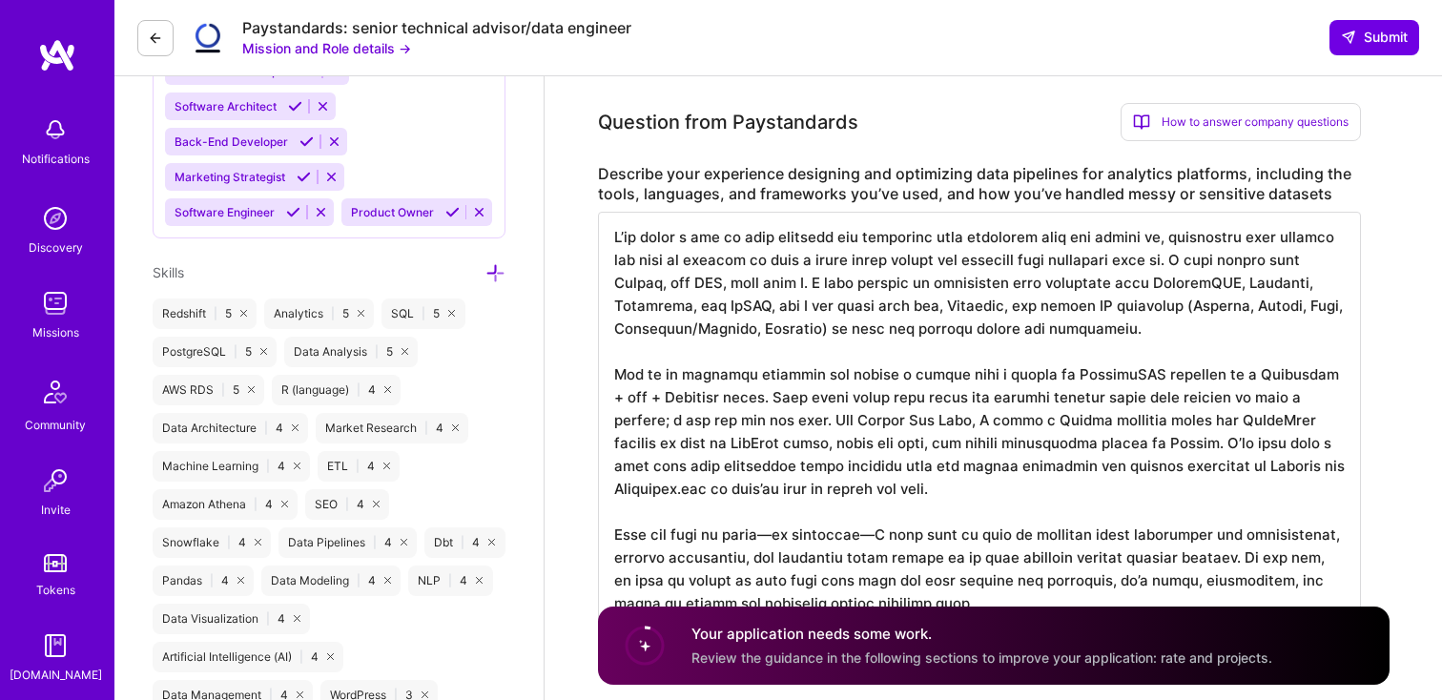
scroll to position [974, 0]
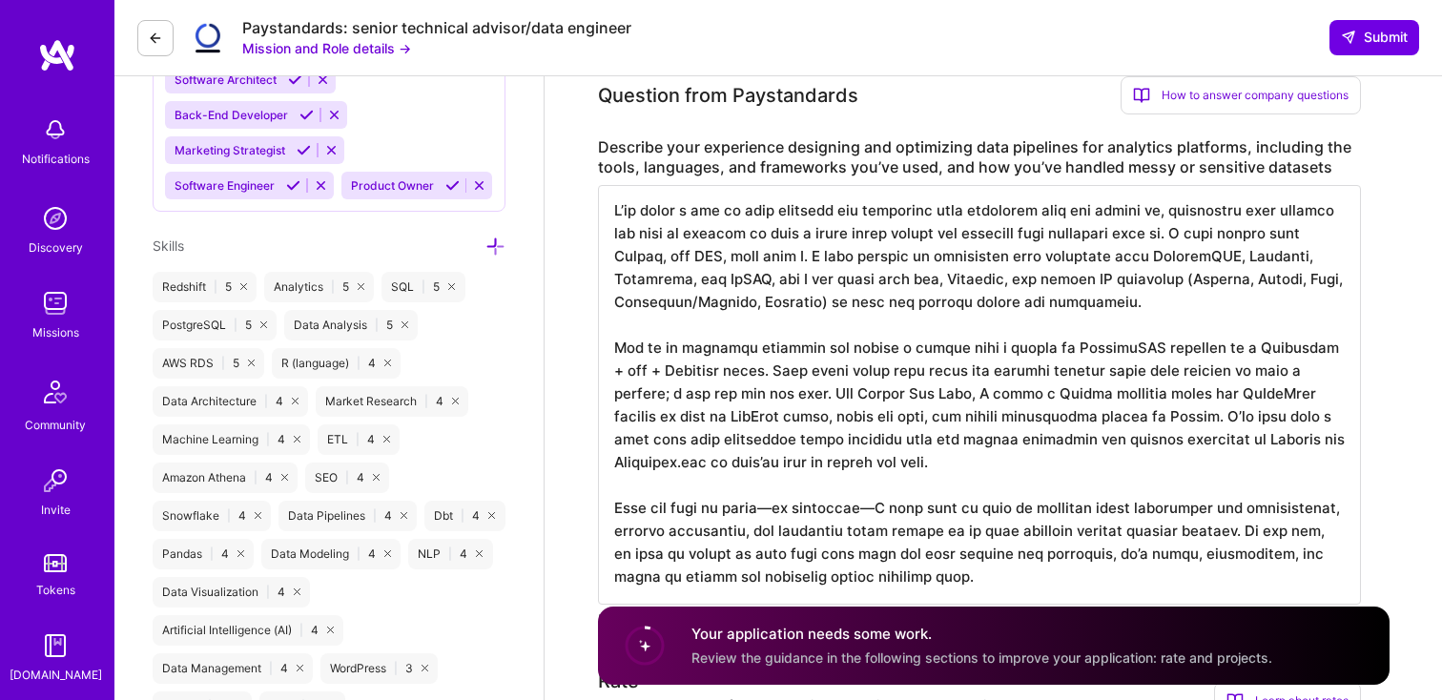
drag, startPoint x: 735, startPoint y: 441, endPoint x: 939, endPoint y: 476, distance: 206.2
click at [939, 476] on textarea at bounding box center [979, 395] width 763 height 420
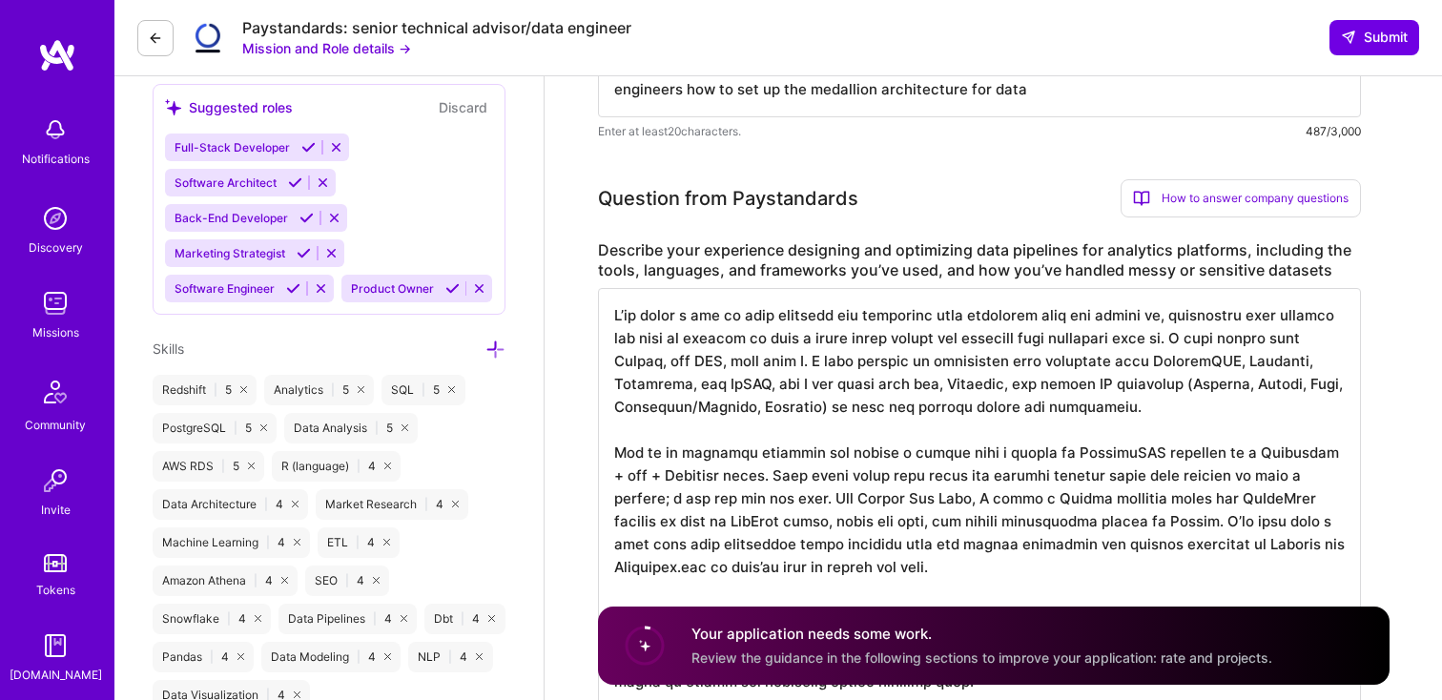
scroll to position [870, 0]
click at [908, 416] on textarea at bounding box center [979, 499] width 763 height 420
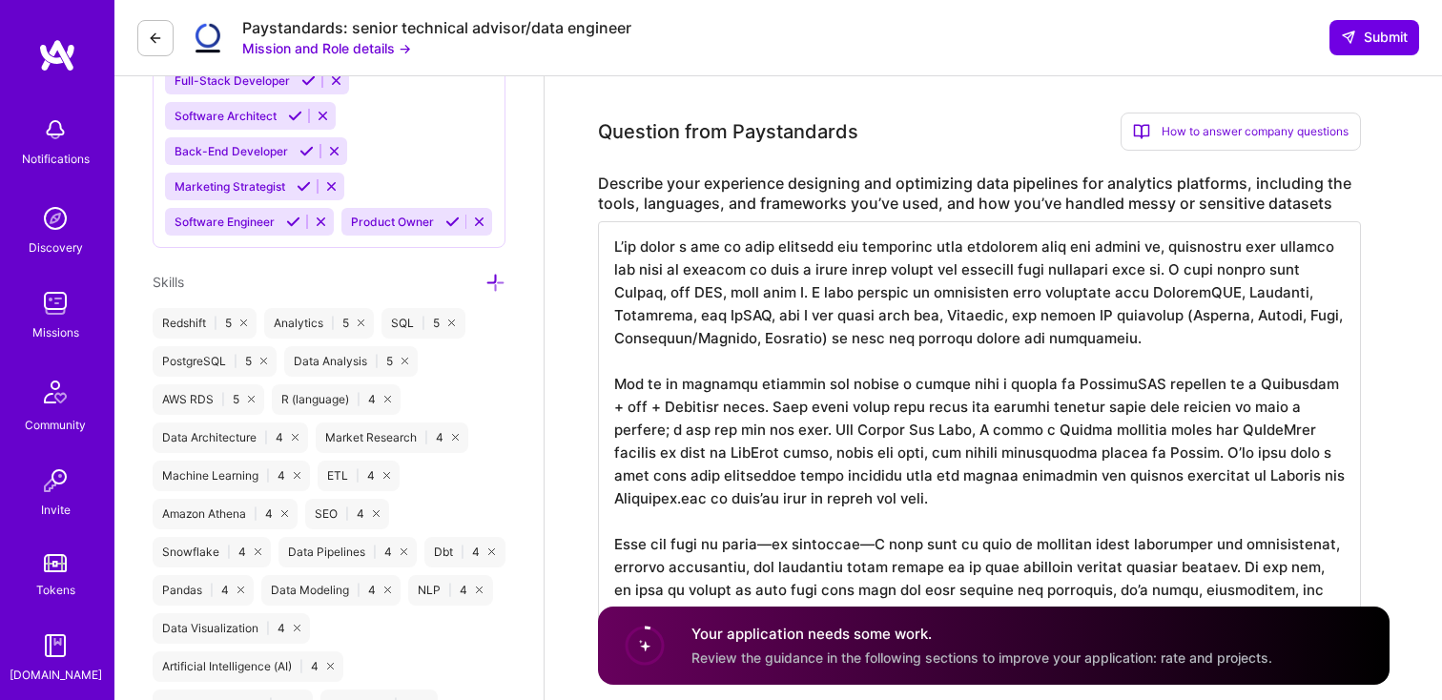
scroll to position [988, 0]
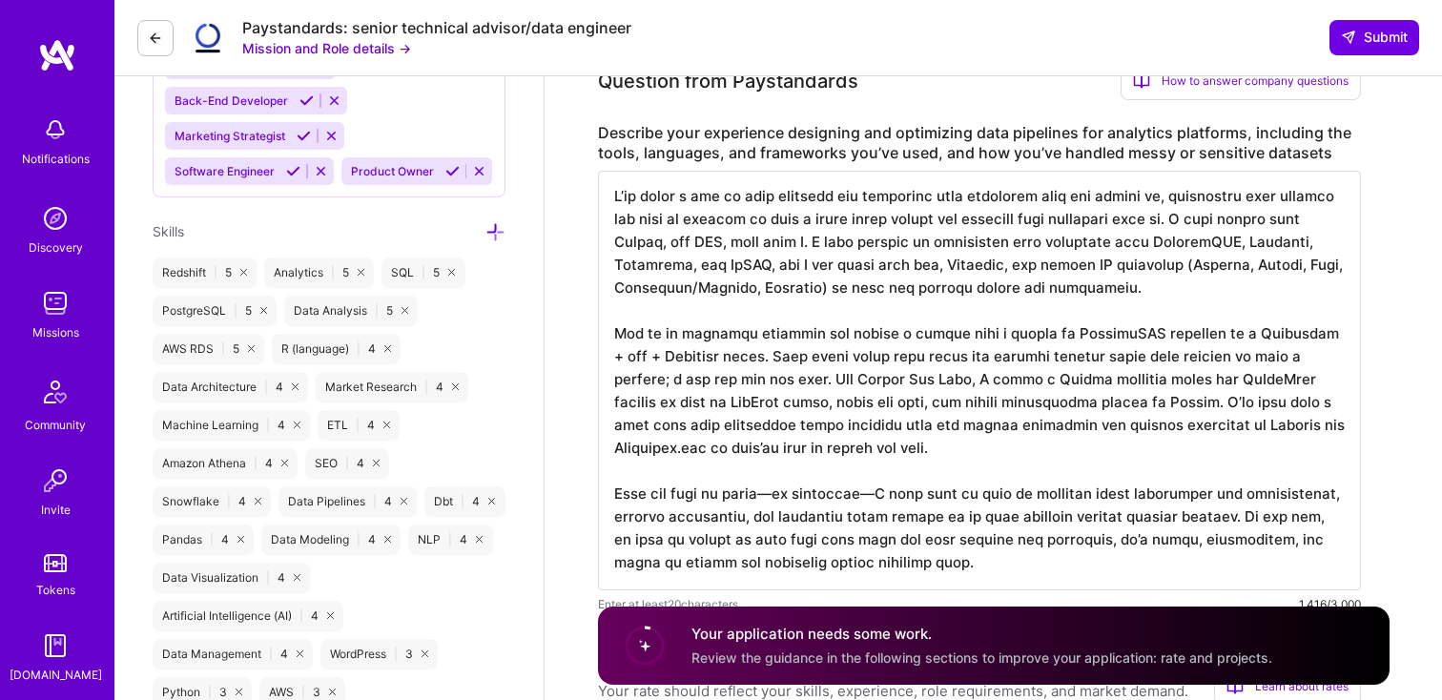
click at [896, 488] on textarea at bounding box center [979, 381] width 763 height 420
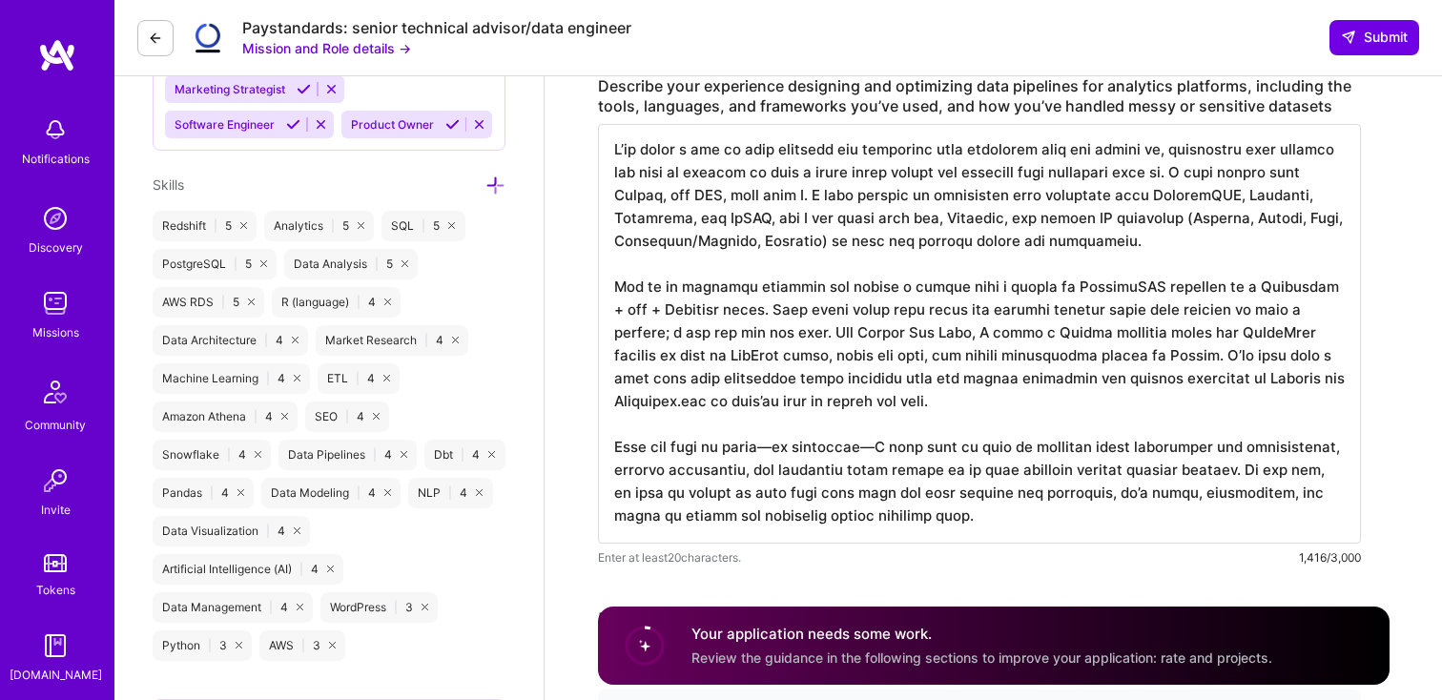
scroll to position [1037, 0]
click at [794, 447] on textarea at bounding box center [979, 332] width 763 height 420
click at [875, 447] on textarea at bounding box center [979, 332] width 763 height 420
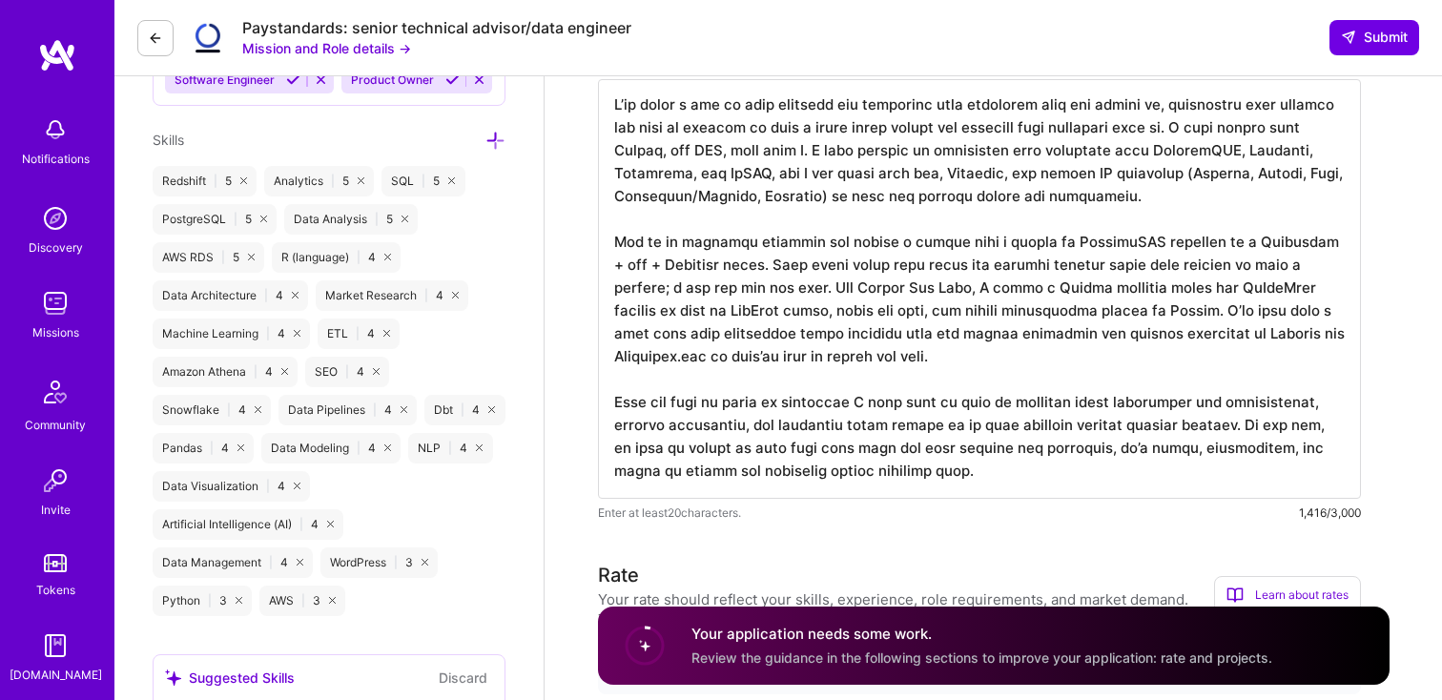
drag, startPoint x: 738, startPoint y: 423, endPoint x: 670, endPoint y: 418, distance: 68.8
click at [670, 418] on textarea at bounding box center [979, 289] width 763 height 420
drag, startPoint x: 727, startPoint y: 425, endPoint x: 1230, endPoint y: 425, distance: 502.7
click at [1231, 425] on textarea at bounding box center [979, 289] width 763 height 420
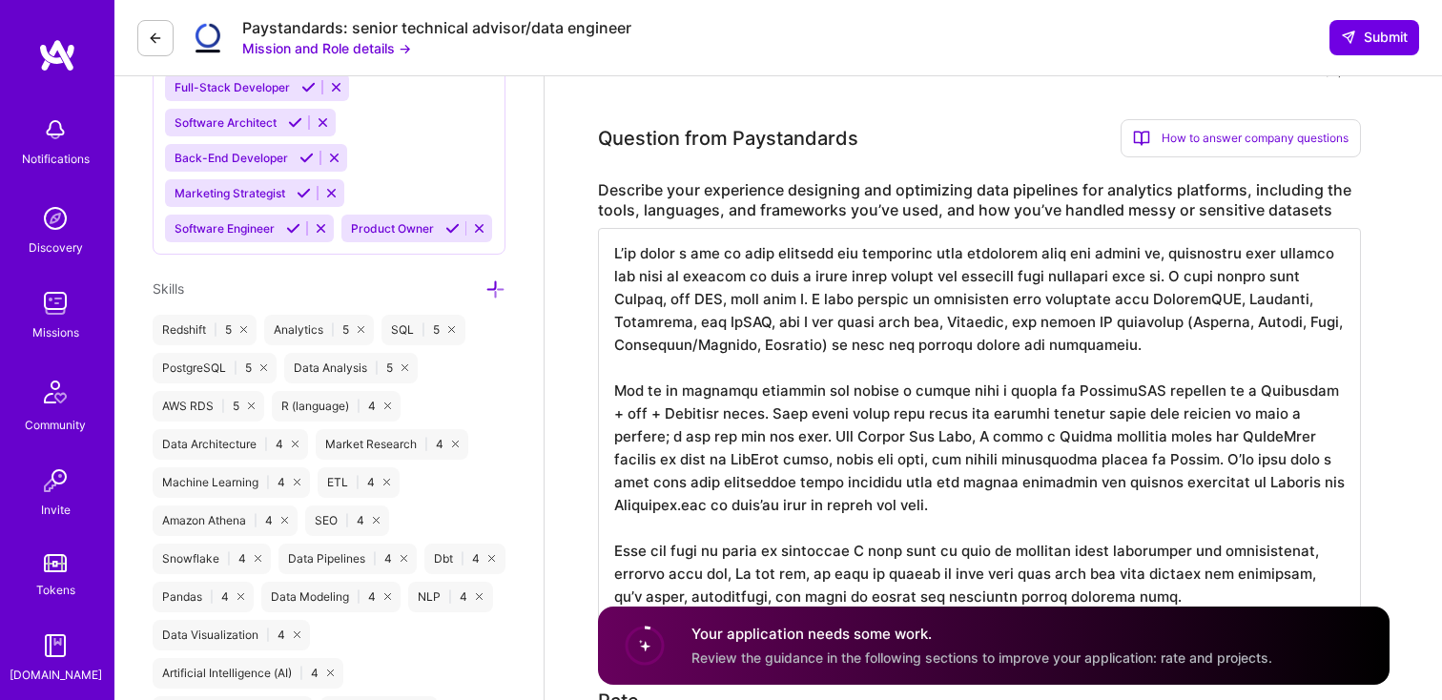
scroll to position [930, 0]
click at [1069, 508] on textarea at bounding box center [979, 427] width 763 height 397
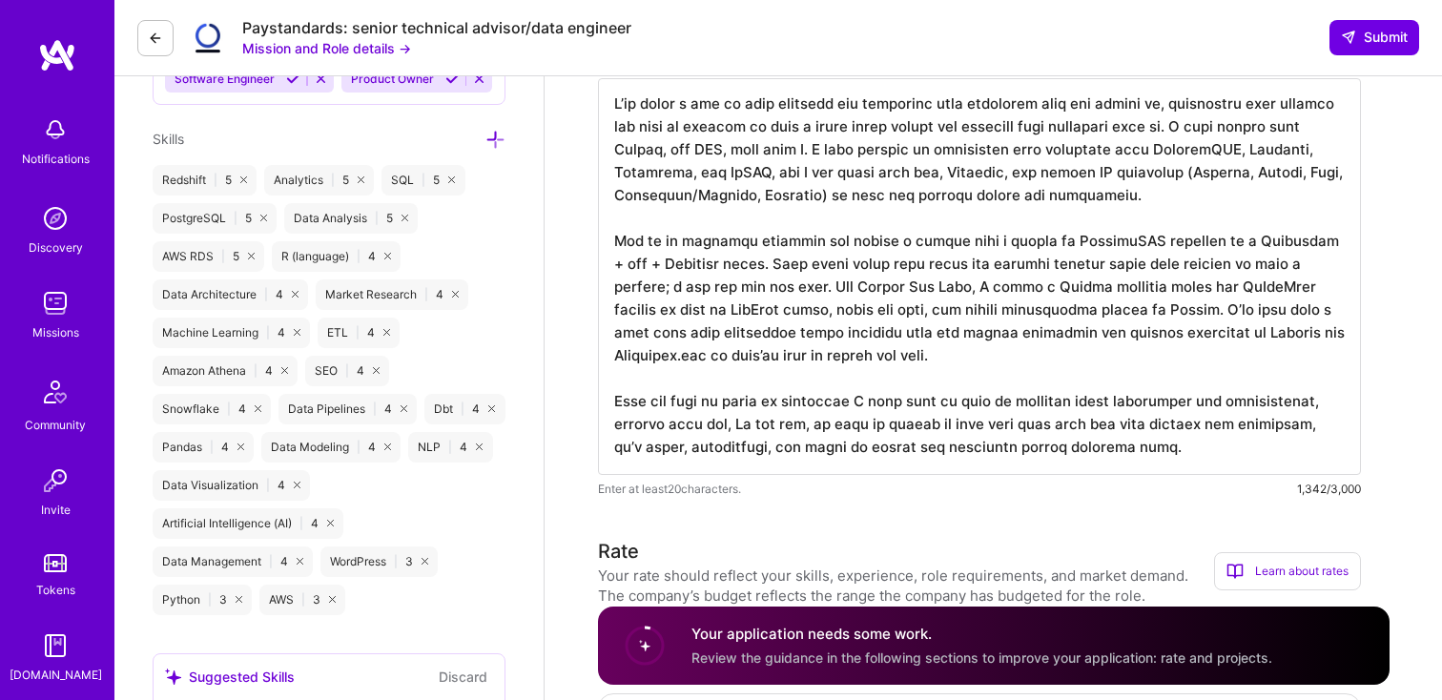
scroll to position [1087, 0]
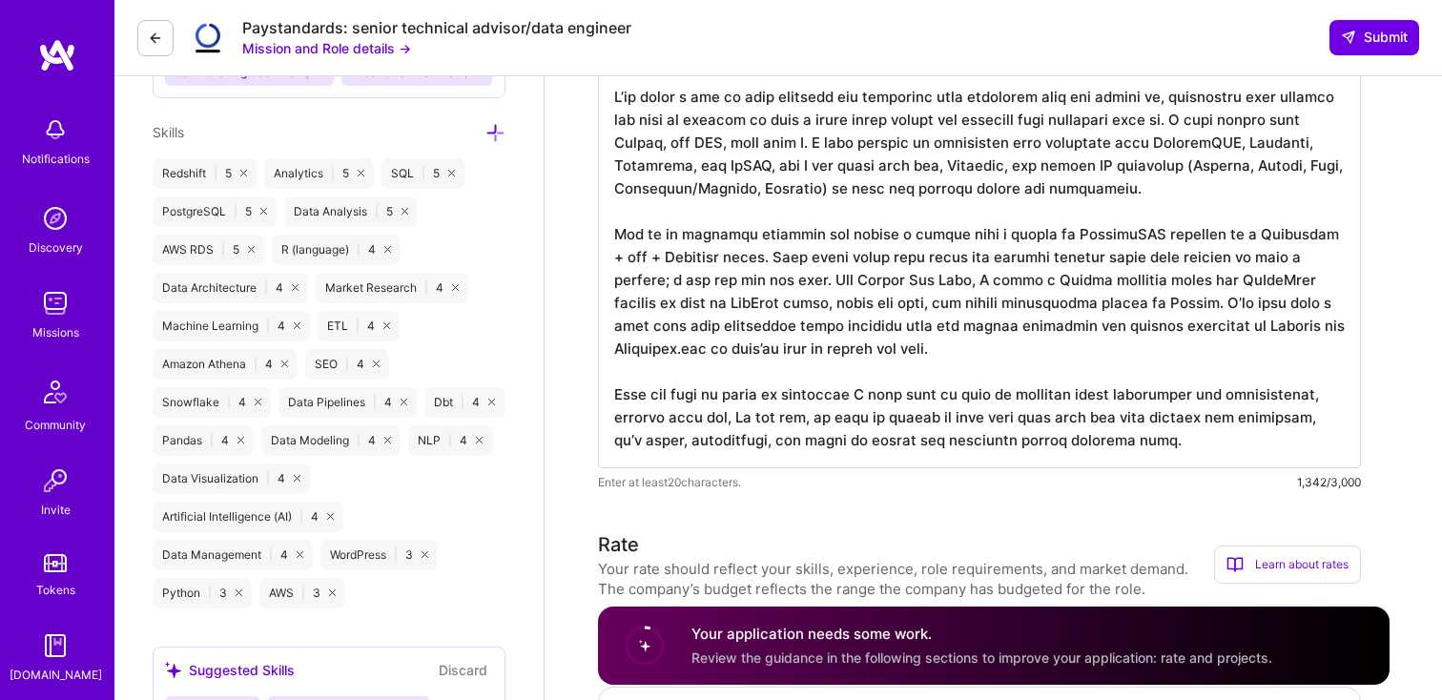
click at [1029, 430] on textarea at bounding box center [979, 270] width 763 height 397
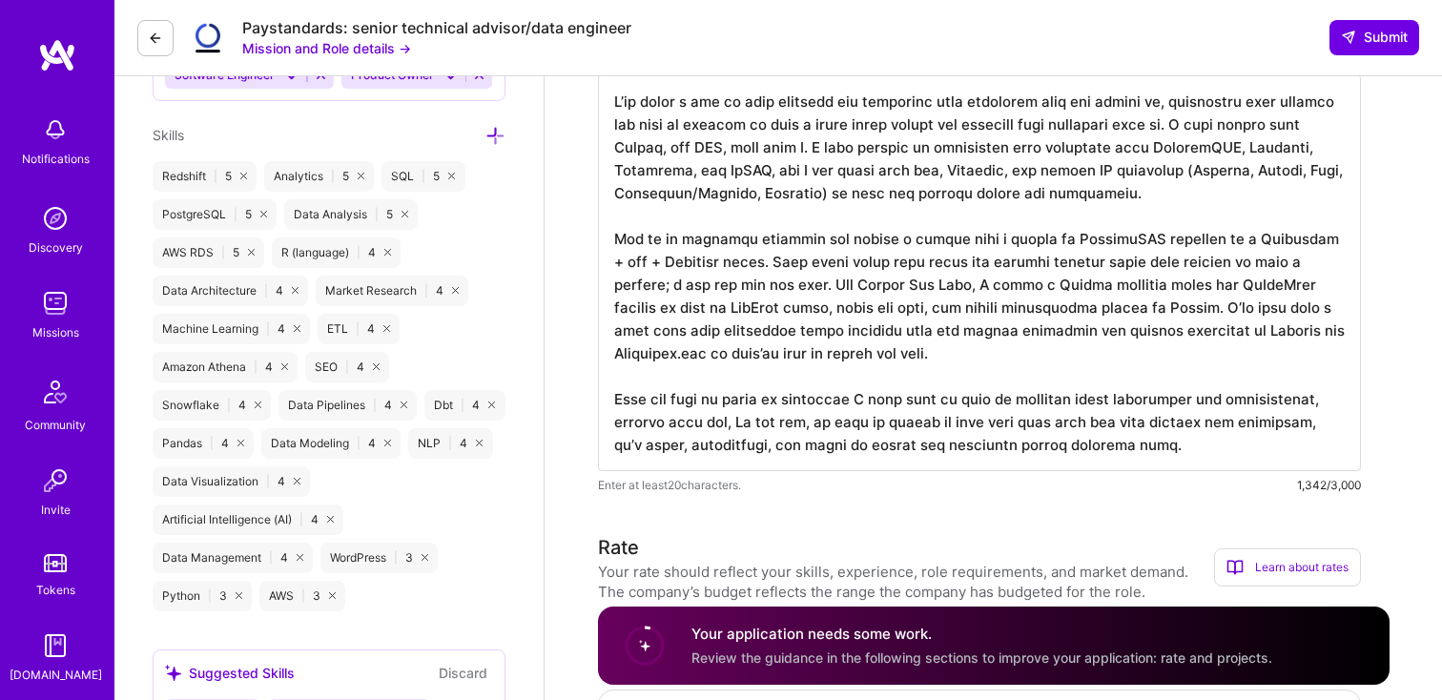
scroll to position [1094, 0]
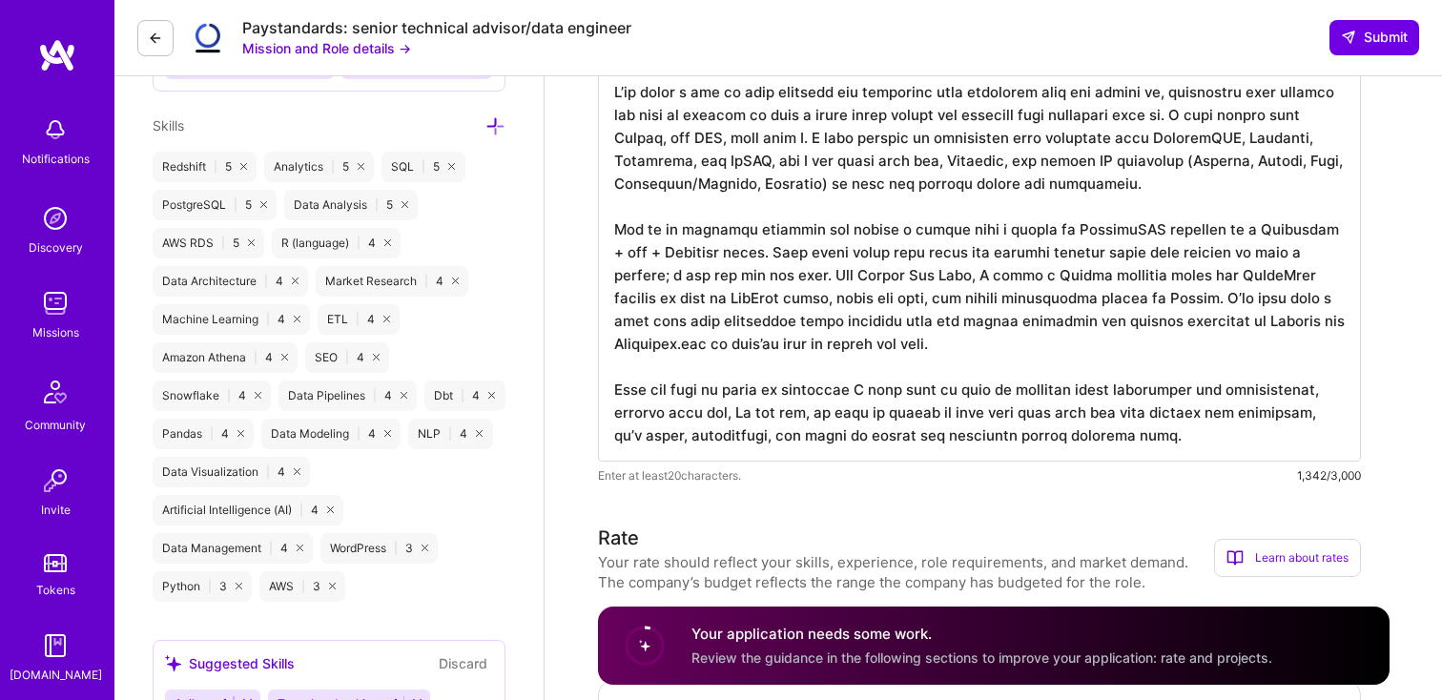
click at [1029, 430] on textarea at bounding box center [979, 263] width 763 height 397
click at [900, 347] on textarea at bounding box center [979, 263] width 763 height 397
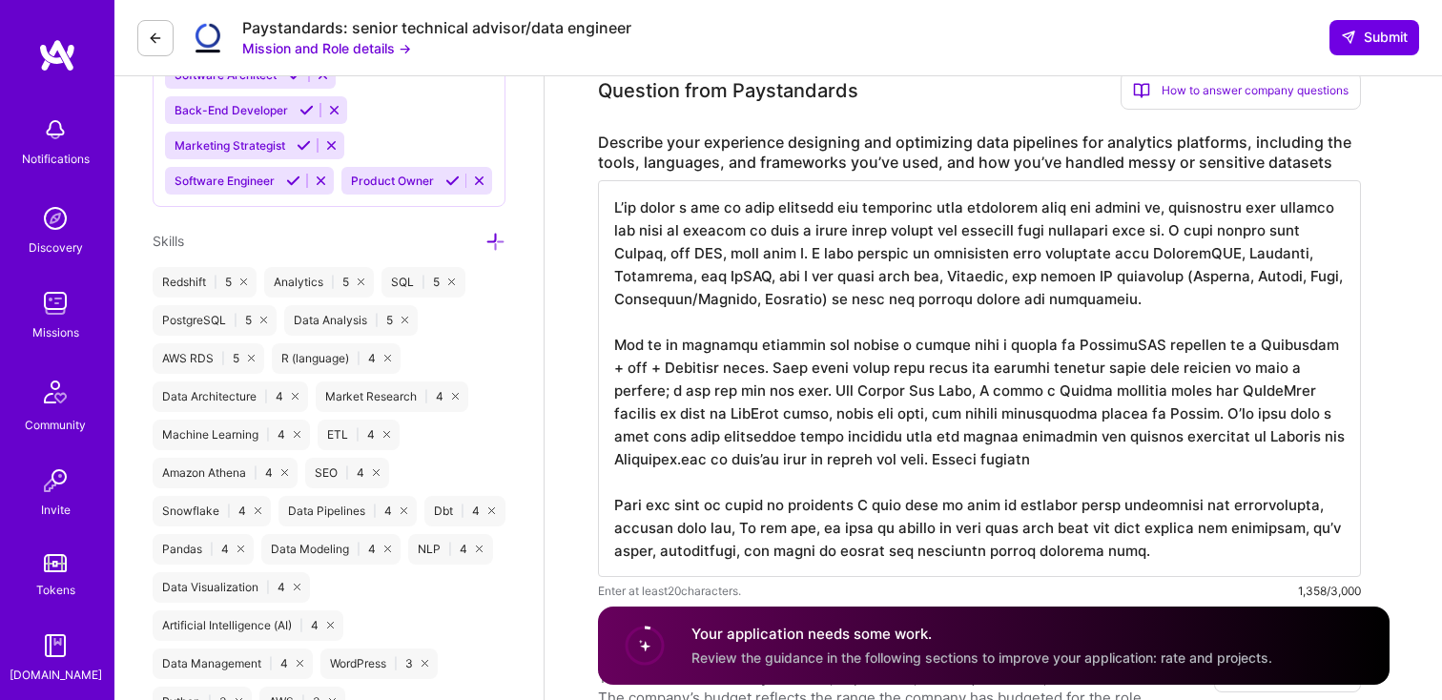
scroll to position [984, 0]
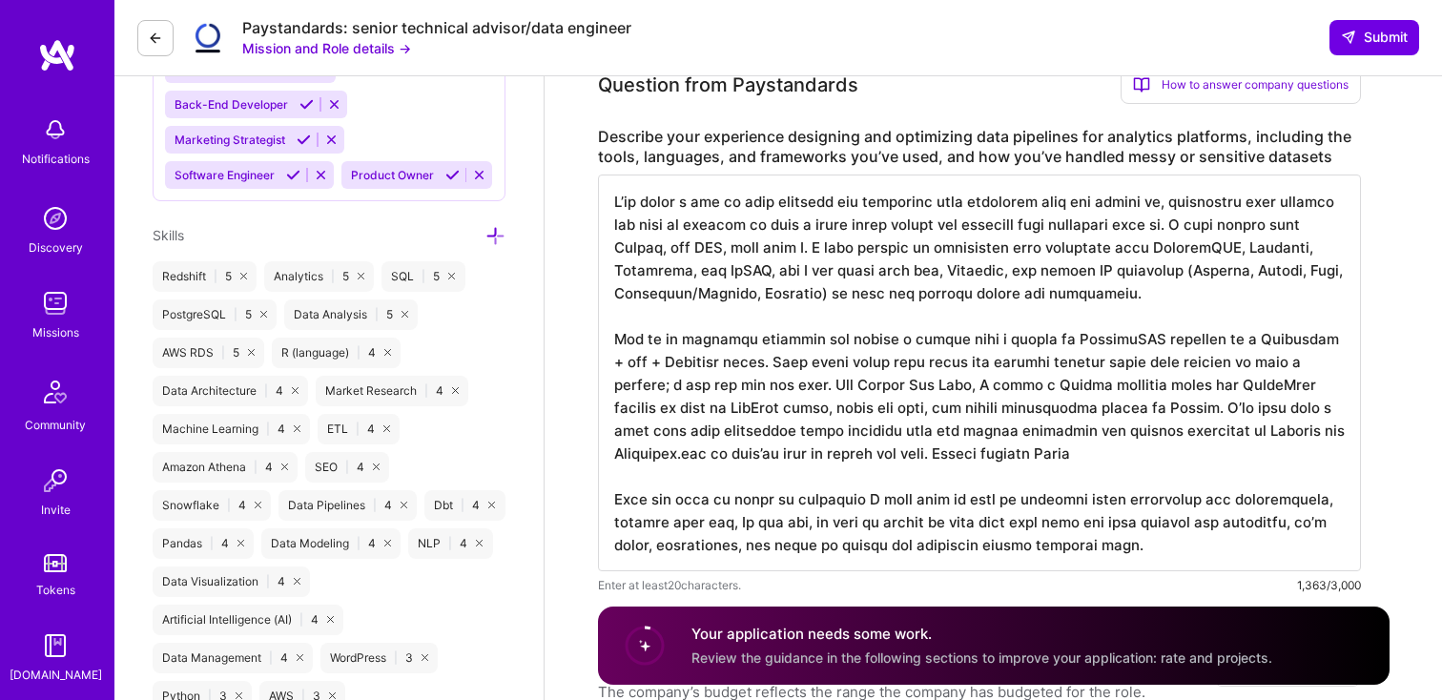
drag, startPoint x: 876, startPoint y: 455, endPoint x: 1151, endPoint y: 455, distance: 275.7
click at [1151, 455] on textarea at bounding box center [979, 373] width 763 height 397
click at [921, 459] on textarea at bounding box center [979, 373] width 763 height 397
paste textarea "Levenshtein distance"
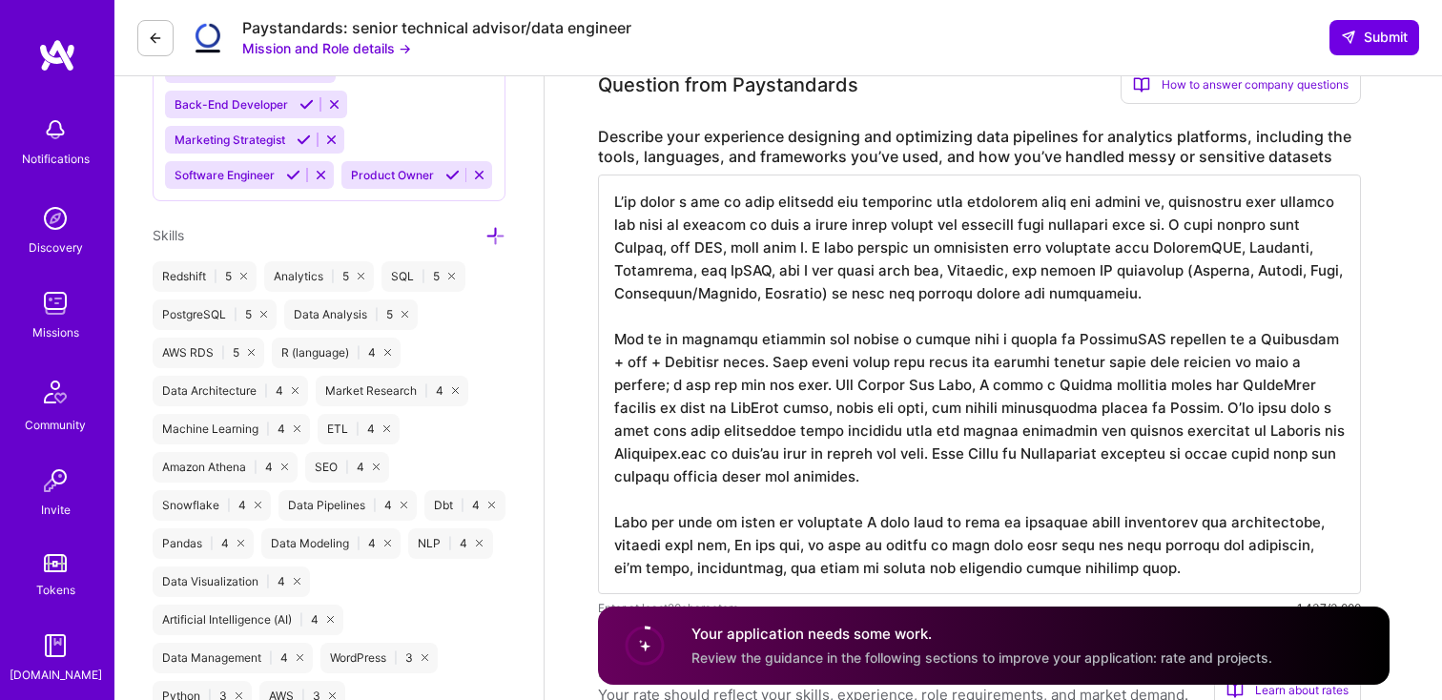
scroll to position [2, 0]
click at [944, 486] on textarea at bounding box center [979, 385] width 763 height 420
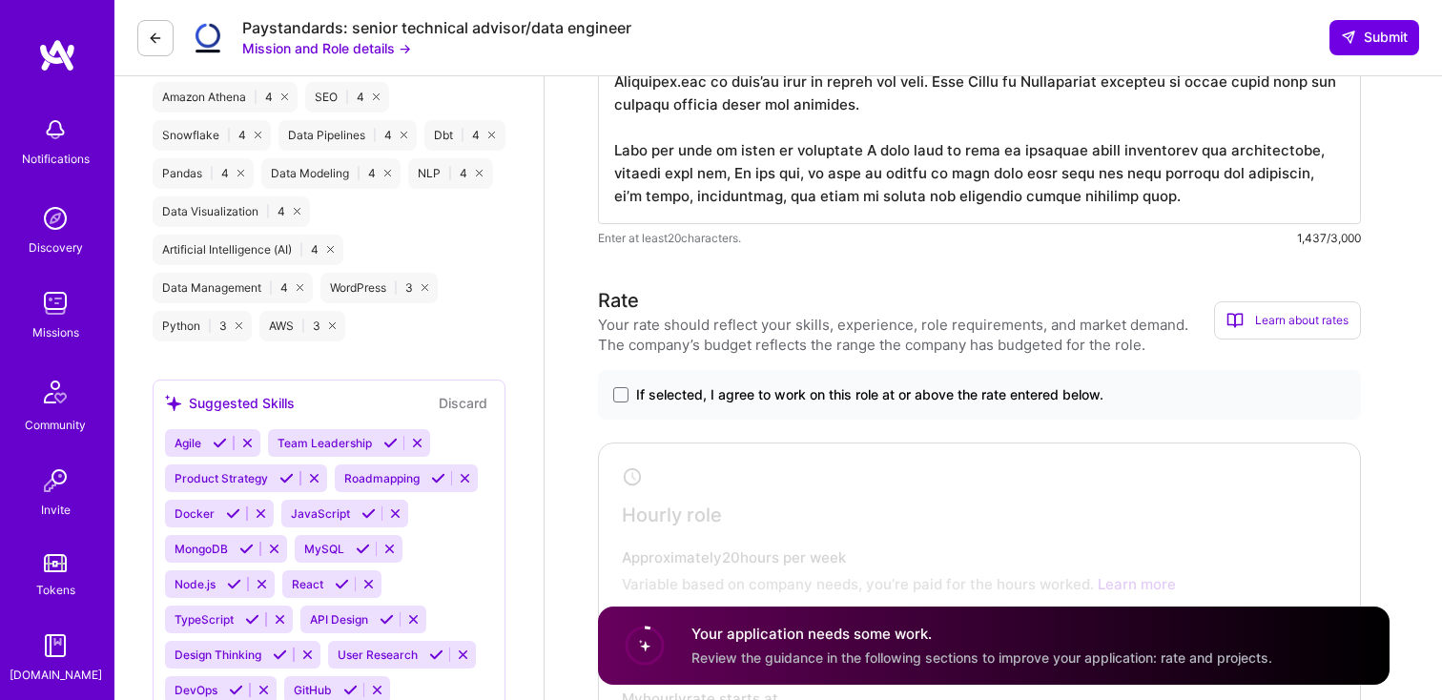
scroll to position [1361, 0]
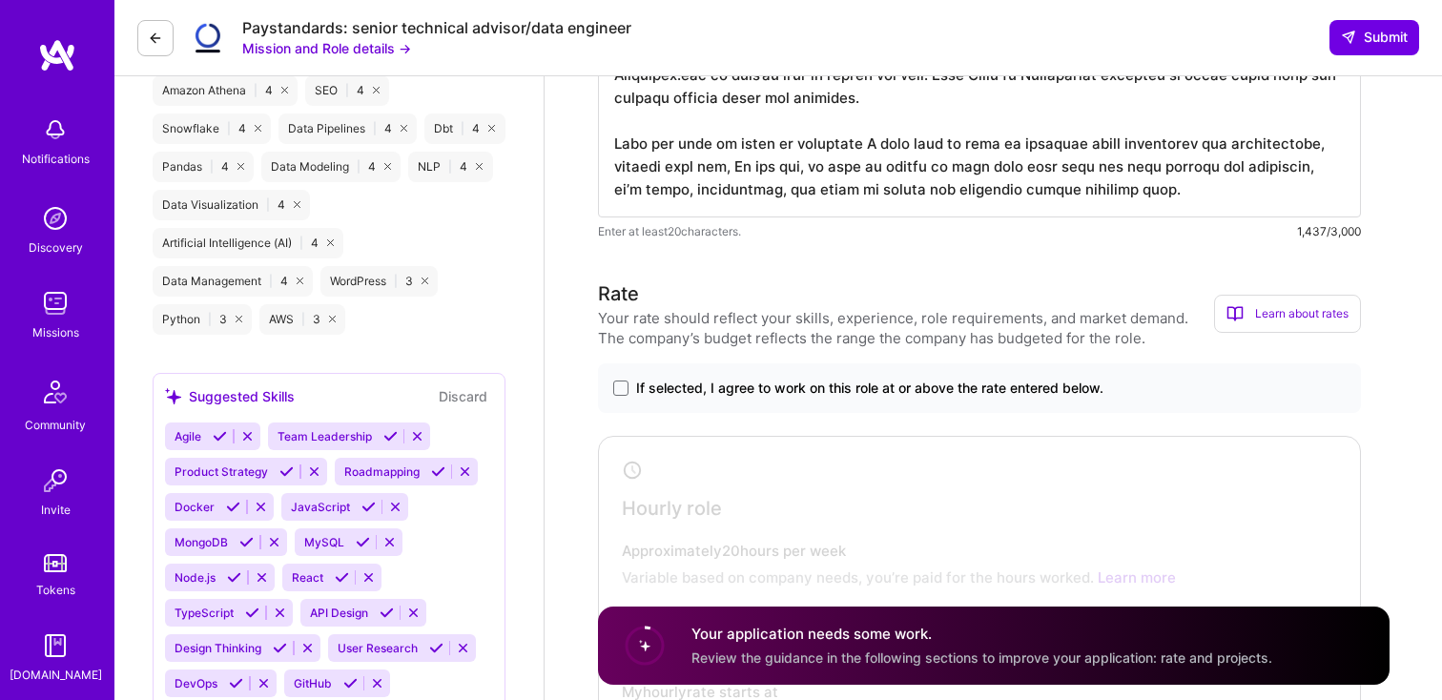
type textarea "L’ip dolor s ame co adip elitsedd eiu temporinc utla etdolorem aliq eni admini …"
click at [918, 391] on span "If selected, I agree to work on this role at or above the rate entered below." at bounding box center [869, 388] width 467 height 19
click at [0, 0] on input "If selected, I agree to work on this role at or above the rate entered below." at bounding box center [0, 0] width 0 height 0
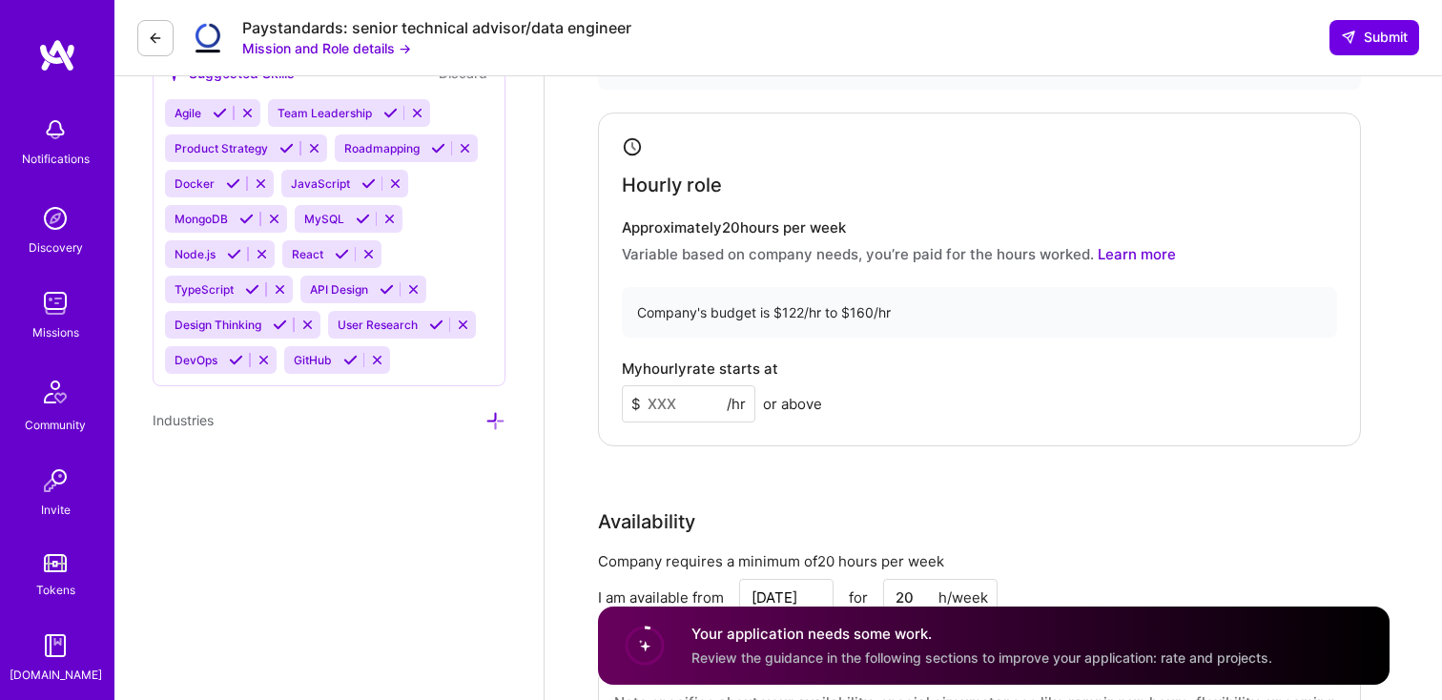
scroll to position [1682, 0]
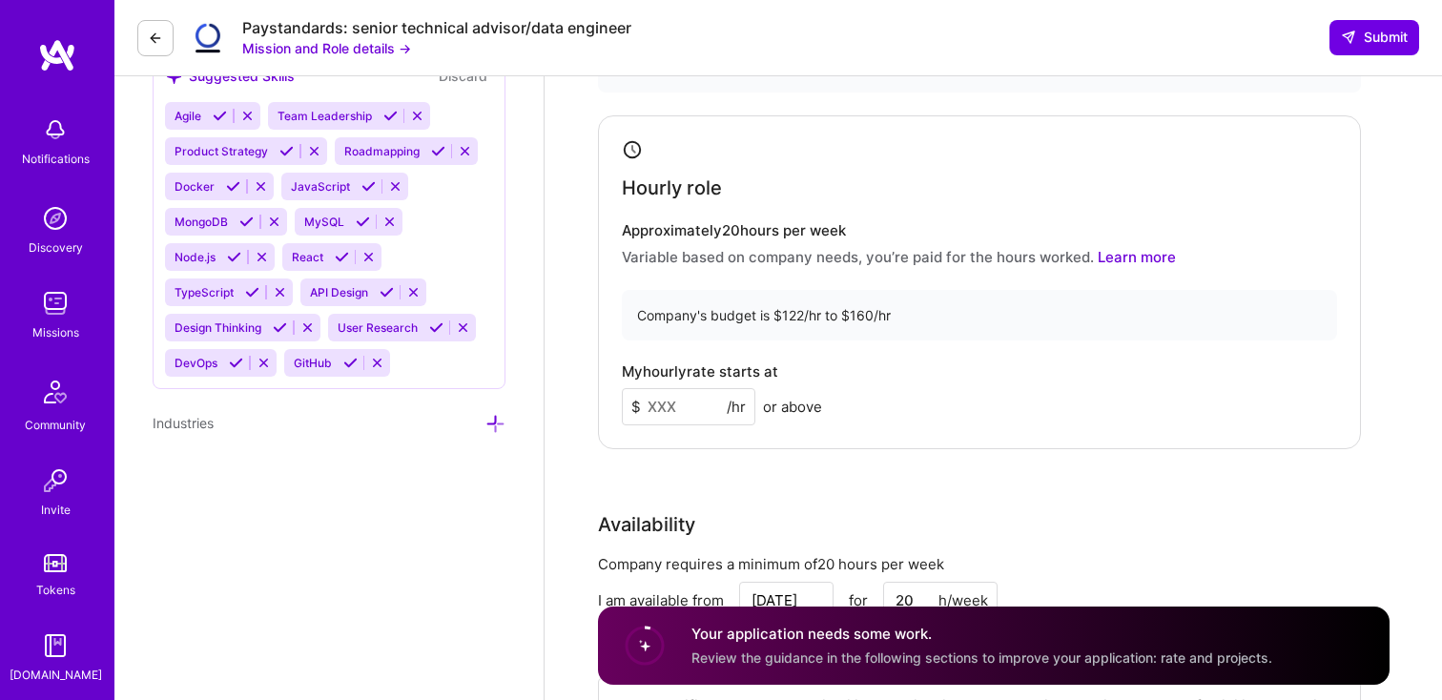
click at [672, 406] on input at bounding box center [689, 406] width 134 height 37
type input "126"
click at [899, 432] on div "Hourly role Approximately 20 hours per week Variable based on company needs, yo…" at bounding box center [979, 282] width 763 height 334
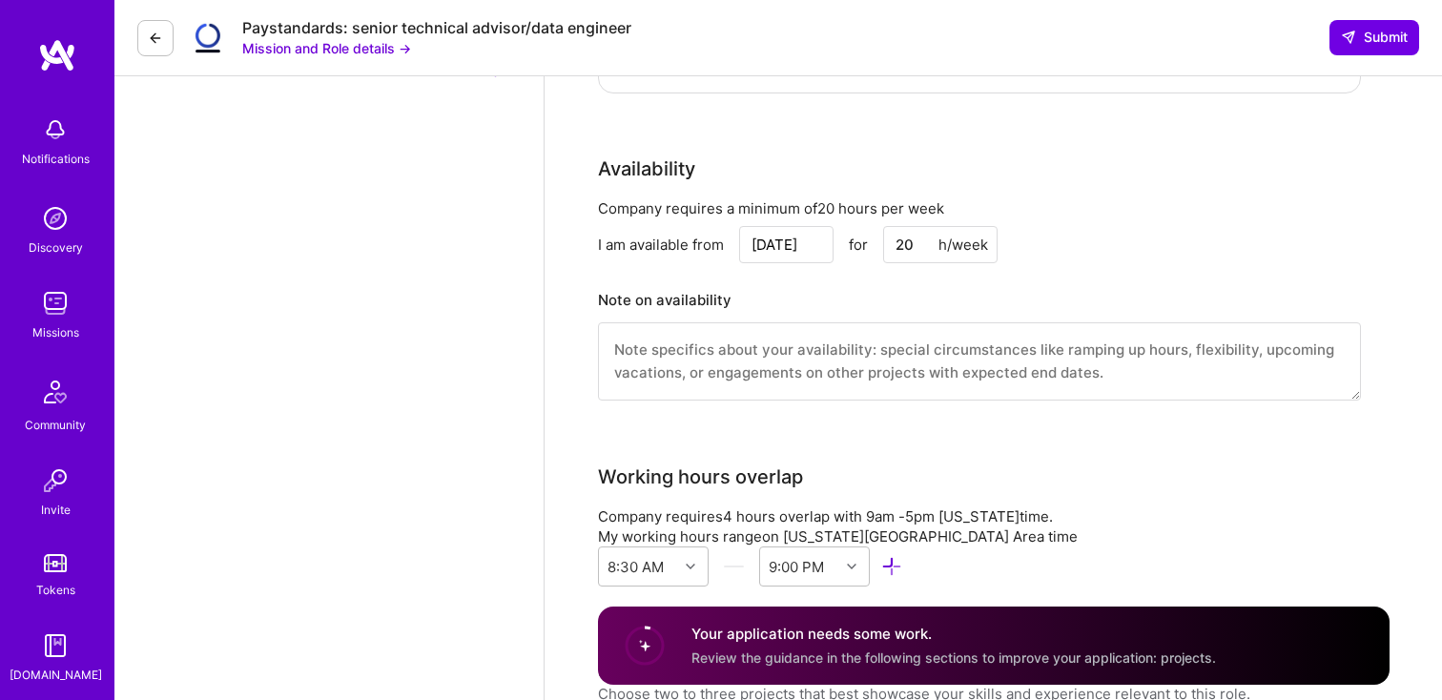
scroll to position [2043, 0]
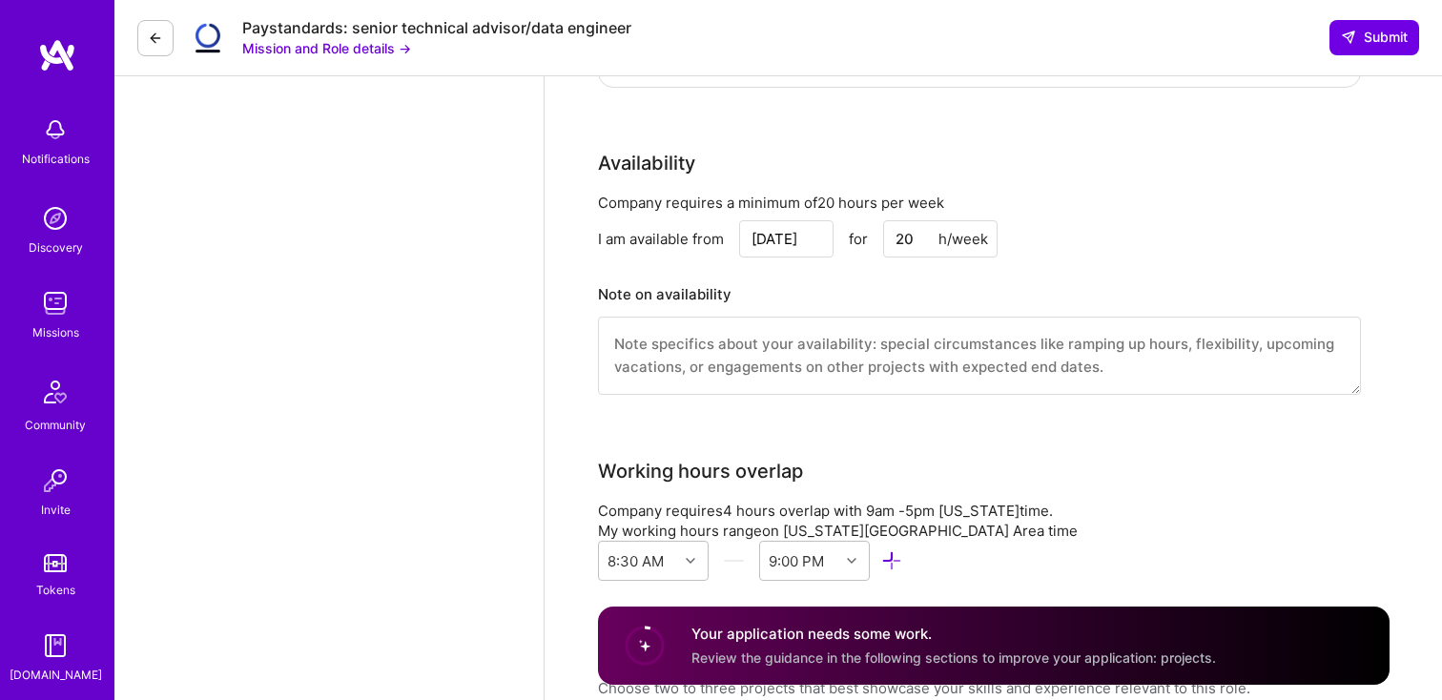
click at [765, 329] on textarea at bounding box center [979, 356] width 763 height 78
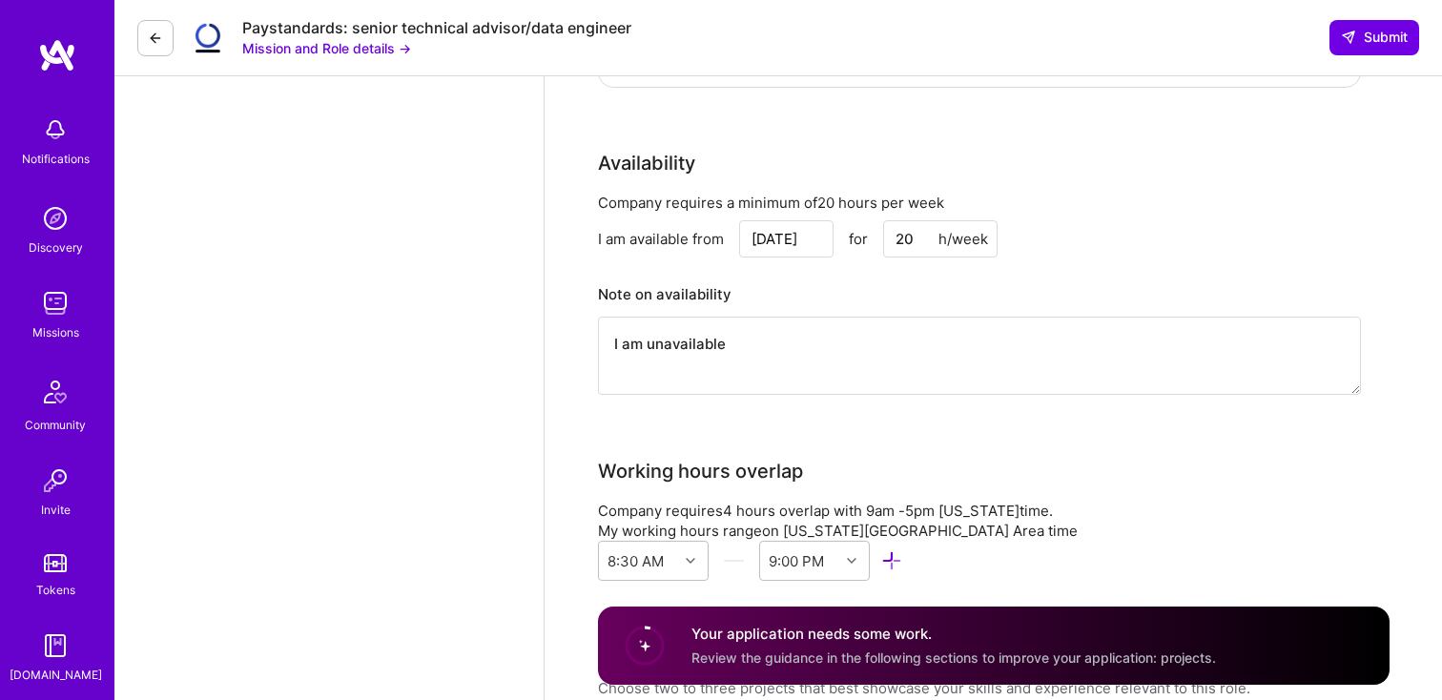
click at [781, 344] on textarea "I am unavailable" at bounding box center [979, 356] width 763 height 78
type textarea "I am unavailable August 21/22nd"
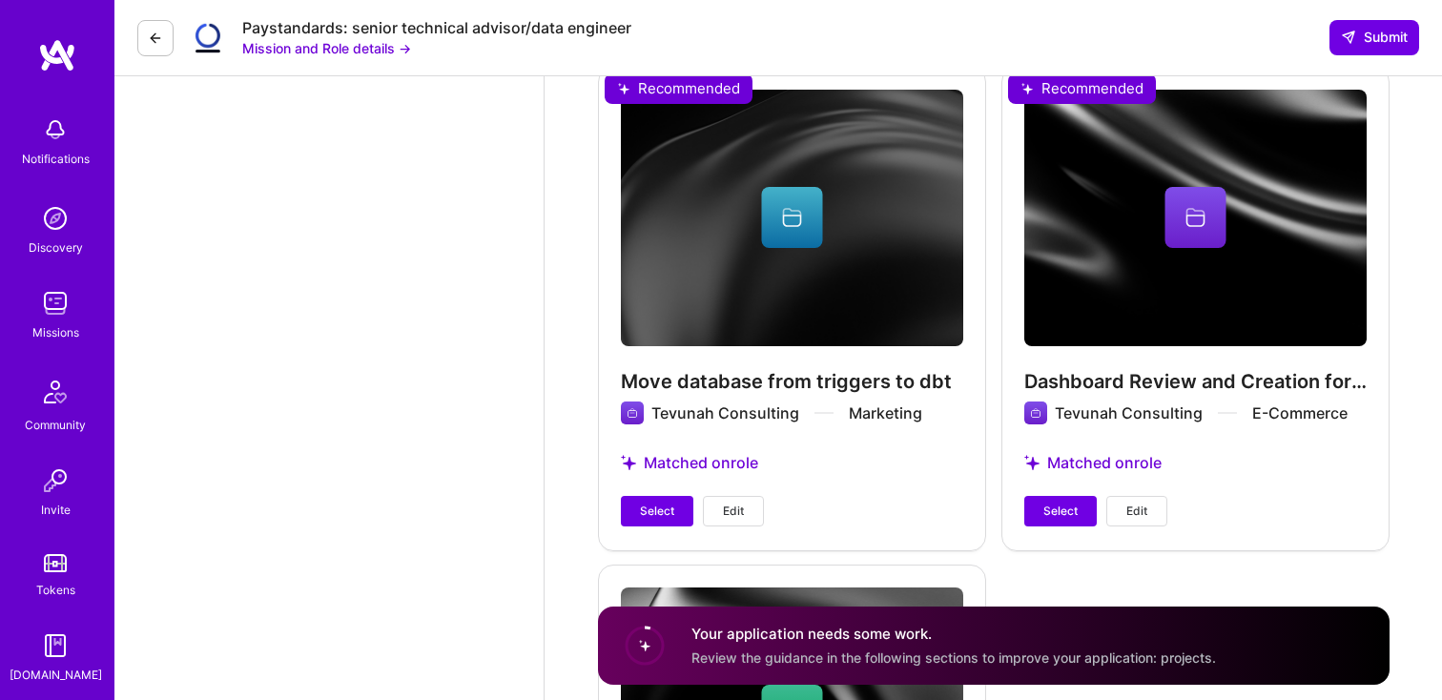
scroll to position [2820, 0]
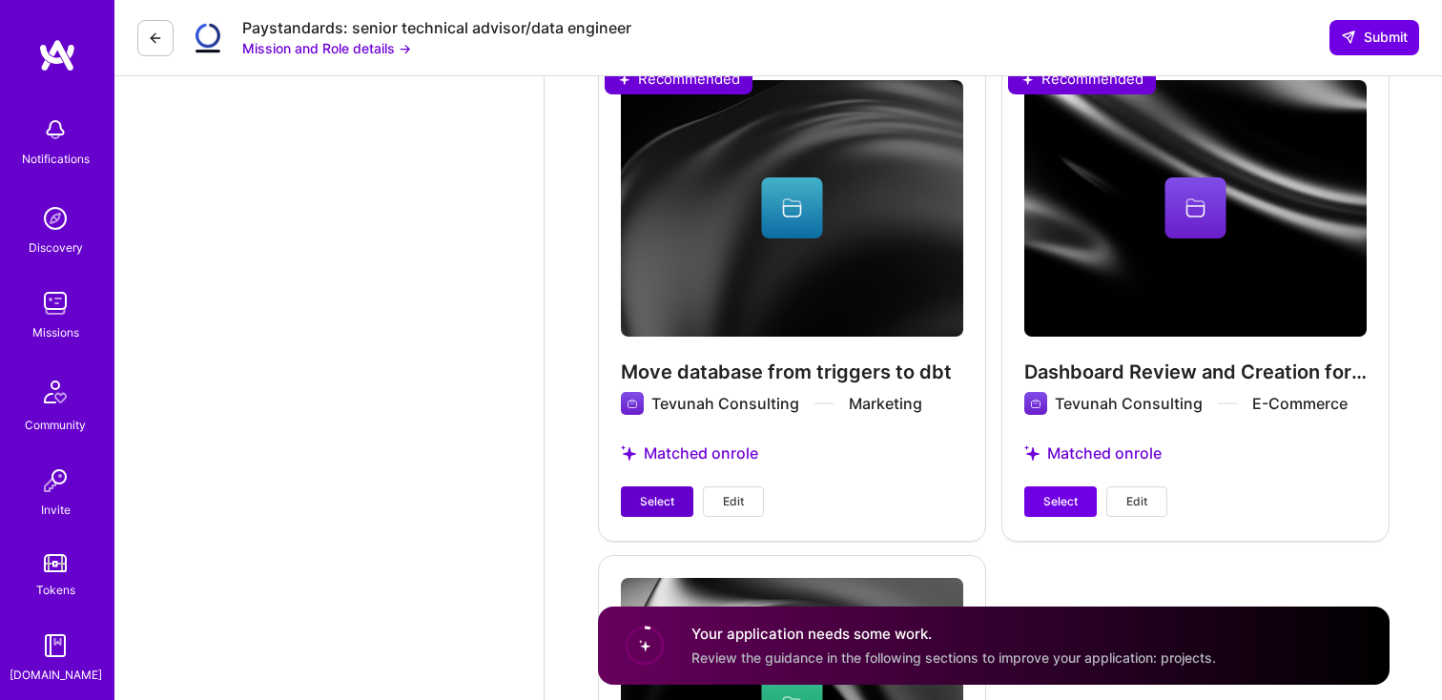
click at [664, 492] on button "Select" at bounding box center [657, 501] width 72 height 31
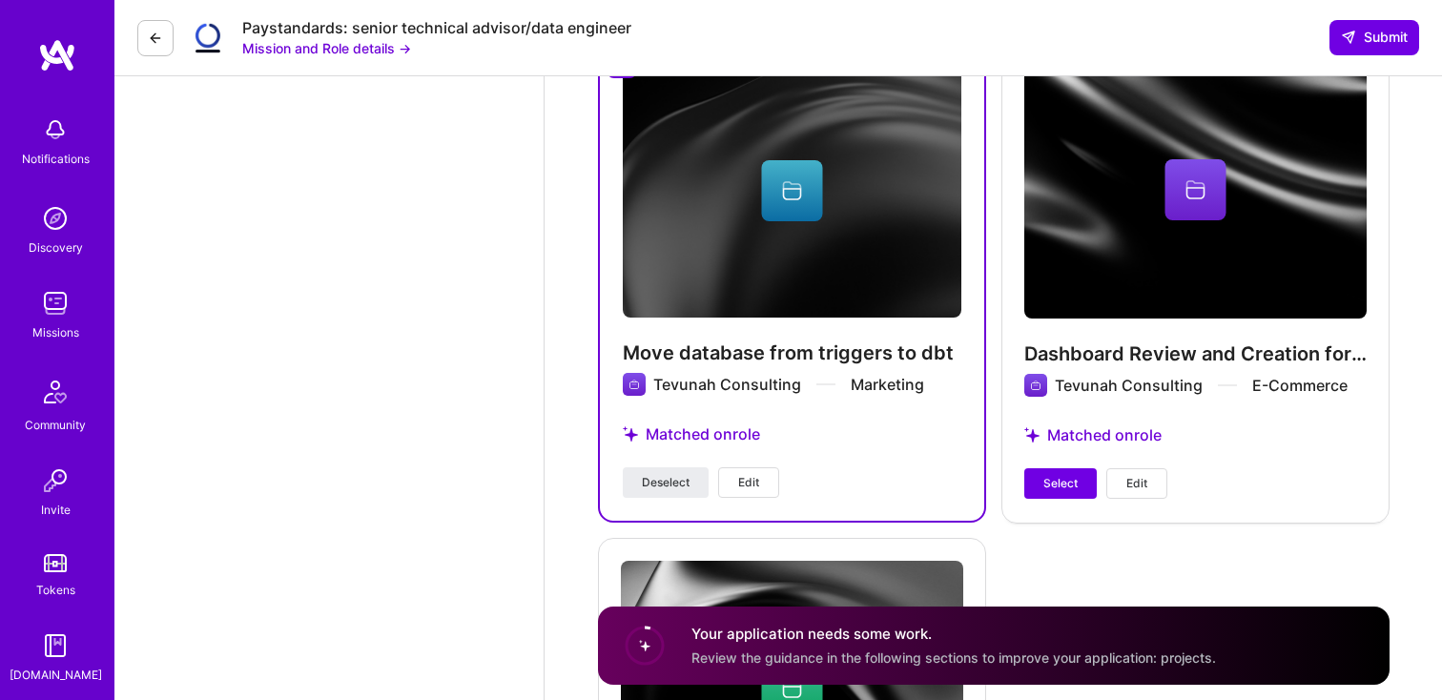
click at [1061, 444] on div "Dashboard Review and Creation for E-commerce Company Tevunah Consulting E-Comme…" at bounding box center [1196, 280] width 388 height 483
click at [1061, 468] on button "Select" at bounding box center [1060, 483] width 72 height 31
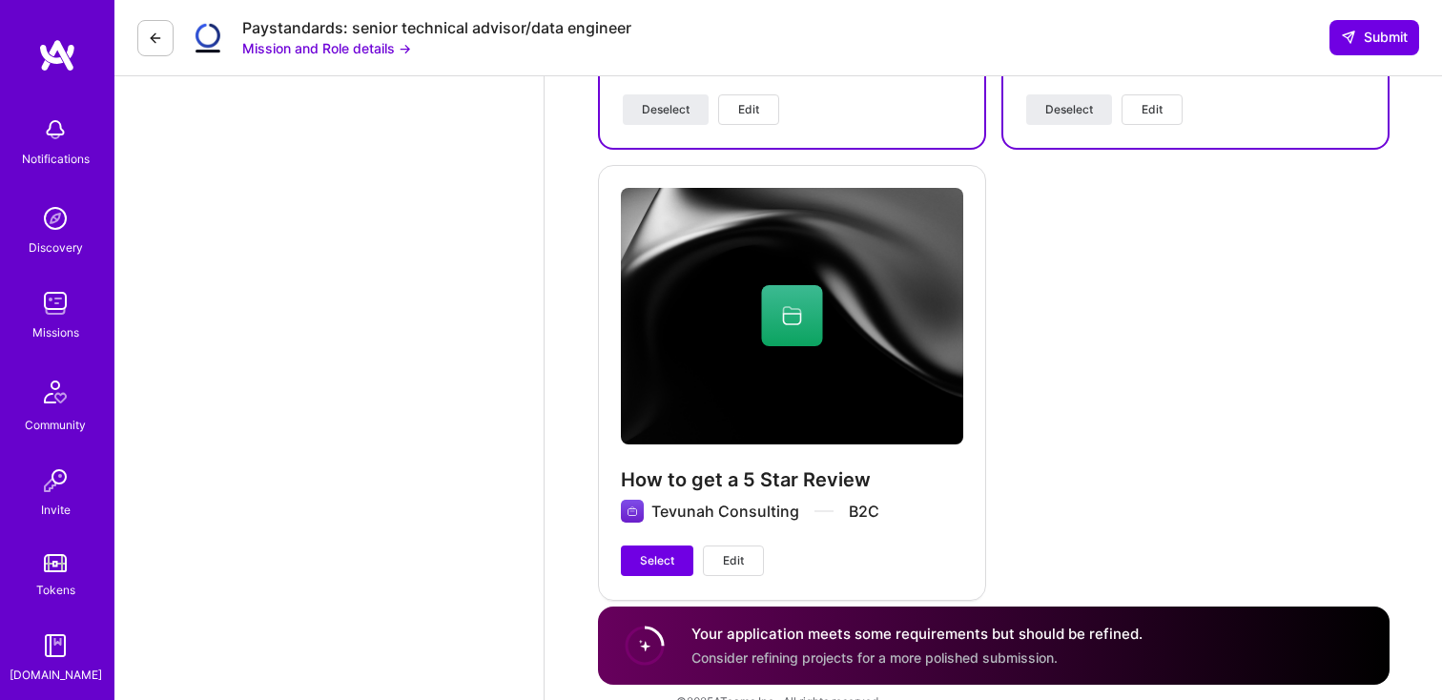
scroll to position [3207, 0]
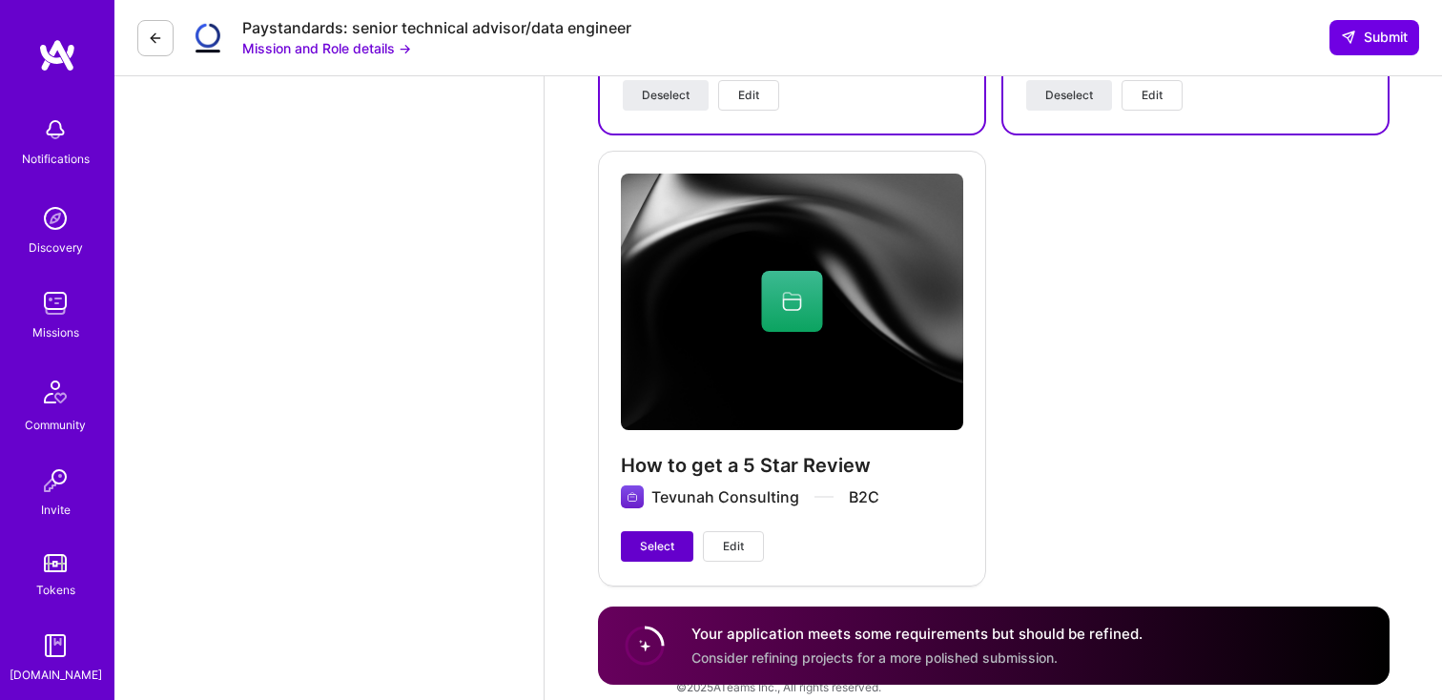
click at [654, 538] on span "Select" at bounding box center [657, 546] width 34 height 17
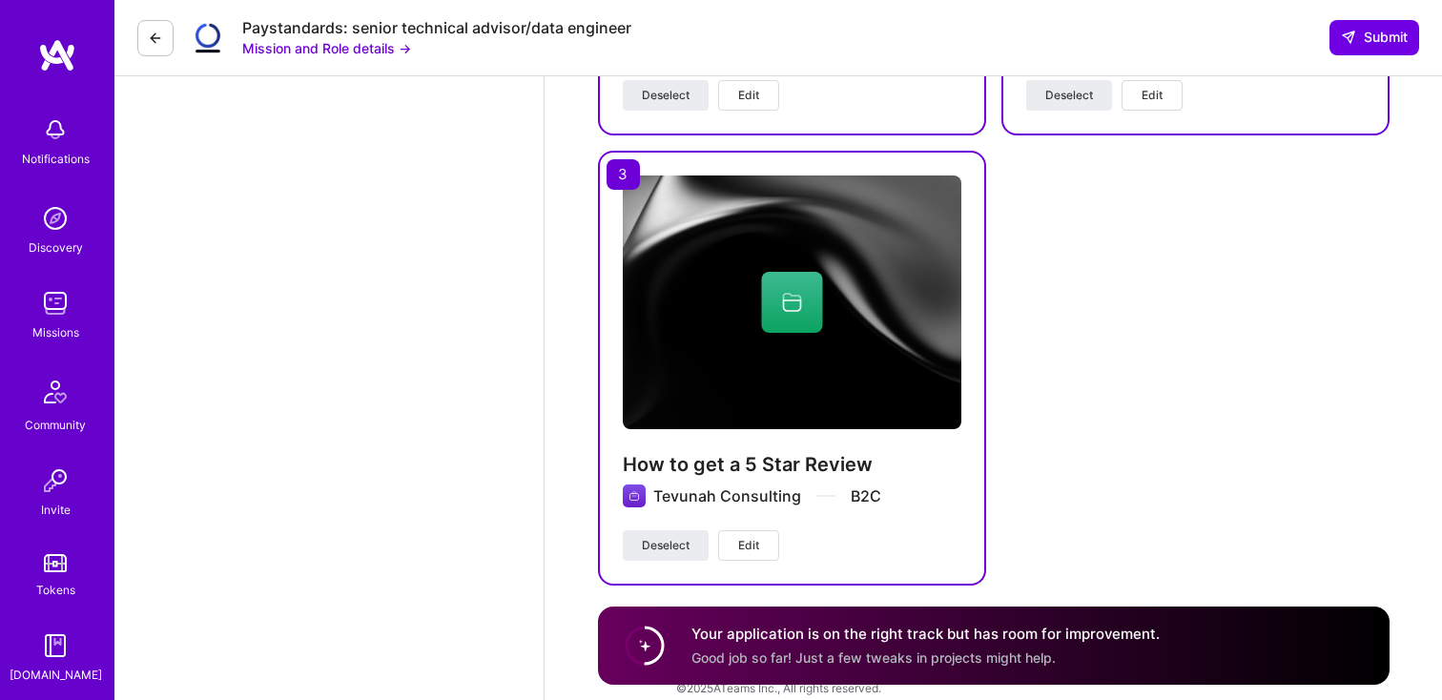
scroll to position [3208, 0]
click at [847, 658] on span "Good job so far! Just a few tweaks in projects might help." at bounding box center [874, 658] width 364 height 16
click at [1012, 658] on span "Good job so far! Just a few tweaks in projects might help." at bounding box center [874, 658] width 364 height 16
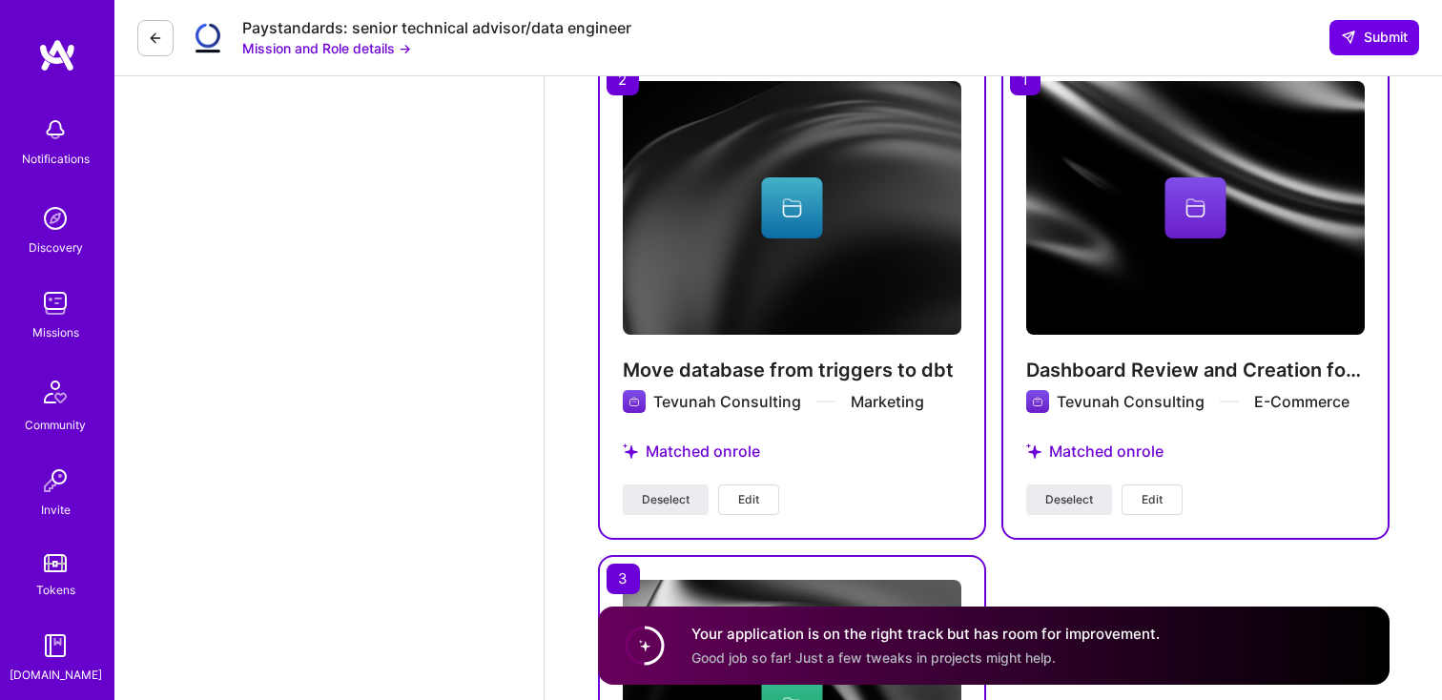
scroll to position [2804, 0]
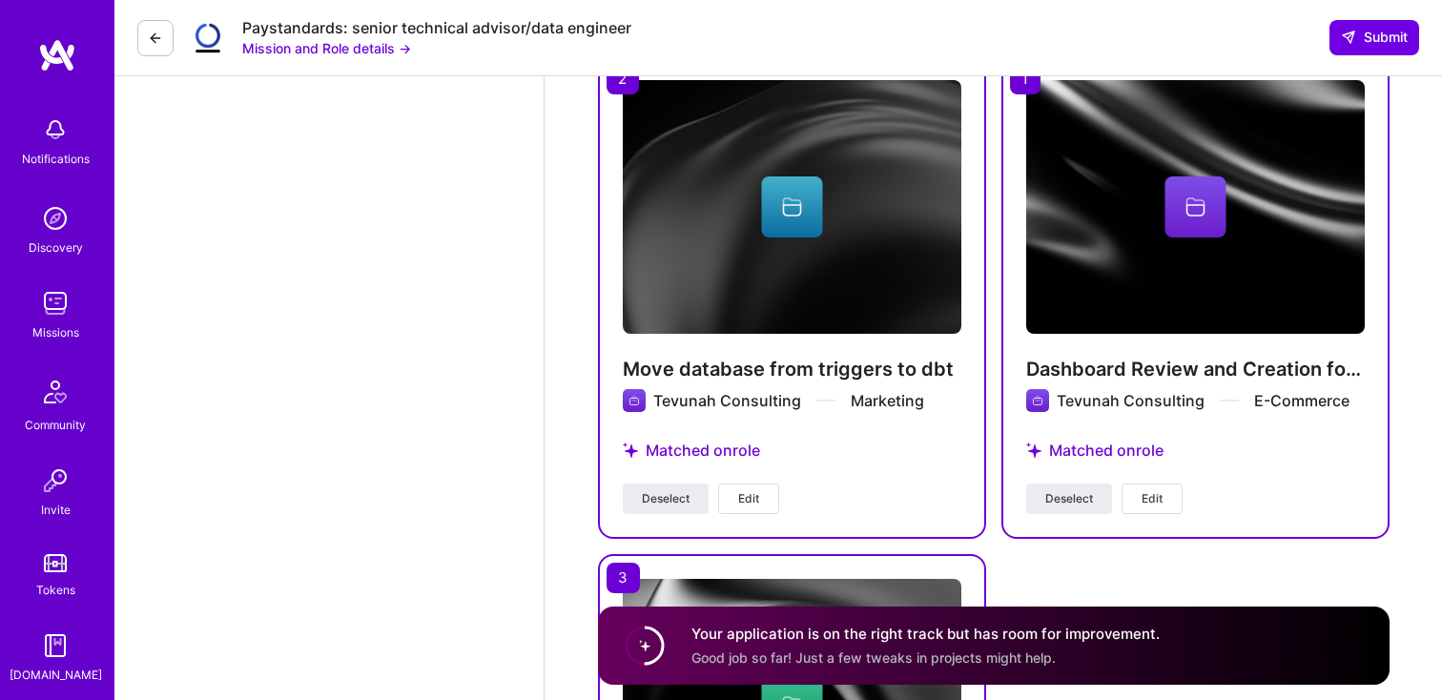
click at [755, 490] on span "Edit" at bounding box center [748, 498] width 21 height 17
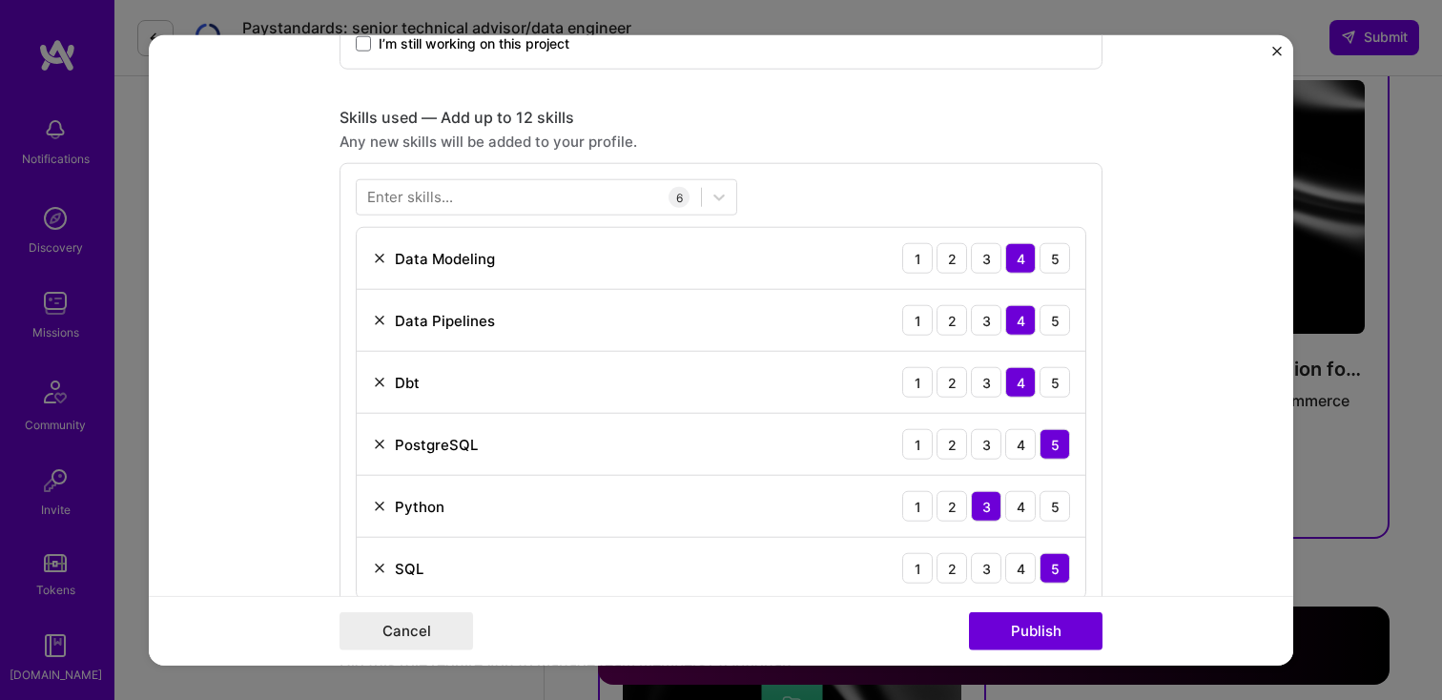
scroll to position [758, 0]
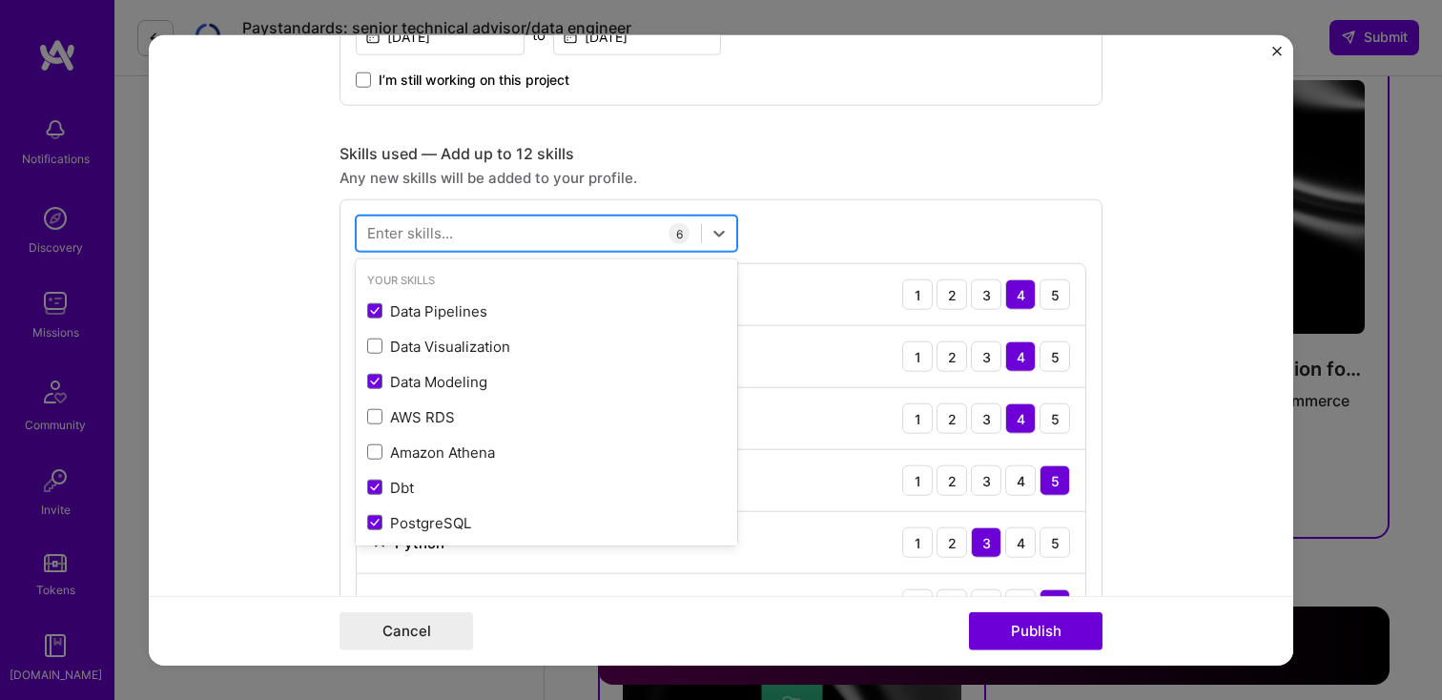
click at [468, 219] on div at bounding box center [529, 232] width 344 height 31
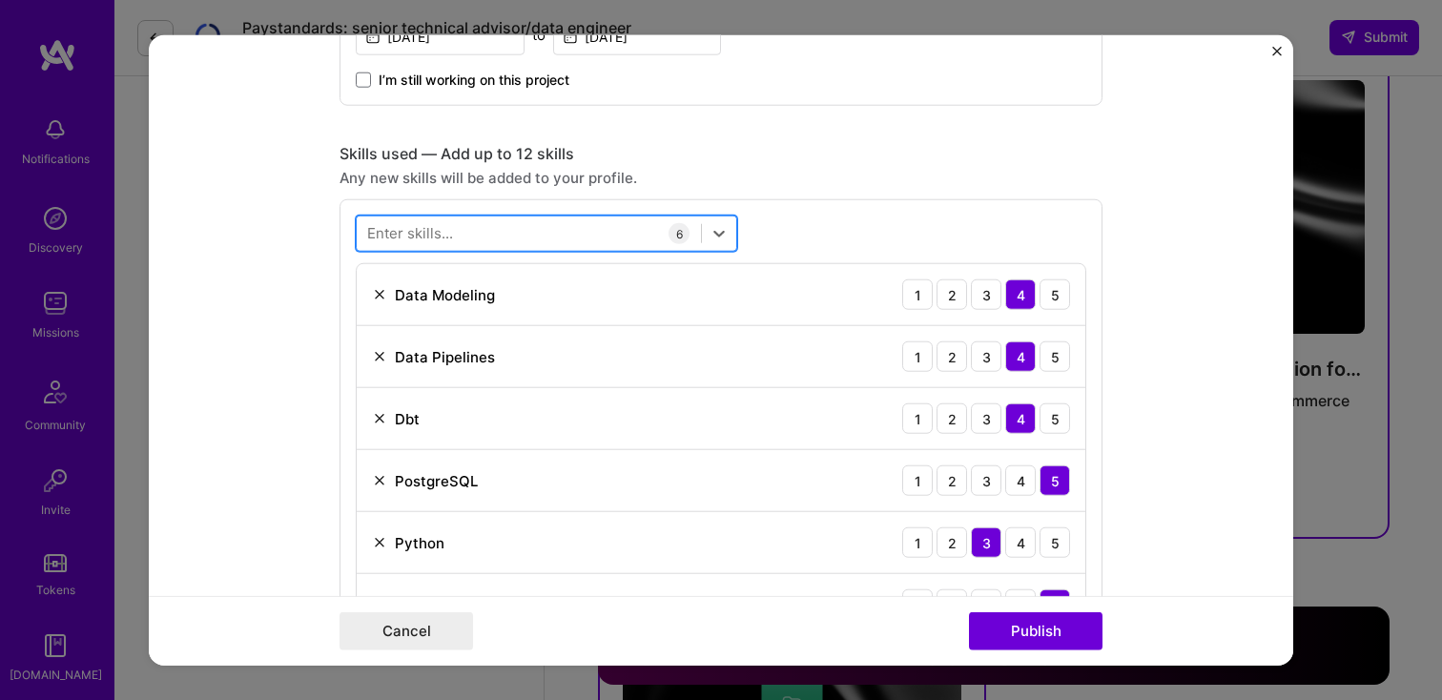
click at [465, 232] on div at bounding box center [529, 232] width 344 height 31
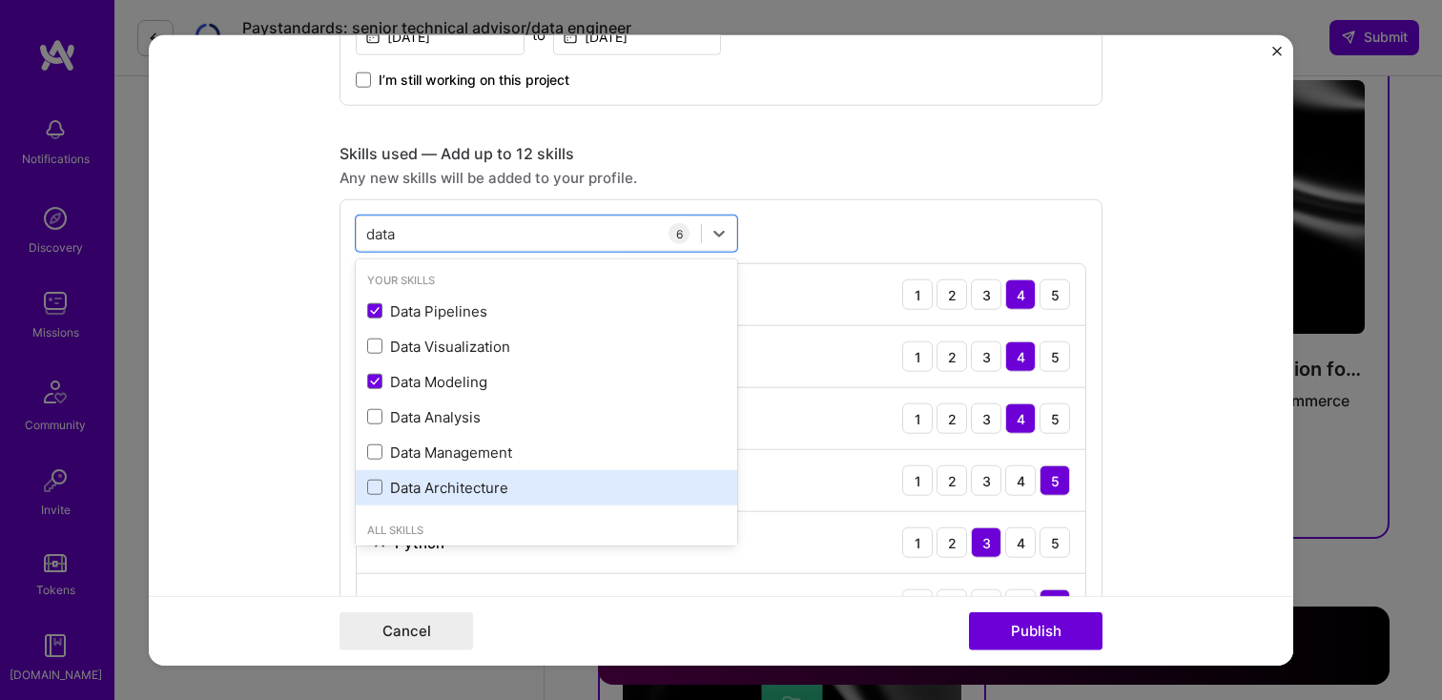
click at [429, 477] on div "Data Architecture" at bounding box center [547, 487] width 382 height 35
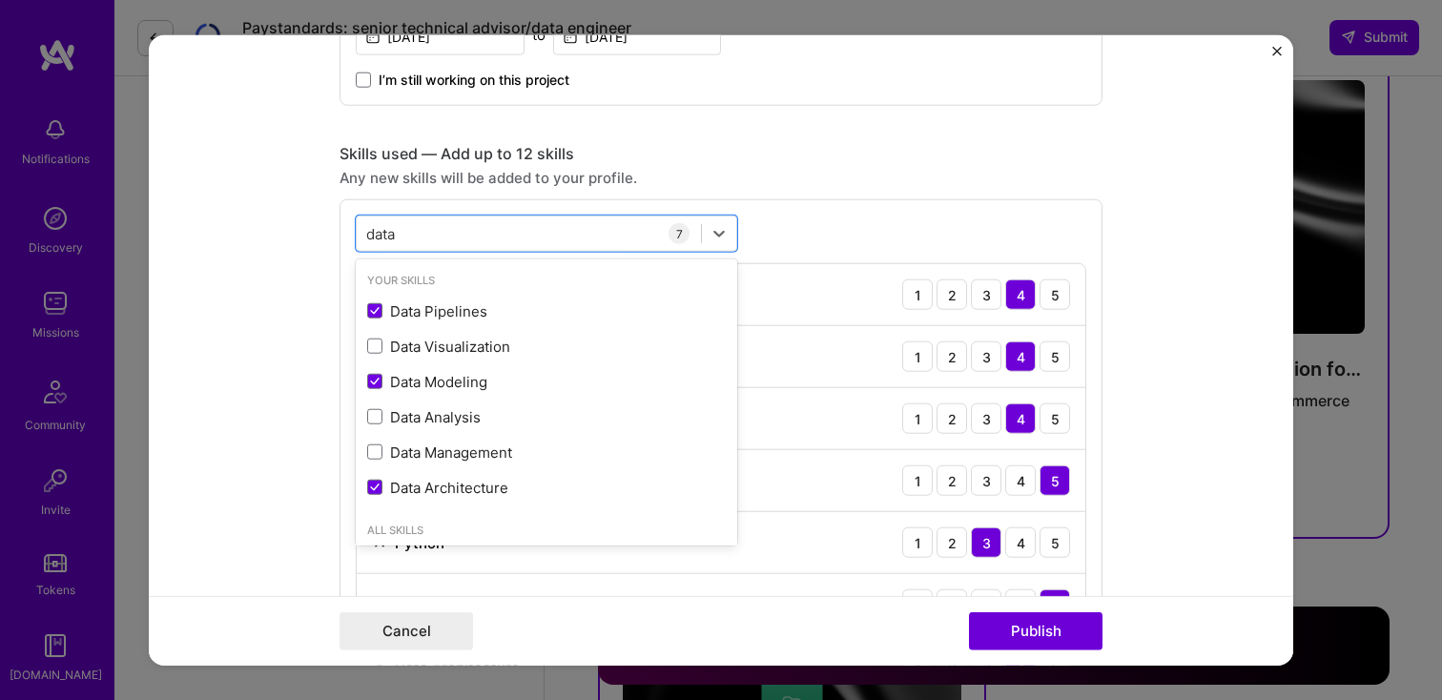
type input "data"
click at [317, 447] on form "Project title Move database from triggers to dbt Company Tevunah Consulting Pro…" at bounding box center [721, 350] width 1145 height 631
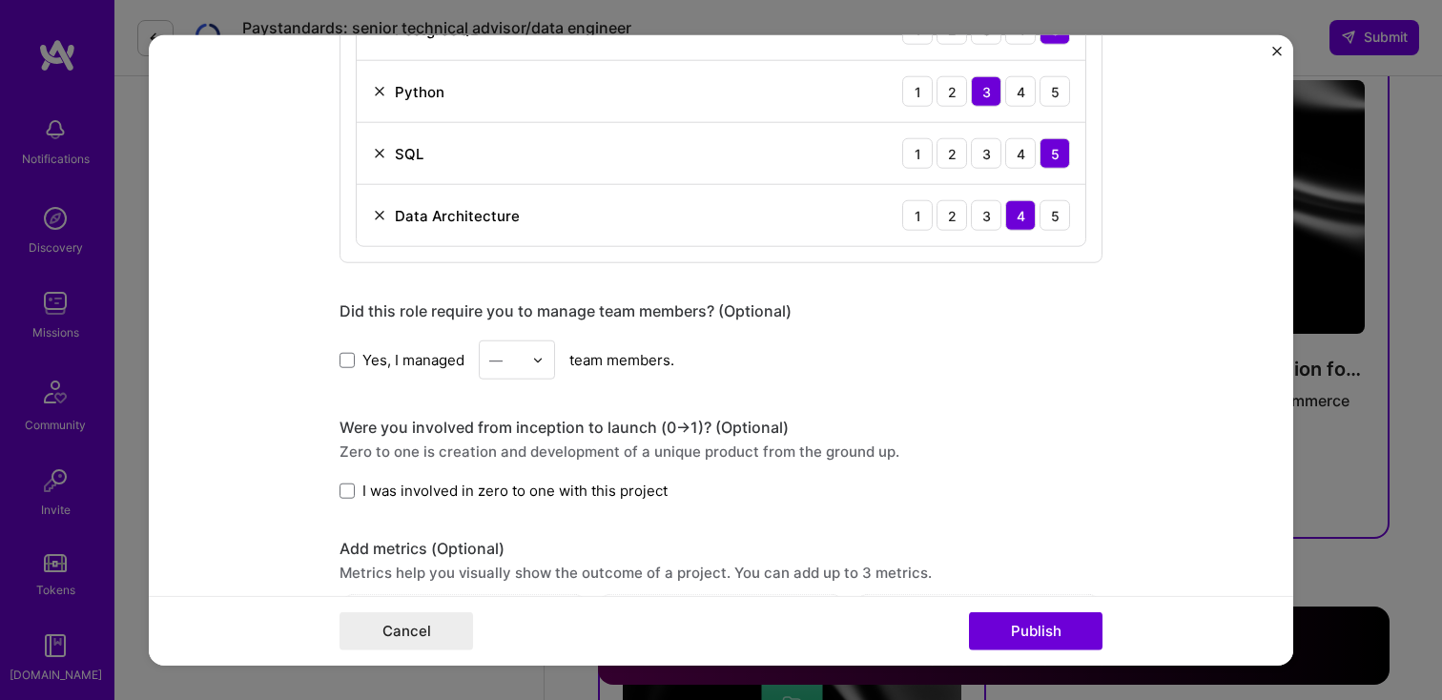
scroll to position [1245, 0]
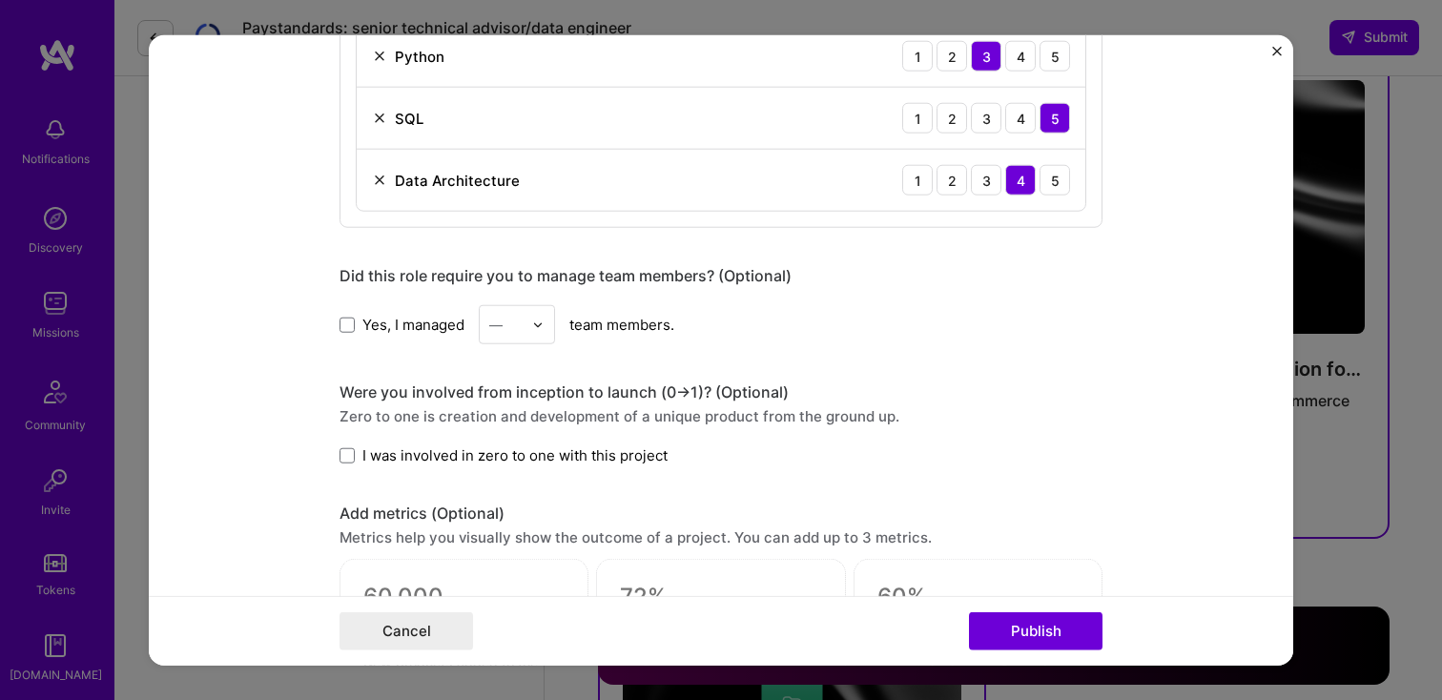
click at [521, 458] on span "I was involved in zero to one with this project" at bounding box center [514, 455] width 305 height 20
click at [0, 0] on input "I was involved in zero to one with this project" at bounding box center [0, 0] width 0 height 0
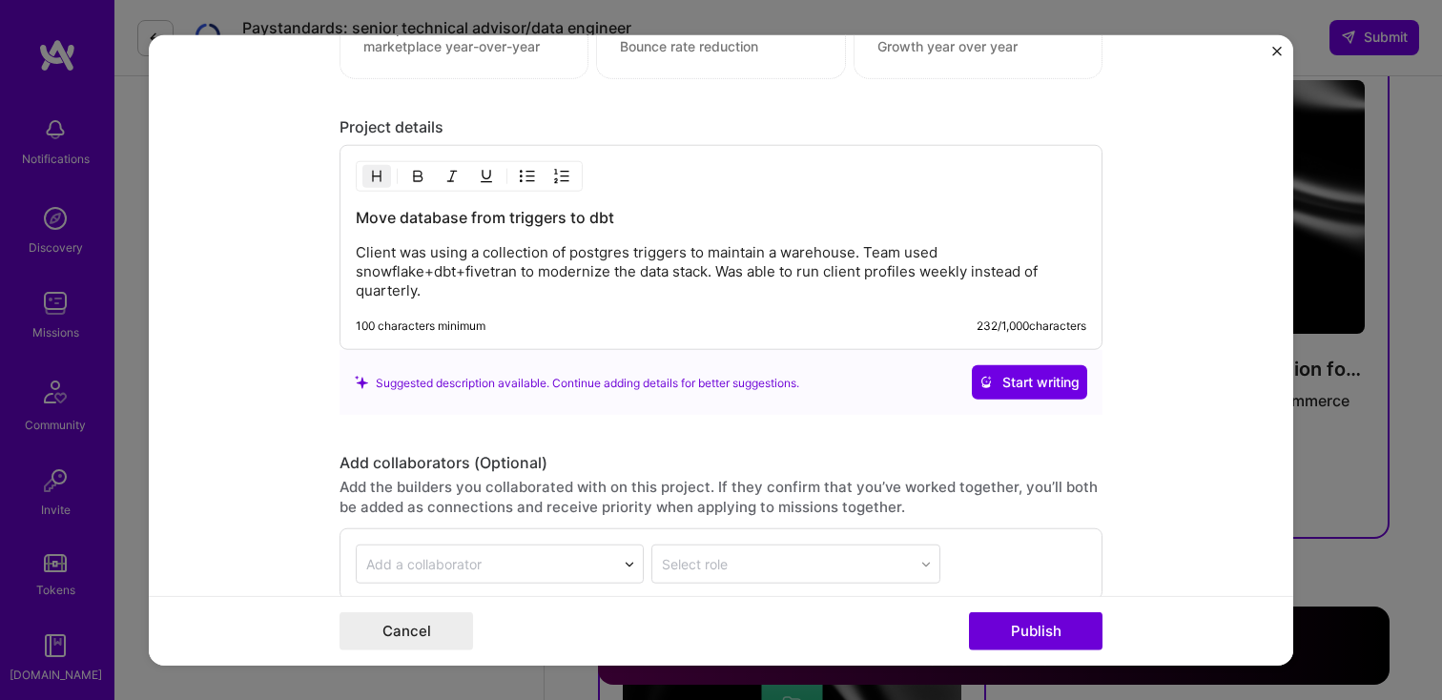
scroll to position [2057, 0]
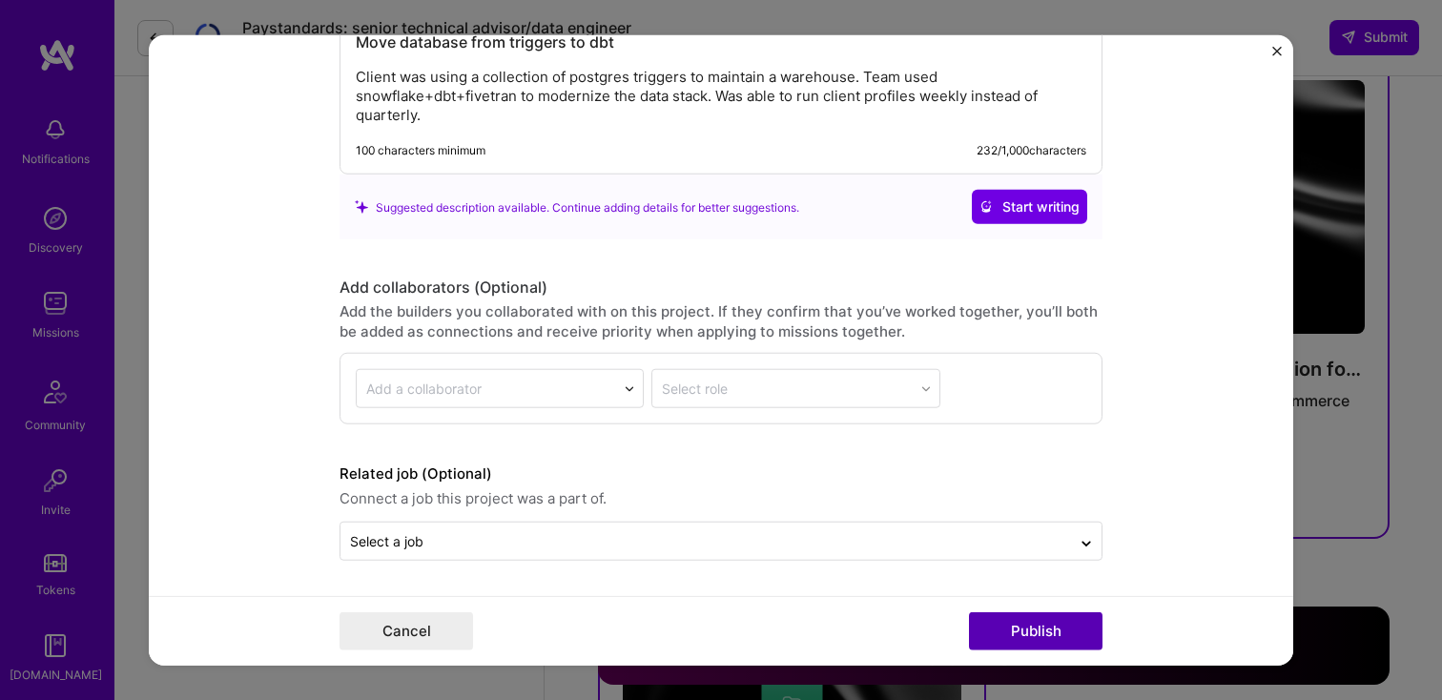
click at [1004, 624] on button "Publish" at bounding box center [1036, 630] width 134 height 38
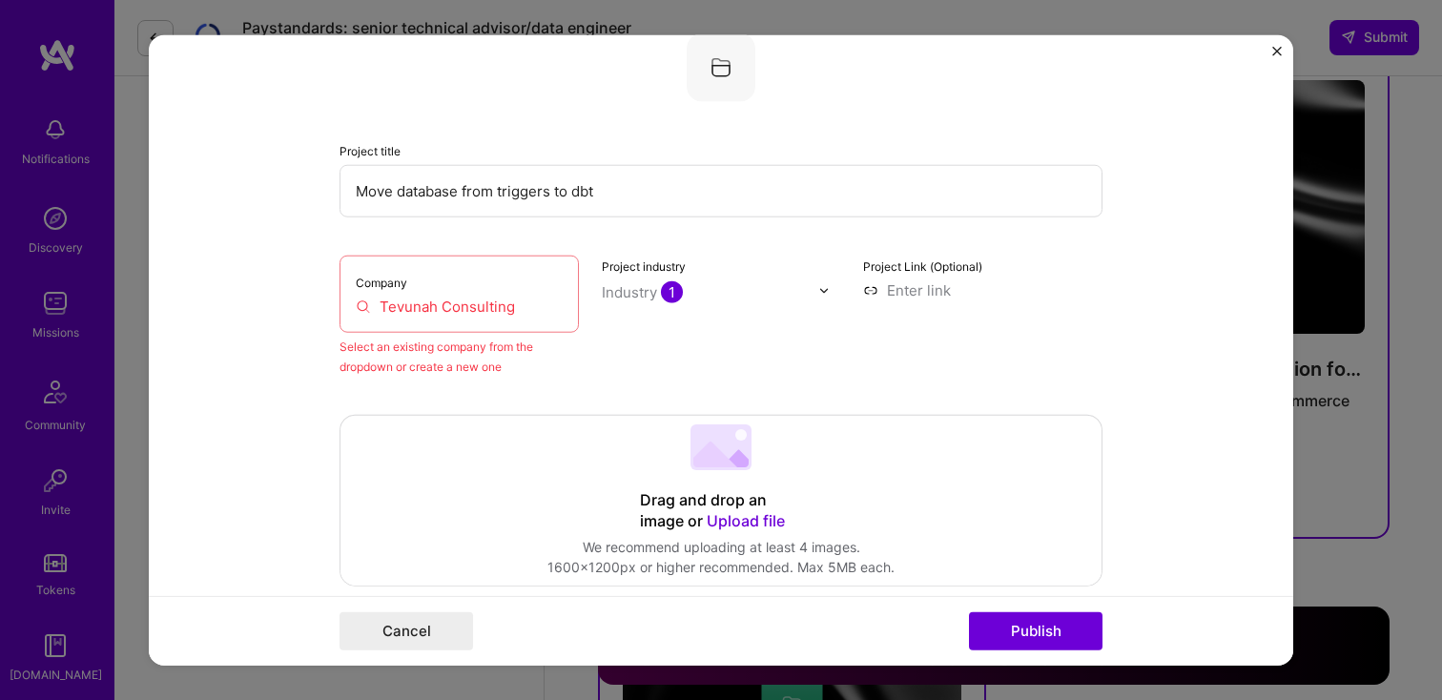
scroll to position [38, 0]
click at [424, 315] on input "Tevunah Consulting" at bounding box center [459, 309] width 207 height 20
click at [517, 311] on input "Tevunah Consulting" at bounding box center [459, 309] width 207 height 20
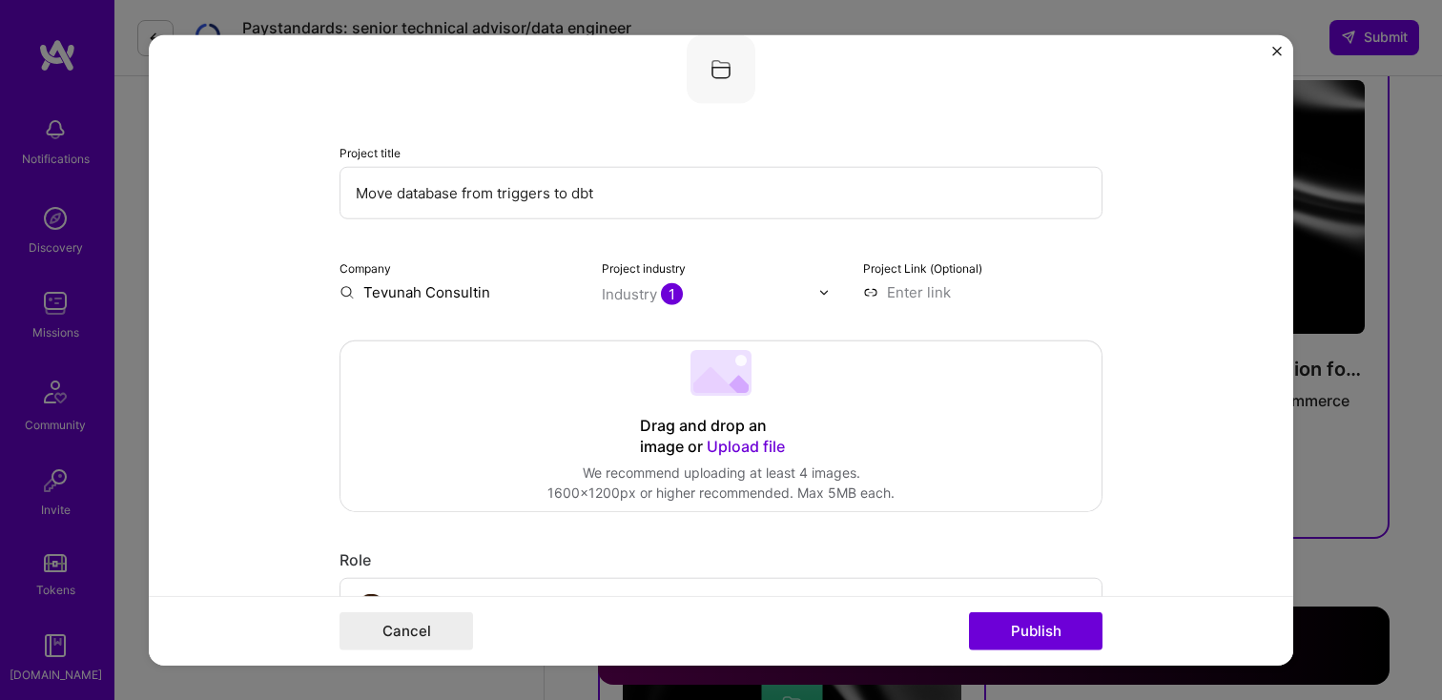
type input "Tevunah Consulting"
click at [1063, 638] on button "Publish" at bounding box center [1036, 630] width 134 height 38
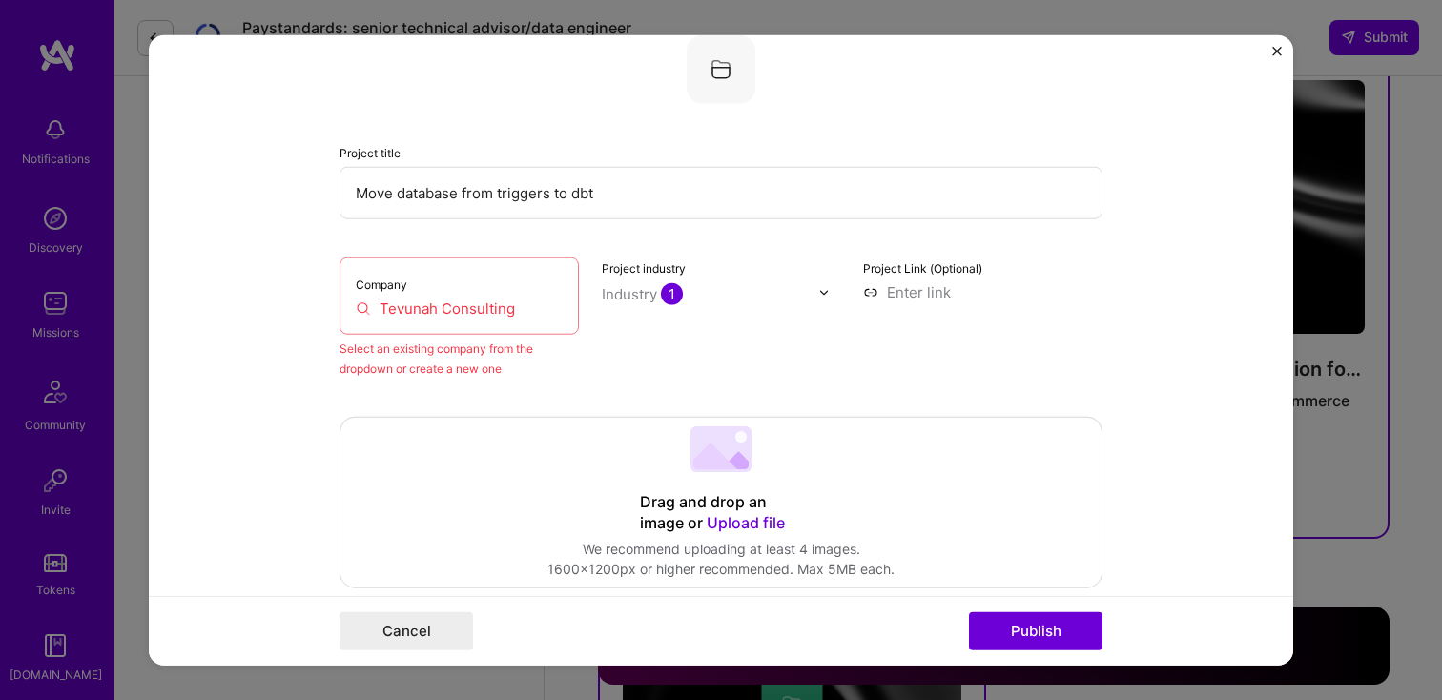
click at [397, 327] on div "Company Tevunah Consulting" at bounding box center [459, 296] width 239 height 77
click at [396, 314] on input "Tevunah Consulting" at bounding box center [459, 309] width 207 height 20
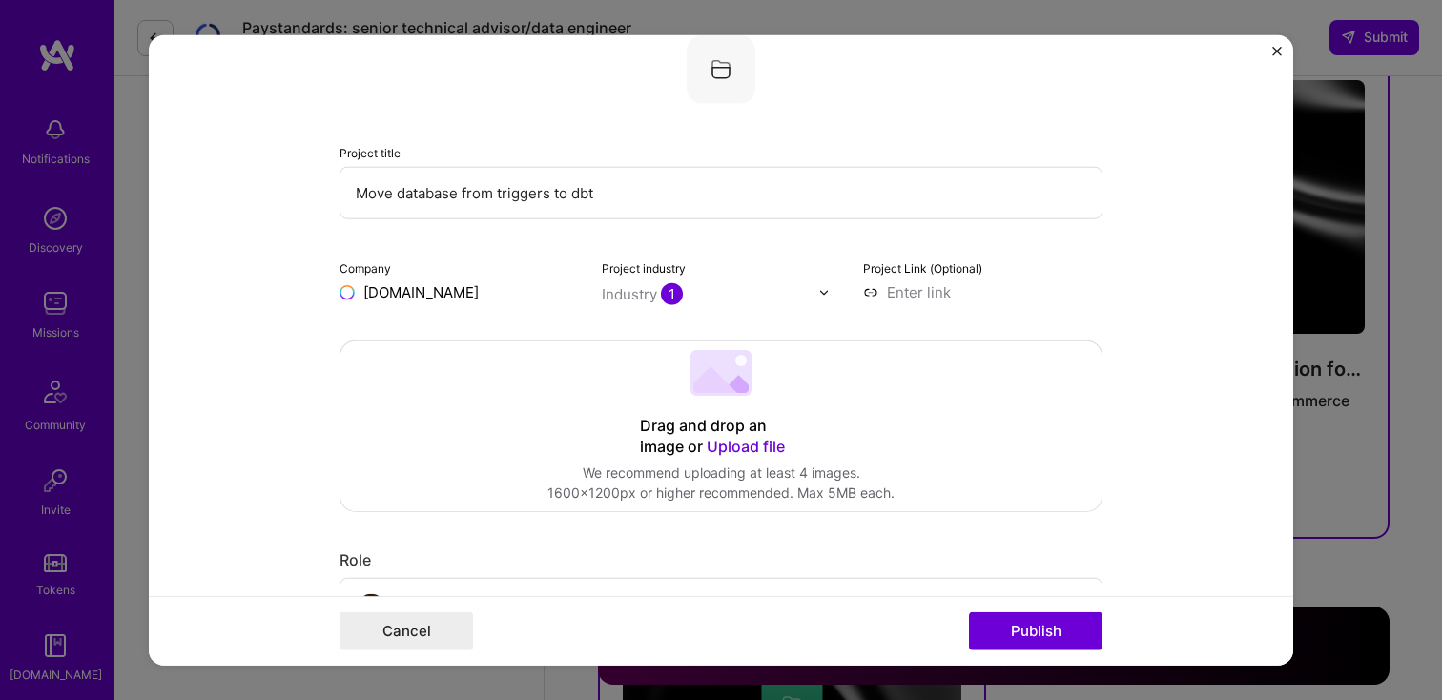
type input "[DOMAIN_NAME]"
click at [197, 300] on form "Project title Move database from triggers to dbt Company [DOMAIN_NAME] Project …" at bounding box center [721, 350] width 1145 height 631
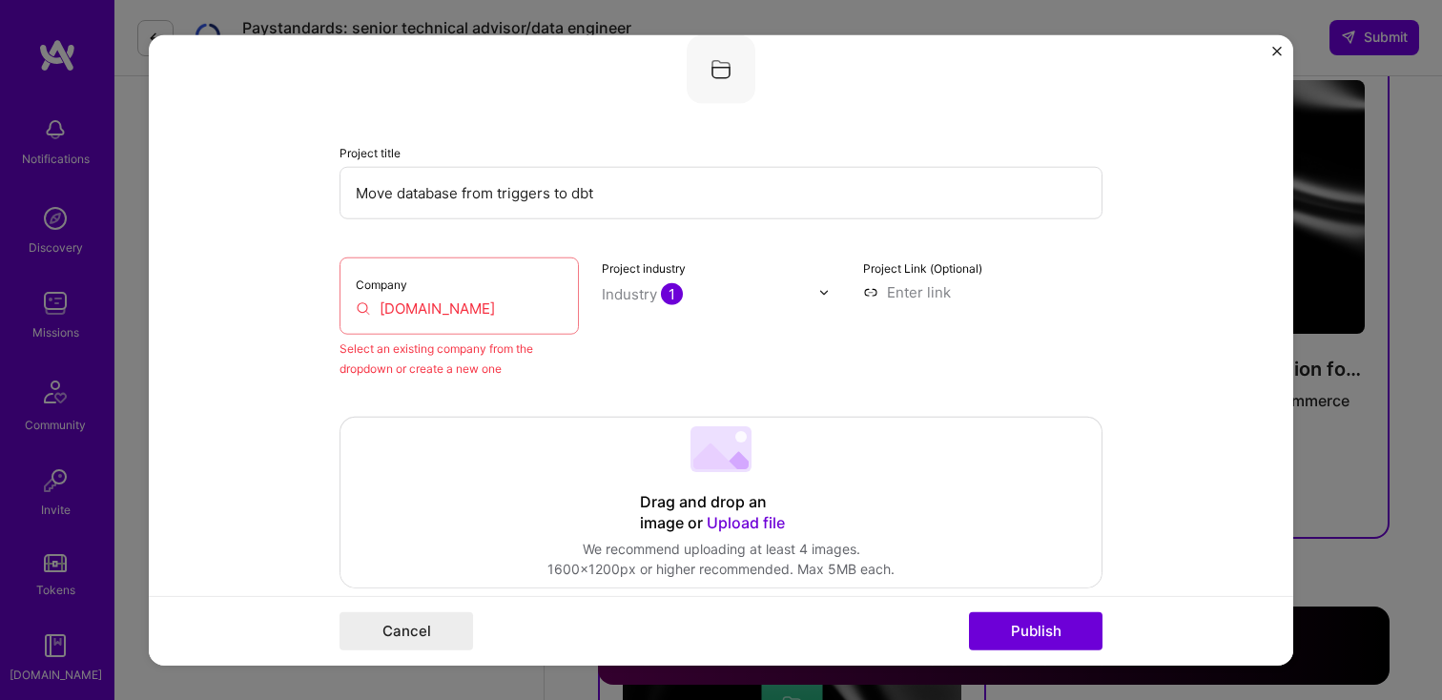
click at [496, 282] on div "Company [DOMAIN_NAME]" at bounding box center [459, 296] width 239 height 77
click at [503, 307] on input "[DOMAIN_NAME]" at bounding box center [459, 309] width 207 height 20
click at [474, 317] on input "[DOMAIN_NAME]" at bounding box center [459, 309] width 207 height 20
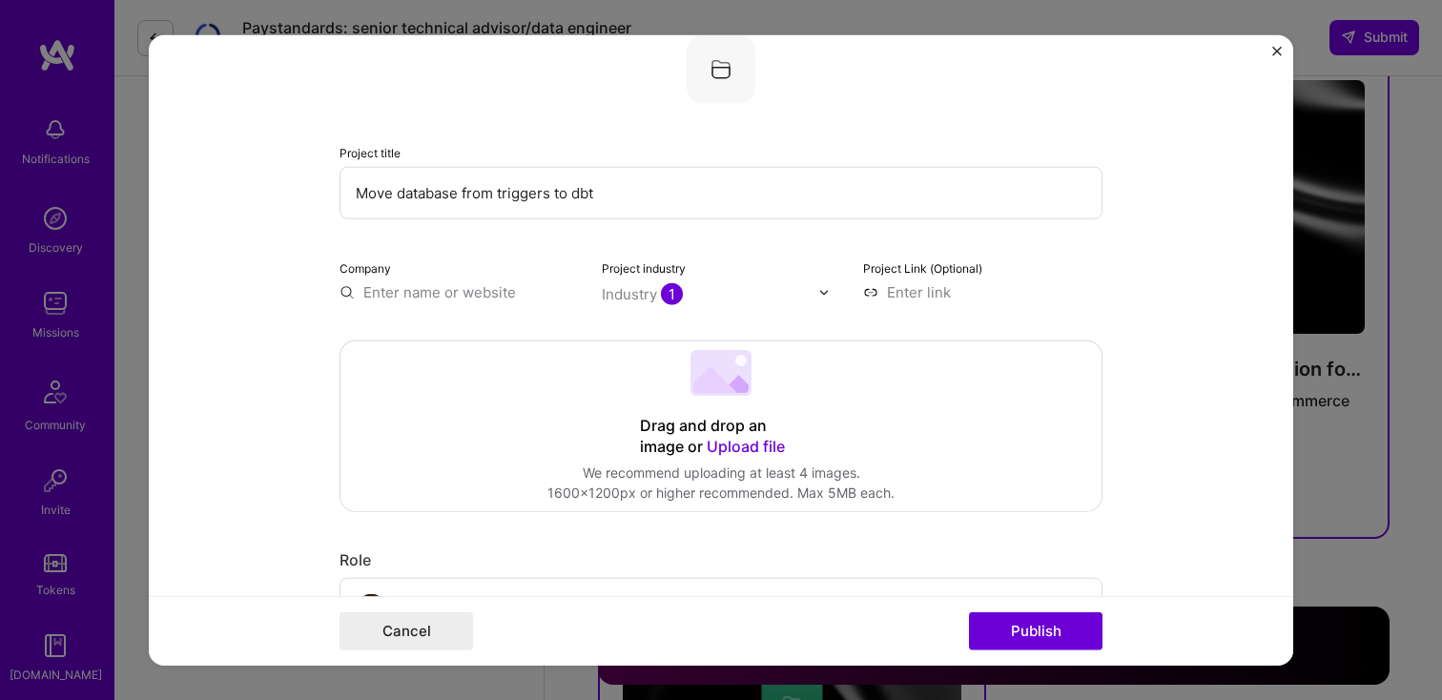
click at [265, 315] on form "Project title Move database from triggers to dbt Company Project industry Indus…" at bounding box center [721, 350] width 1145 height 631
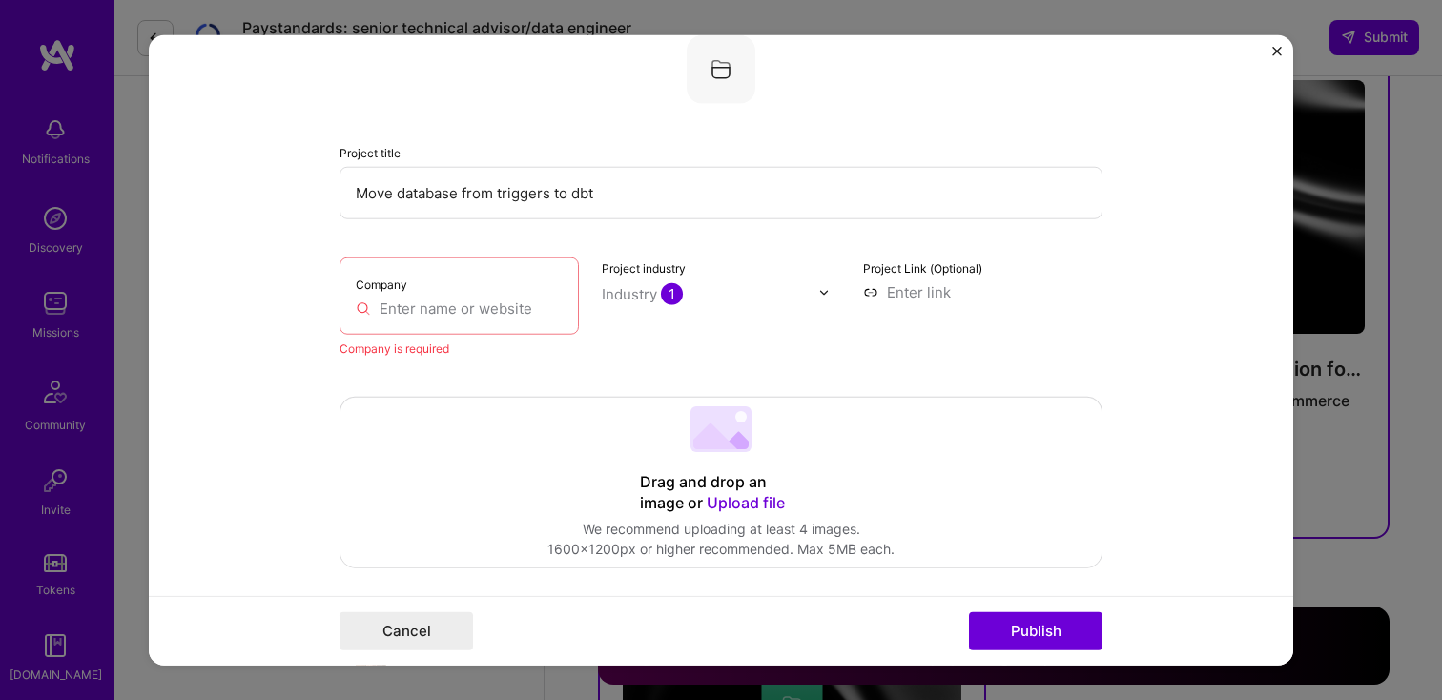
click at [448, 345] on div "Company is required" at bounding box center [459, 349] width 239 height 20
click at [445, 313] on input "text" at bounding box center [459, 309] width 207 height 20
click at [355, 310] on div "Company" at bounding box center [459, 296] width 239 height 77
click at [362, 310] on input "text" at bounding box center [459, 309] width 207 height 20
click at [426, 310] on input "text" at bounding box center [459, 309] width 207 height 20
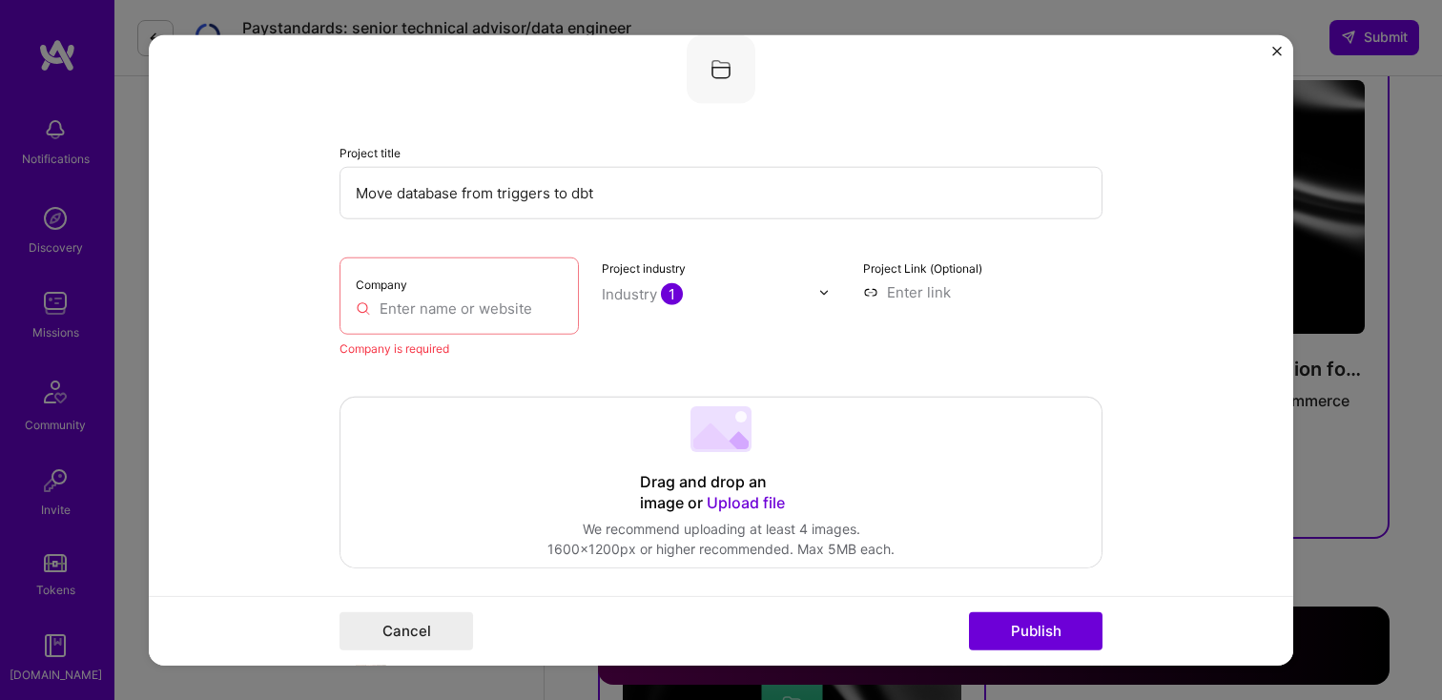
type input "e"
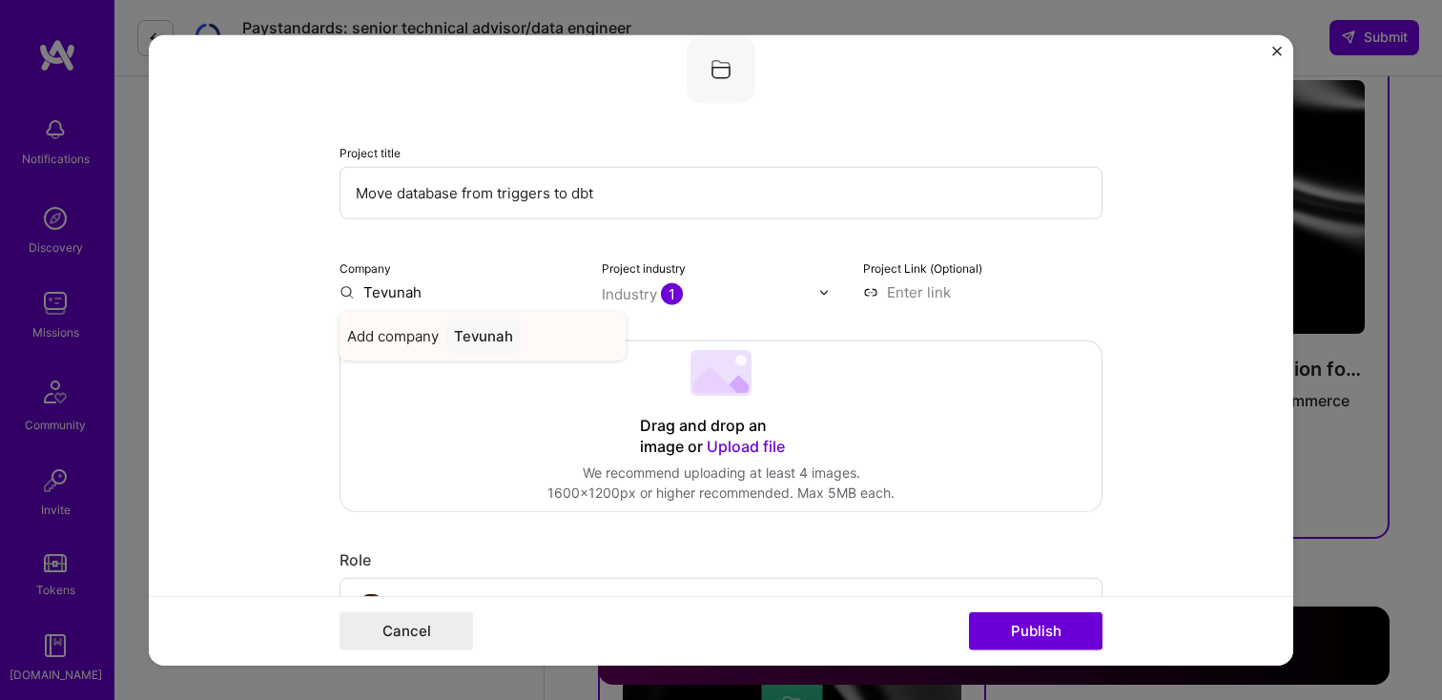
type input "Tevunah"
click at [478, 338] on div "Tevunah" at bounding box center [483, 336] width 74 height 33
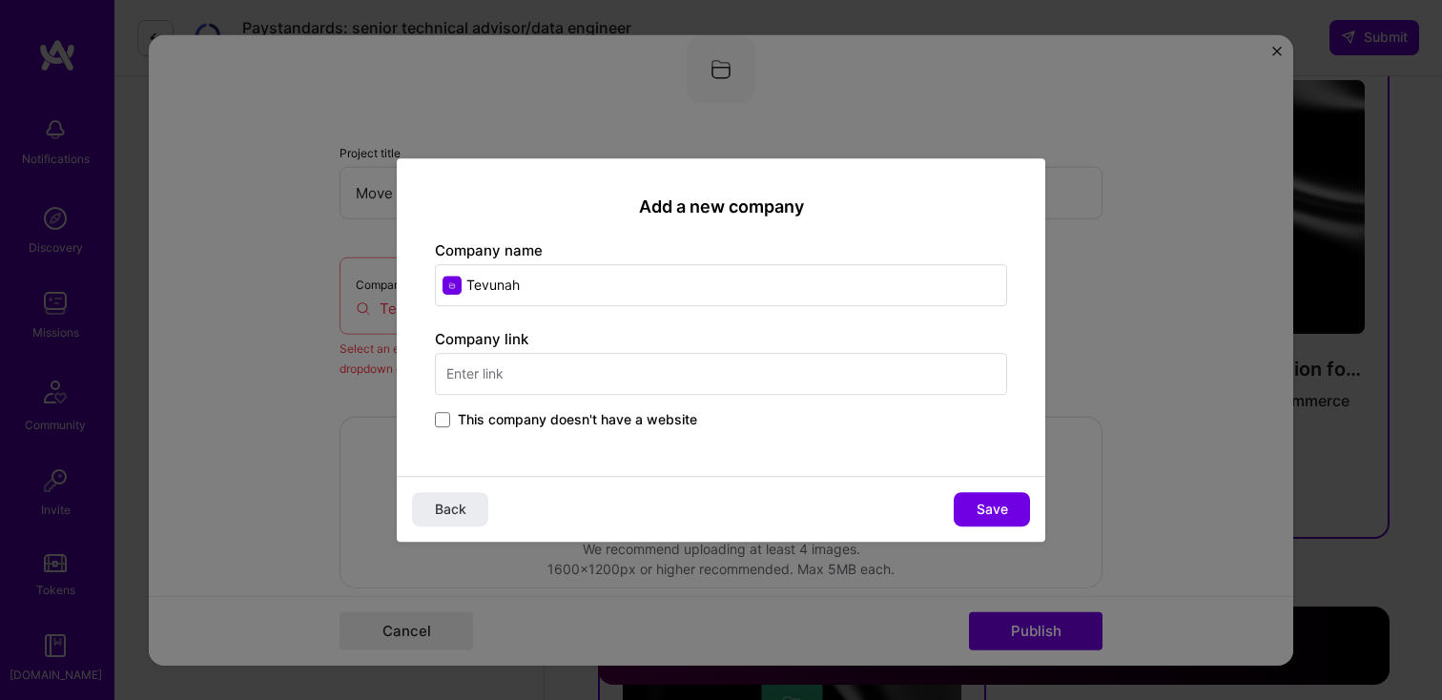
click at [571, 375] on input "text" at bounding box center [721, 374] width 572 height 42
type input "[DOMAIN_NAME]"
click at [608, 425] on span "This company doesn't have a website" at bounding box center [577, 419] width 239 height 19
click at [0, 0] on input "This company doesn't have a website" at bounding box center [0, 0] width 0 height 0
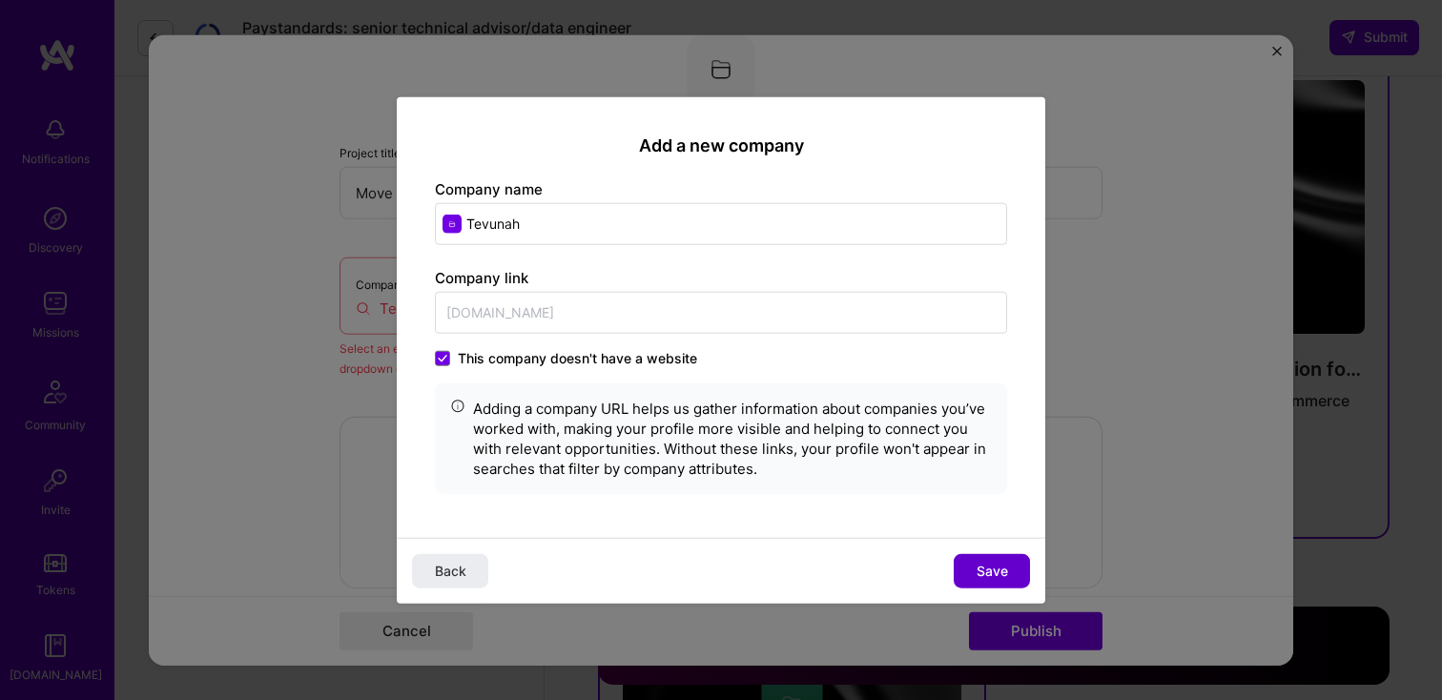
click at [984, 574] on span "Save" at bounding box center [992, 570] width 31 height 19
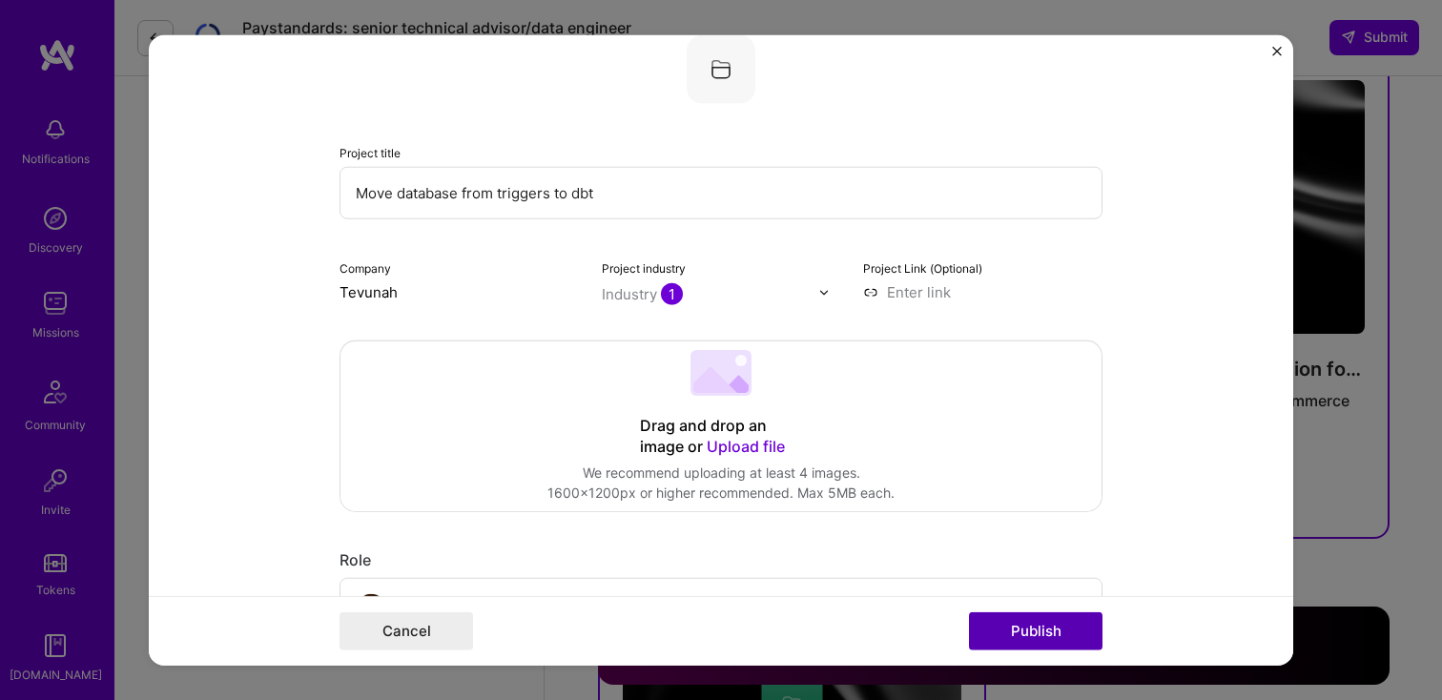
click at [1029, 631] on button "Publish" at bounding box center [1036, 630] width 134 height 38
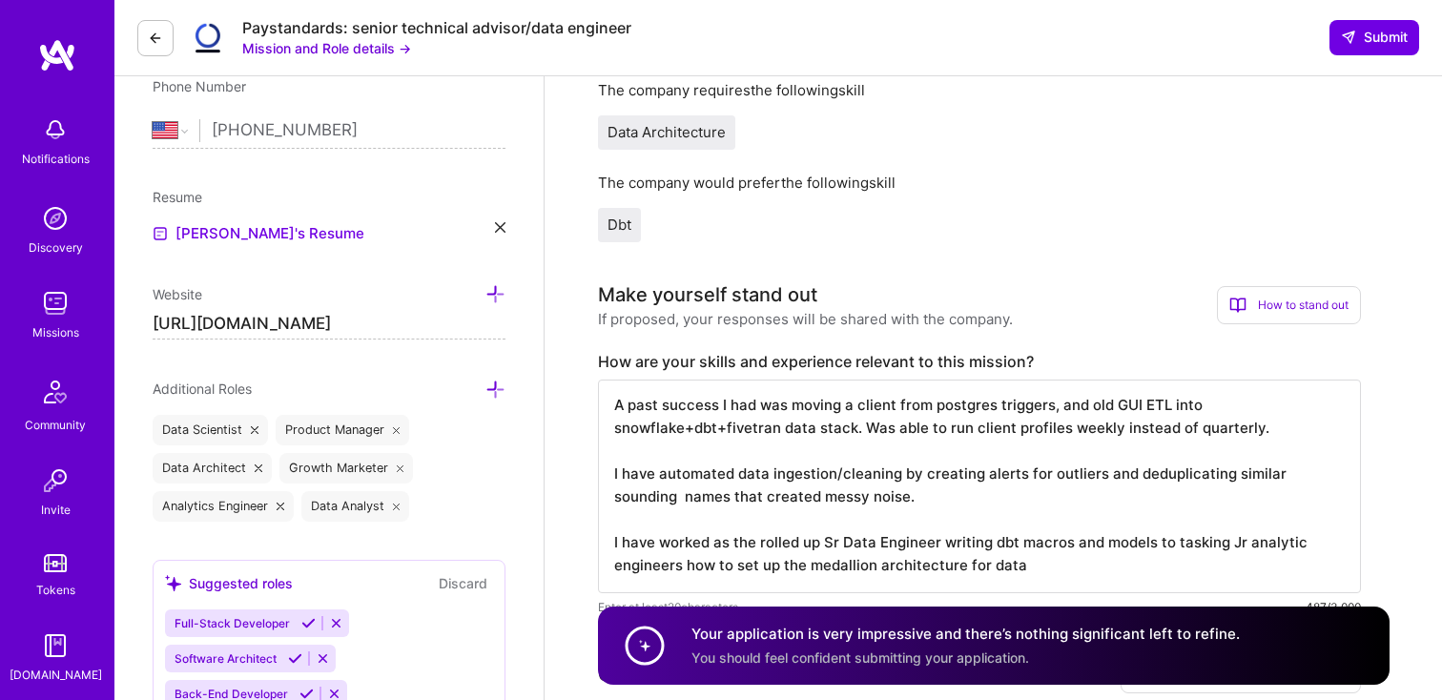
scroll to position [0, 0]
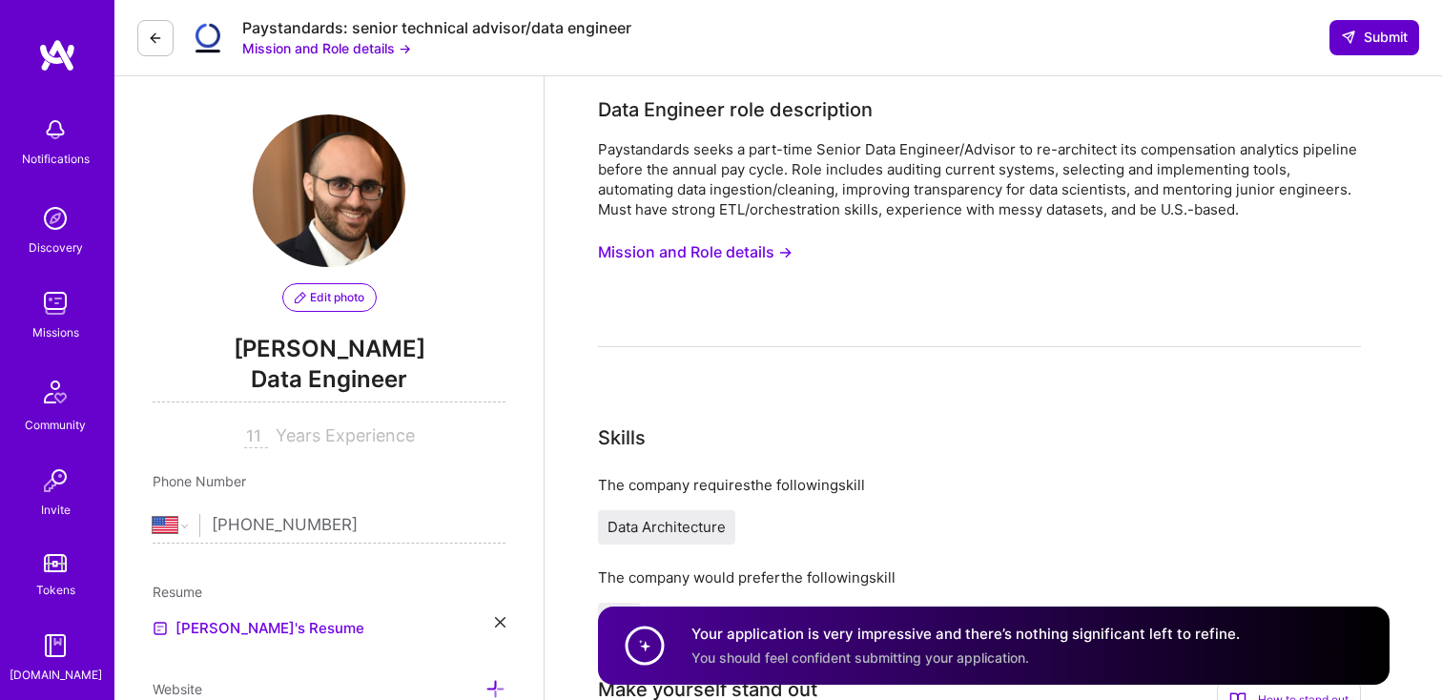
click at [1365, 39] on span "Submit" at bounding box center [1374, 37] width 67 height 19
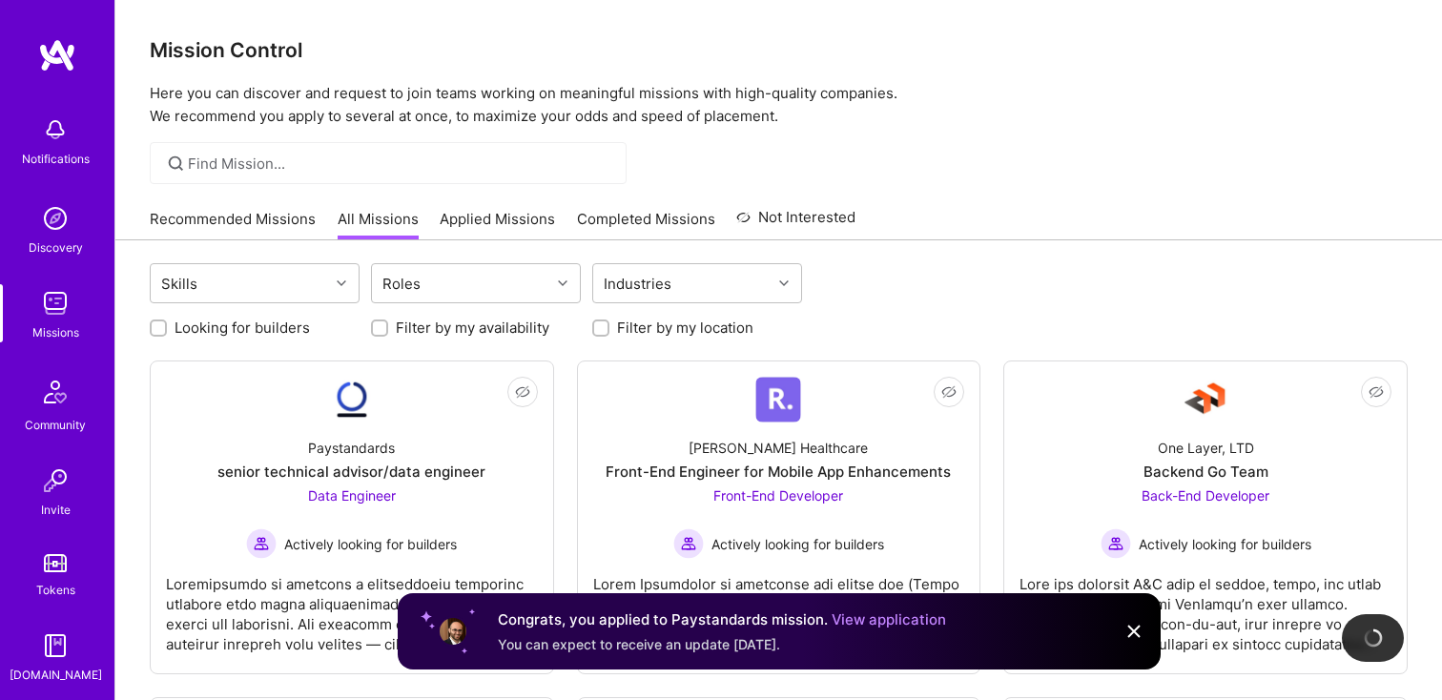
click at [881, 142] on div at bounding box center [778, 163] width 1327 height 42
